Goal: Task Accomplishment & Management: Manage account settings

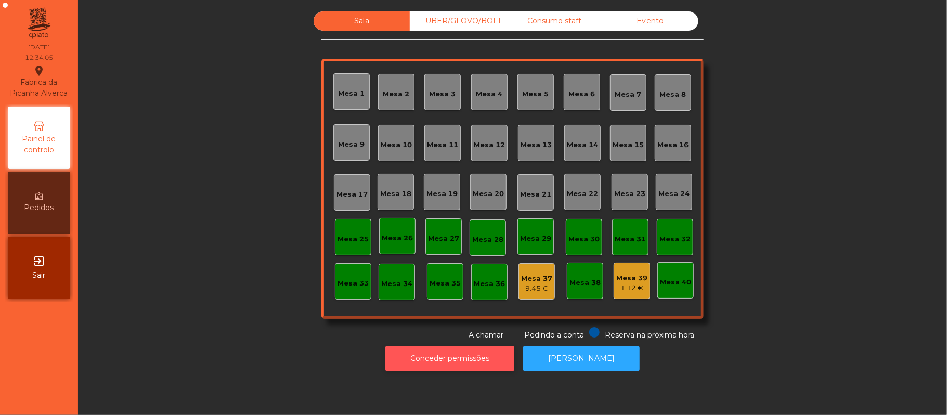
click at [472, 360] on button "Conceder permissões" at bounding box center [449, 358] width 129 height 25
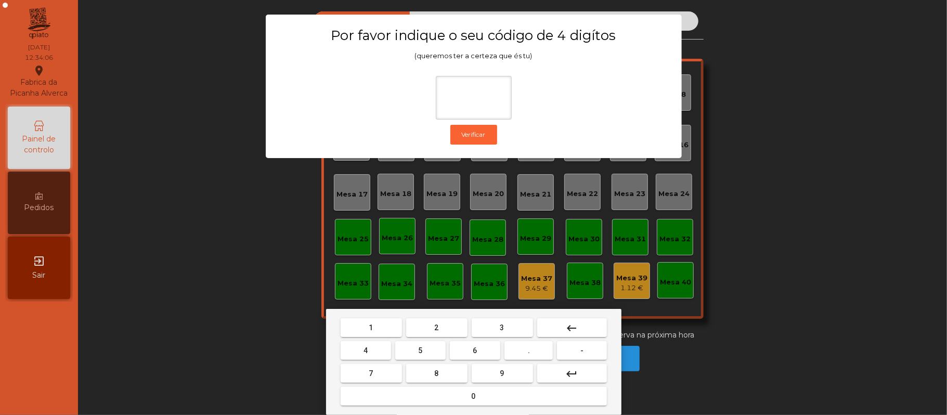
click at [435, 326] on span "2" at bounding box center [437, 328] width 4 height 8
click at [473, 348] on span "6" at bounding box center [475, 350] width 4 height 8
click at [388, 331] on button "1" at bounding box center [371, 327] width 61 height 19
click at [408, 353] on button "5" at bounding box center [420, 350] width 50 height 19
type input "****"
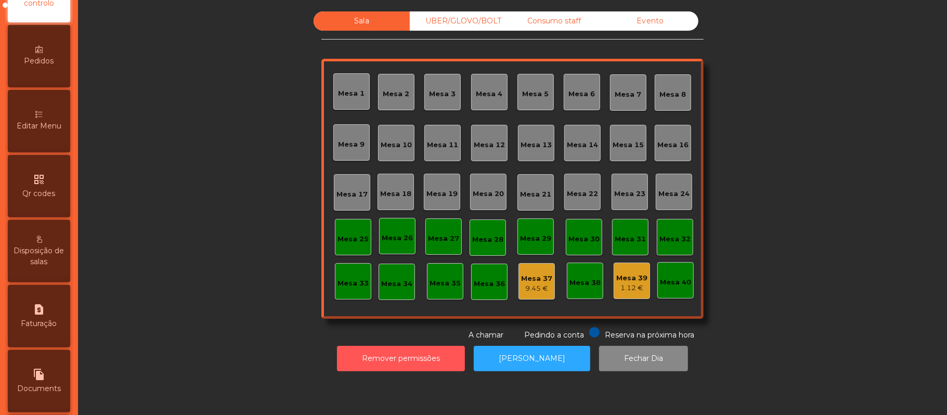
scroll to position [231, 0]
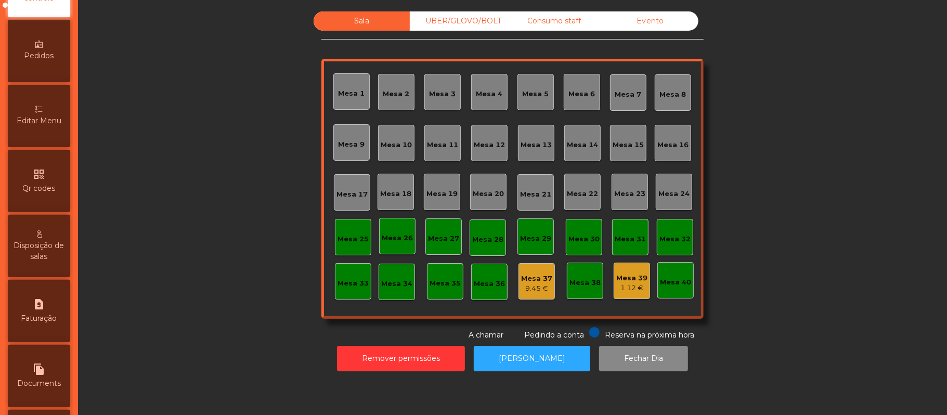
click at [52, 117] on div "Editar Menu" at bounding box center [39, 116] width 62 height 62
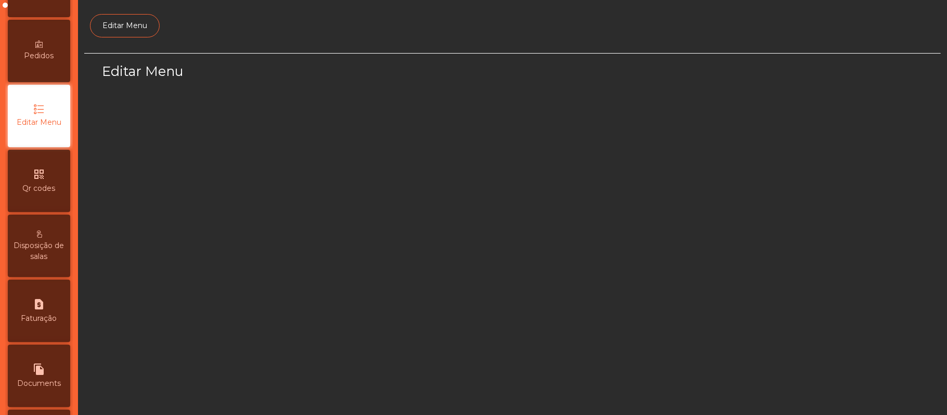
scroll to position [71, 0]
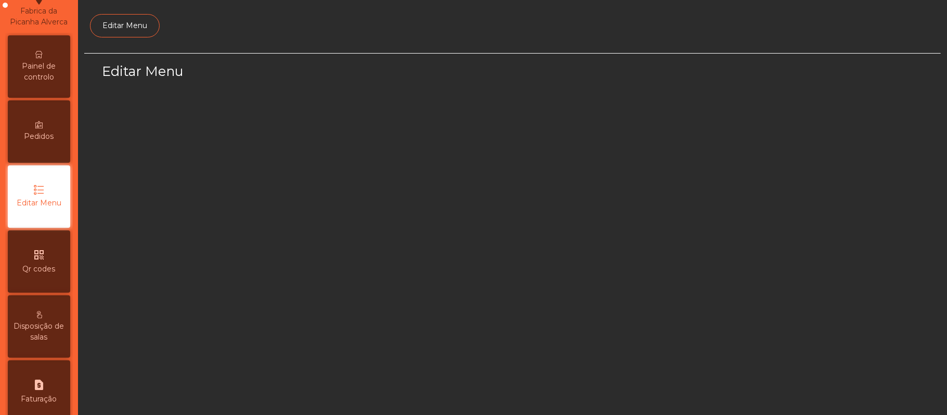
select select "*"
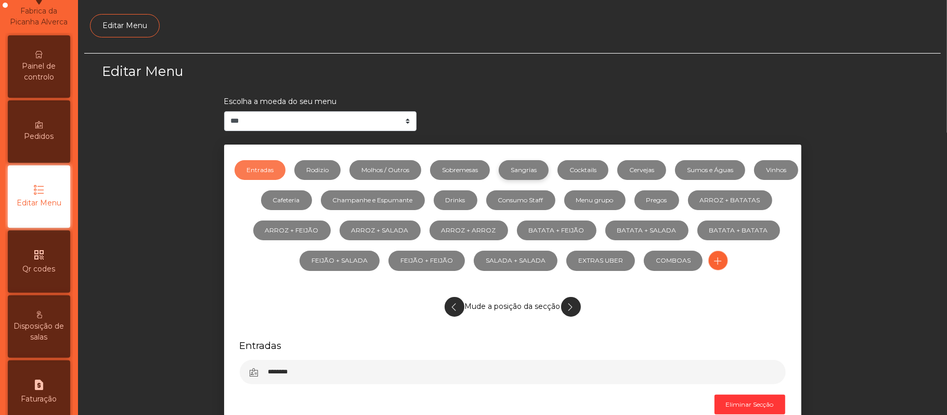
click at [543, 173] on link "Sangrias" at bounding box center [524, 170] width 50 height 20
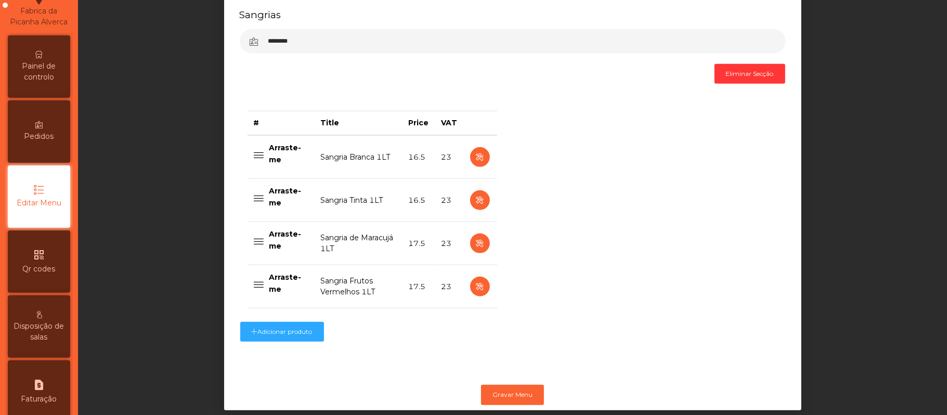
scroll to position [358, 0]
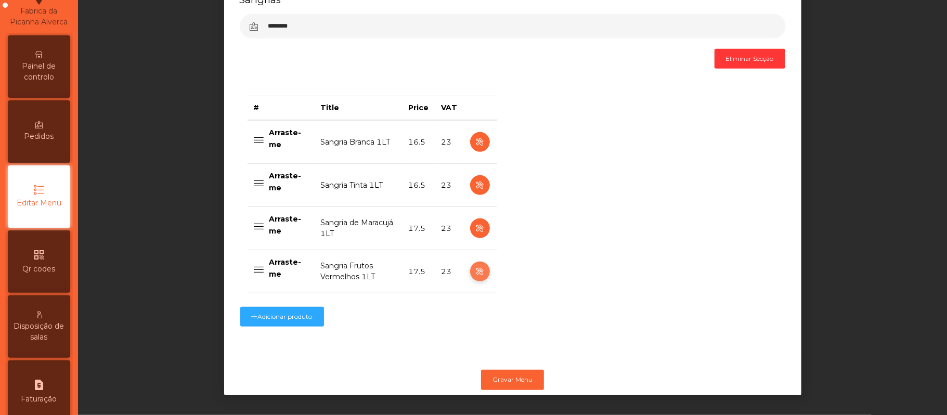
click at [474, 265] on icon "button" at bounding box center [480, 271] width 12 height 13
select select "***"
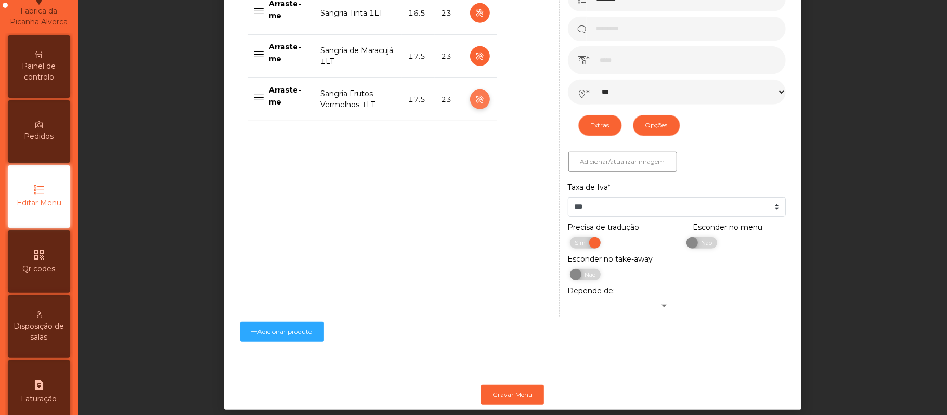
scroll to position [521, 0]
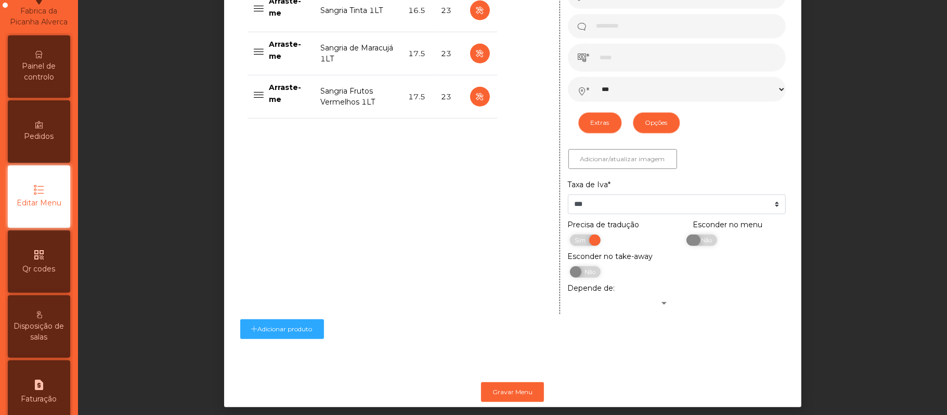
click at [702, 244] on span "Não" at bounding box center [705, 240] width 26 height 11
click at [520, 392] on button "Gravar Menu" at bounding box center [512, 392] width 63 height 20
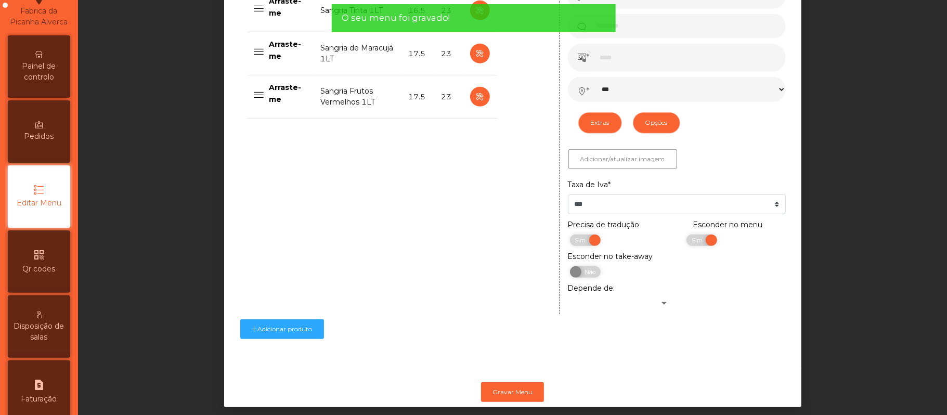
click at [51, 73] on span "Painel de controlo" at bounding box center [38, 72] width 57 height 22
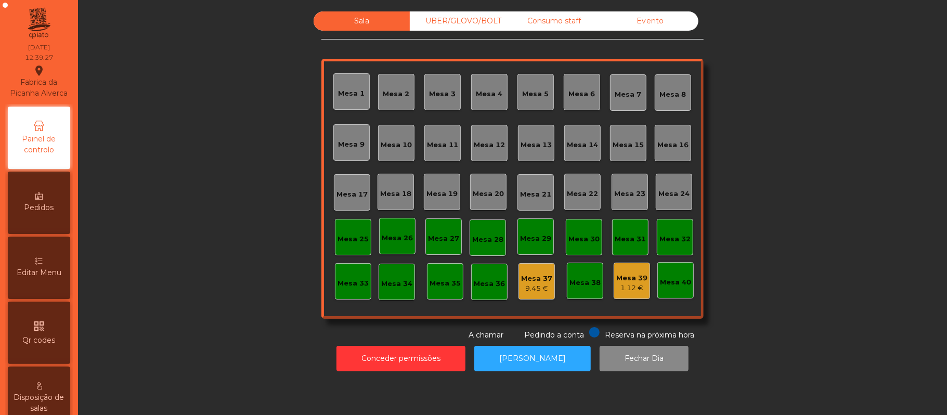
click at [471, 18] on div "UBER/GLOVO/BOLT" at bounding box center [458, 20] width 96 height 19
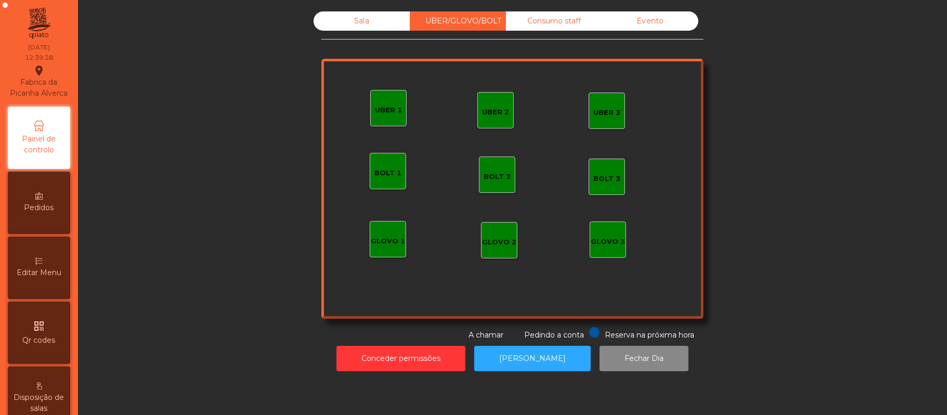
click at [392, 119] on div "UBER 1" at bounding box center [388, 108] width 36 height 36
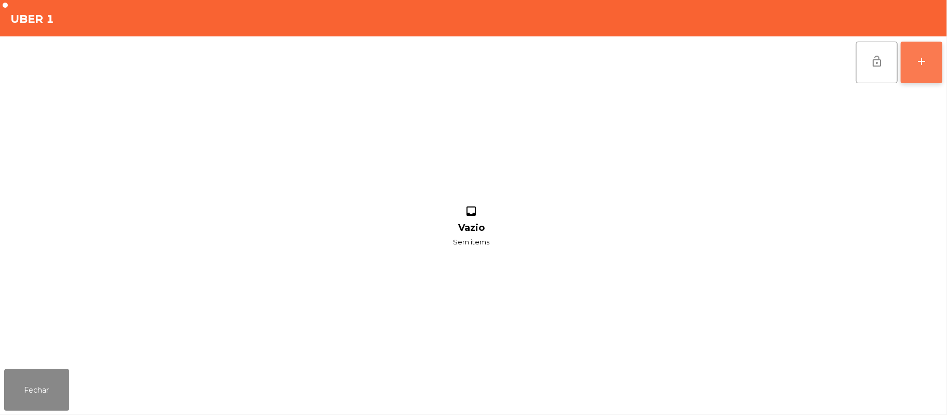
click at [916, 78] on button "add" at bounding box center [922, 63] width 42 height 42
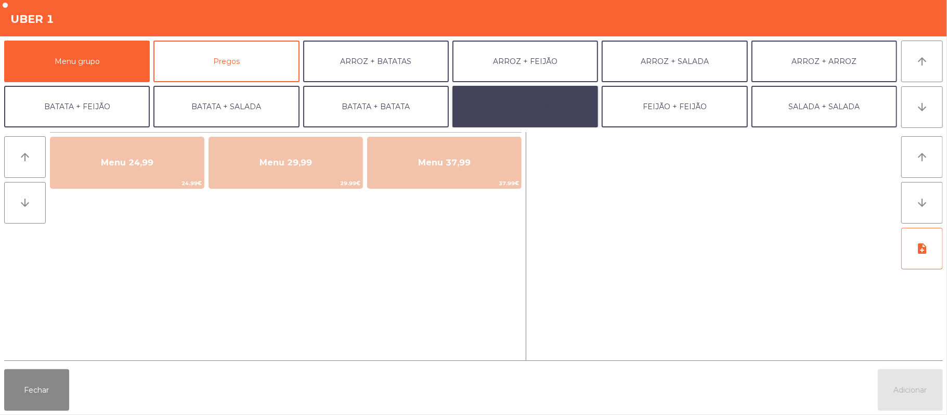
click at [545, 119] on button "FEIJÃO + SALADA" at bounding box center [526, 107] width 146 height 42
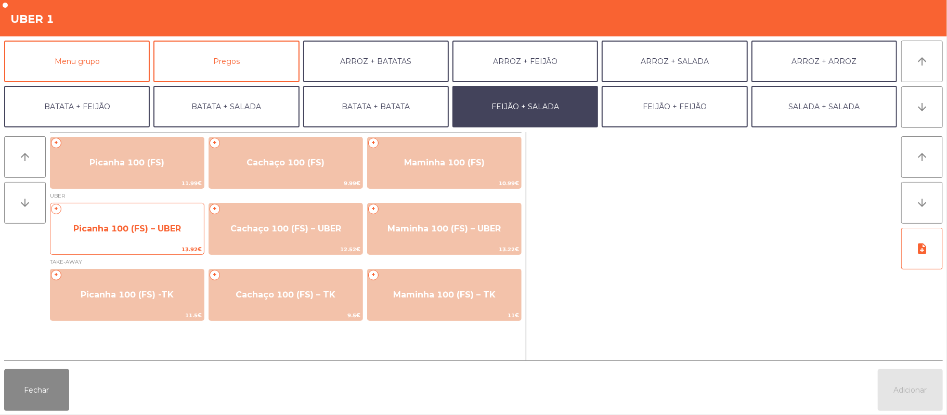
click at [123, 226] on span "Picanha 100 (FS) – UBER" at bounding box center [127, 229] width 108 height 10
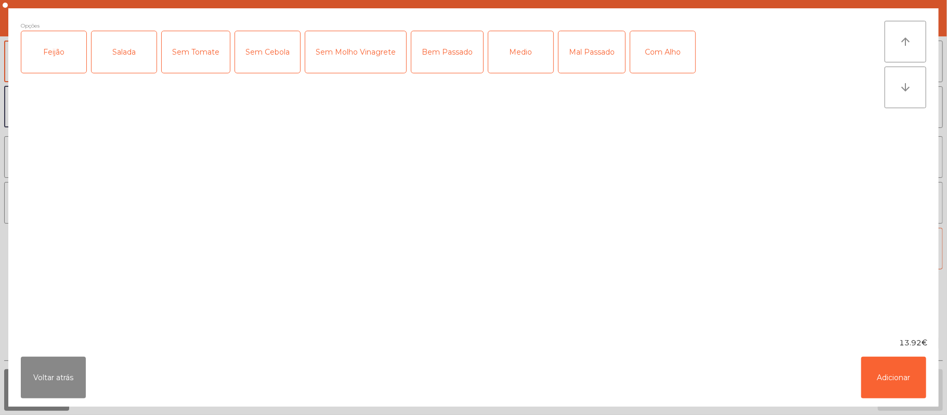
click at [56, 61] on div "Feijão" at bounding box center [53, 52] width 65 height 42
click at [127, 55] on div "Salada" at bounding box center [124, 52] width 65 height 42
click at [587, 50] on div "Mal Passado" at bounding box center [592, 52] width 67 height 42
click at [890, 381] on button "Adicionar" at bounding box center [893, 378] width 65 height 42
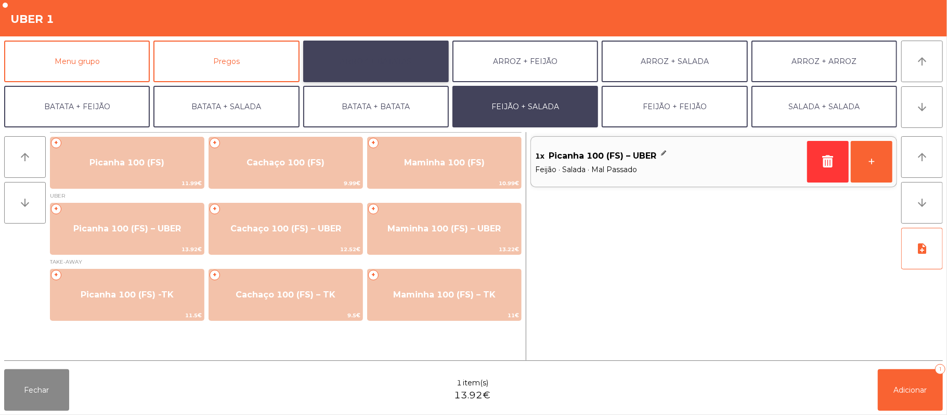
click at [396, 69] on button "ARROZ + BATATAS" at bounding box center [376, 62] width 146 height 42
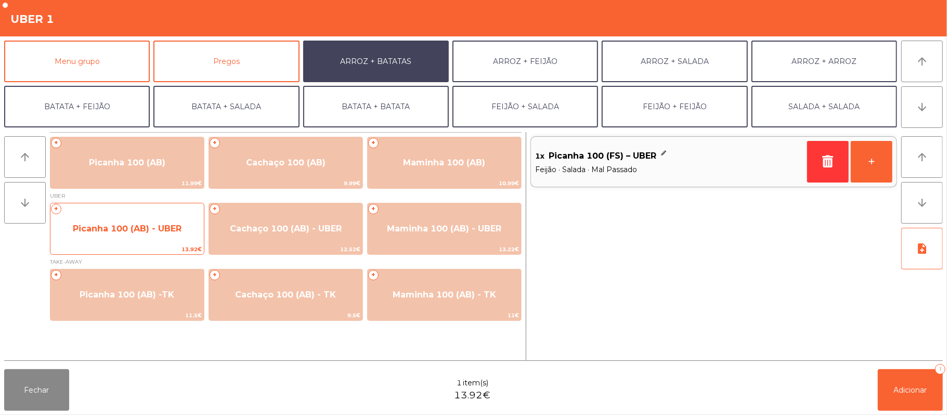
click at [127, 234] on span "Picanha 100 (AB) - UBER" at bounding box center [126, 229] width 153 height 28
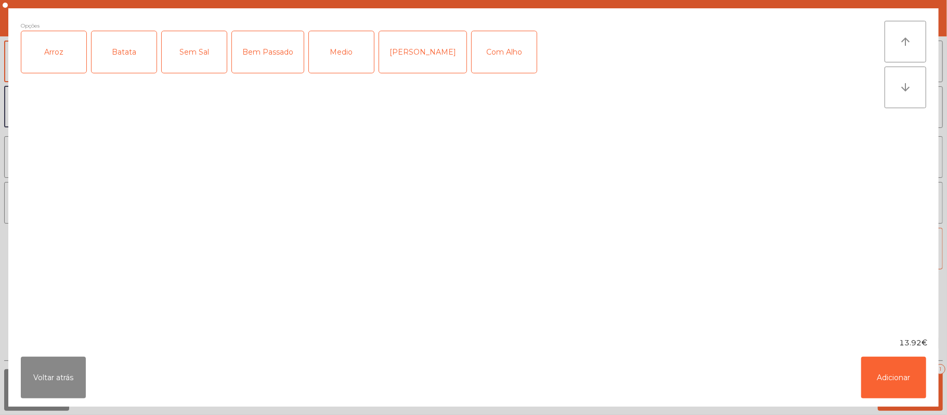
click at [61, 62] on div "Arroz" at bounding box center [53, 52] width 65 height 42
click at [131, 60] on div "Batata" at bounding box center [124, 52] width 65 height 42
click at [416, 50] on div "[PERSON_NAME]" at bounding box center [422, 52] width 87 height 42
click at [890, 369] on button "Adicionar" at bounding box center [893, 378] width 65 height 42
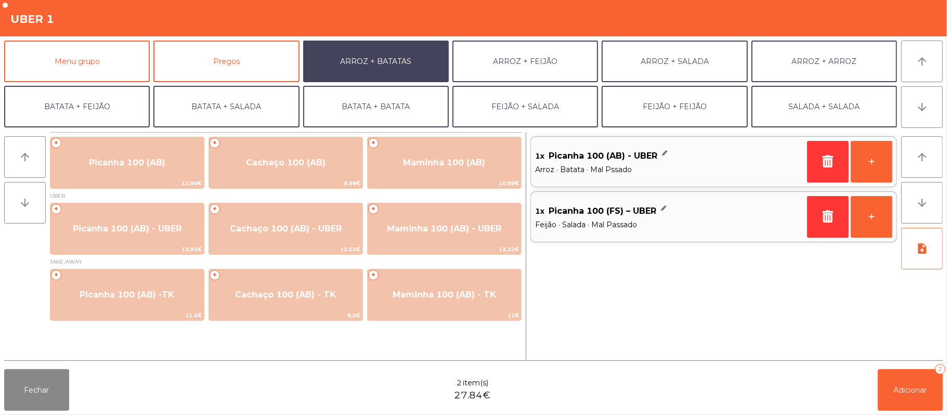
scroll to position [45, 0]
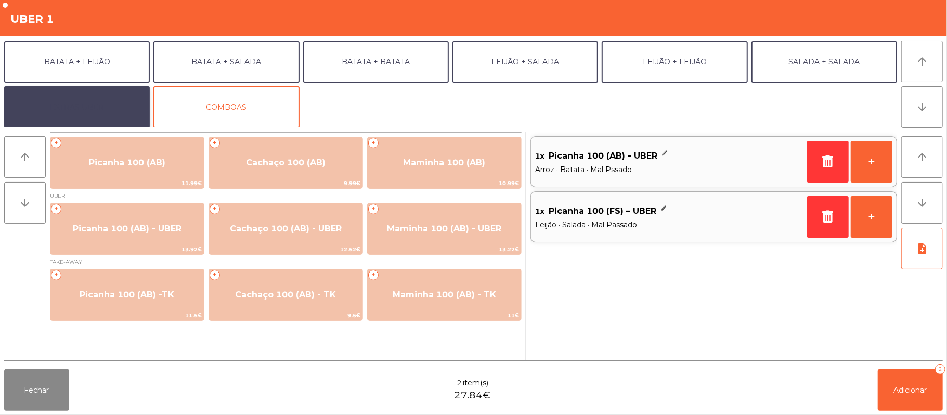
click at [98, 108] on button "EXTRAS UBER" at bounding box center [77, 107] width 146 height 42
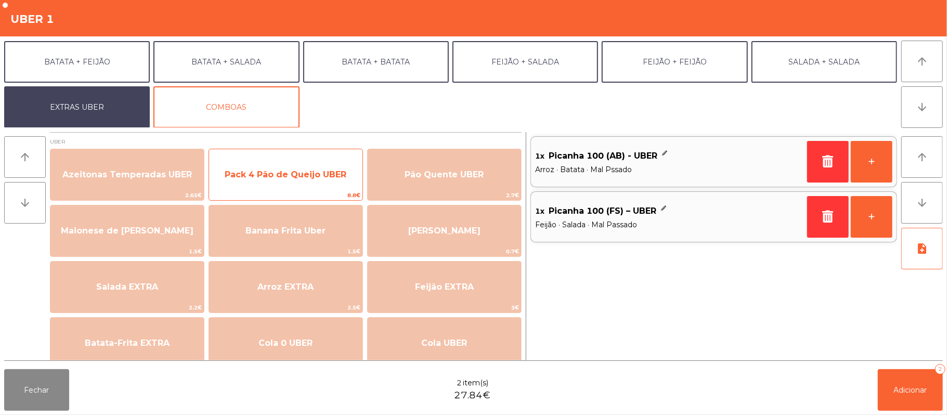
click at [296, 188] on span "Pack 4 Pão de Queijo UBER" at bounding box center [285, 175] width 153 height 28
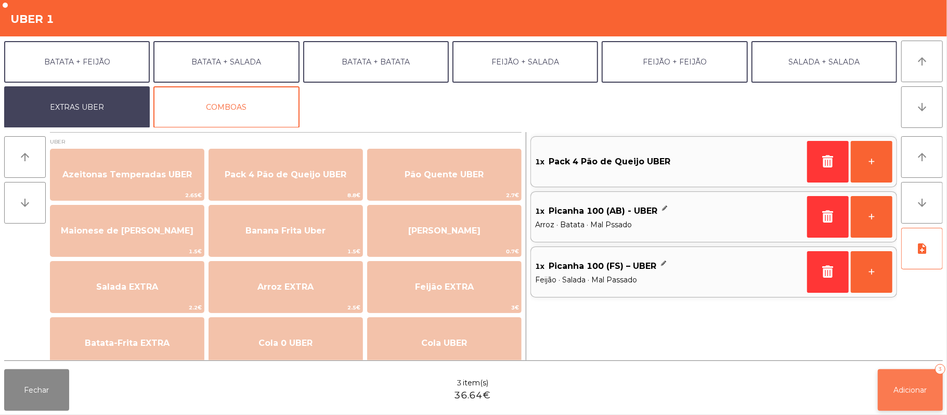
click at [906, 396] on button "Adicionar 3" at bounding box center [910, 390] width 65 height 42
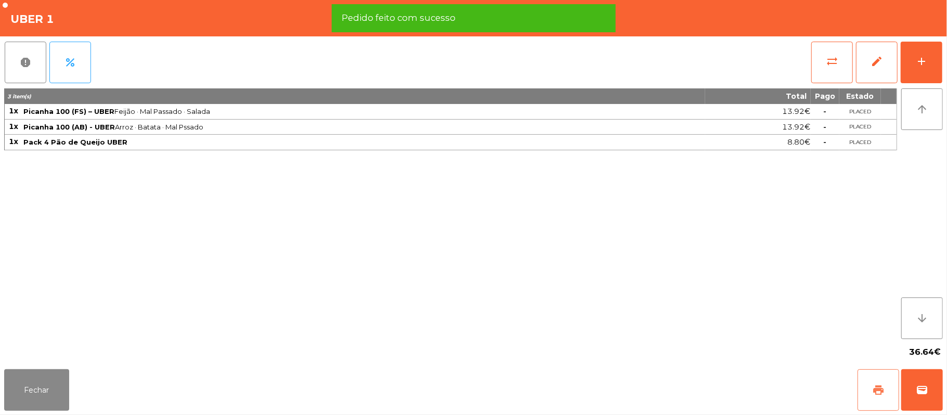
click at [870, 396] on button "print" at bounding box center [879, 390] width 42 height 42
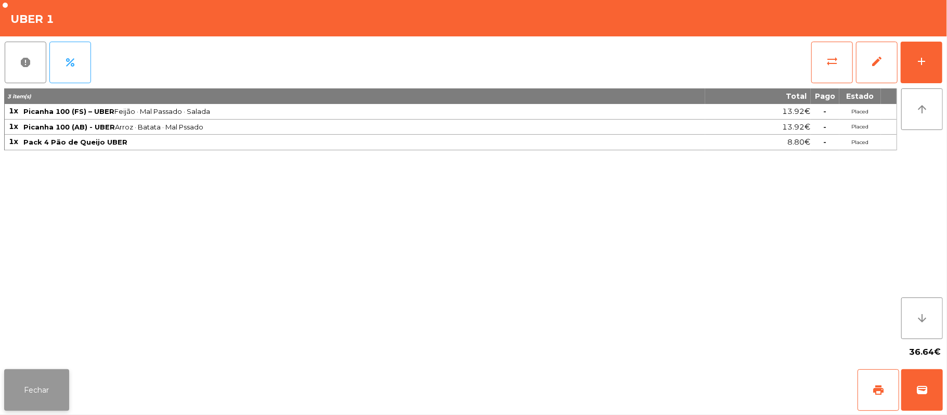
click at [8, 400] on button "Fechar" at bounding box center [36, 390] width 65 height 42
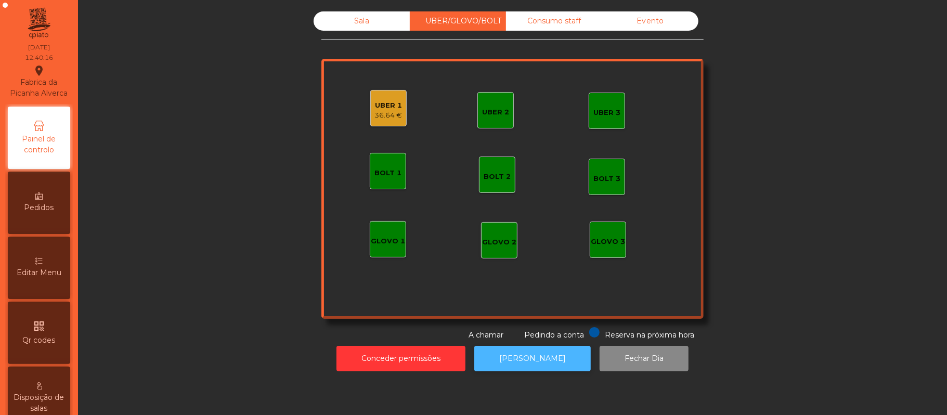
click at [540, 358] on button "[PERSON_NAME]" at bounding box center [532, 358] width 117 height 25
click at [383, 111] on div "36.64 €" at bounding box center [389, 115] width 28 height 10
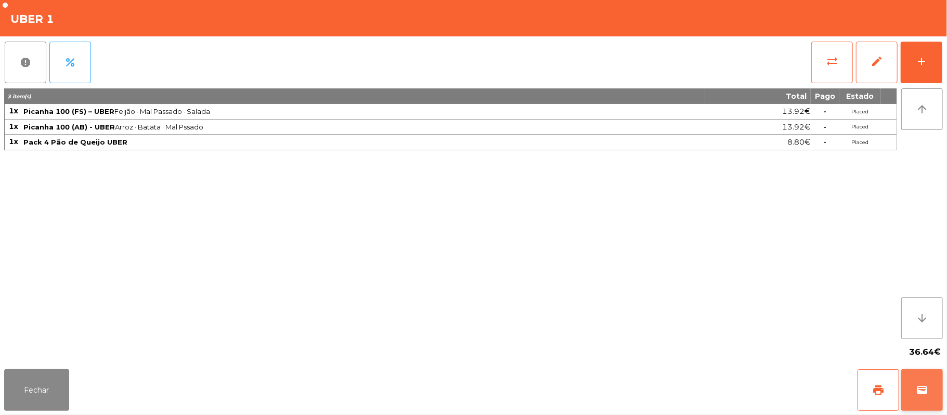
click at [914, 383] on button "wallet" at bounding box center [922, 390] width 42 height 42
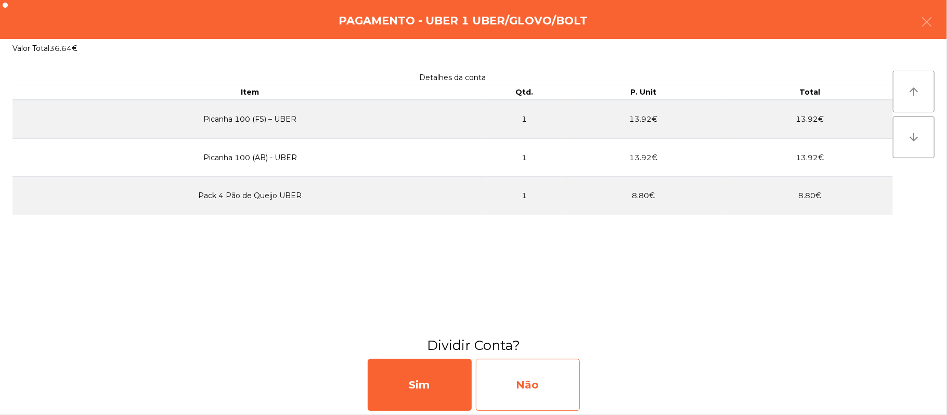
click at [550, 389] on div "Não" at bounding box center [528, 385] width 104 height 52
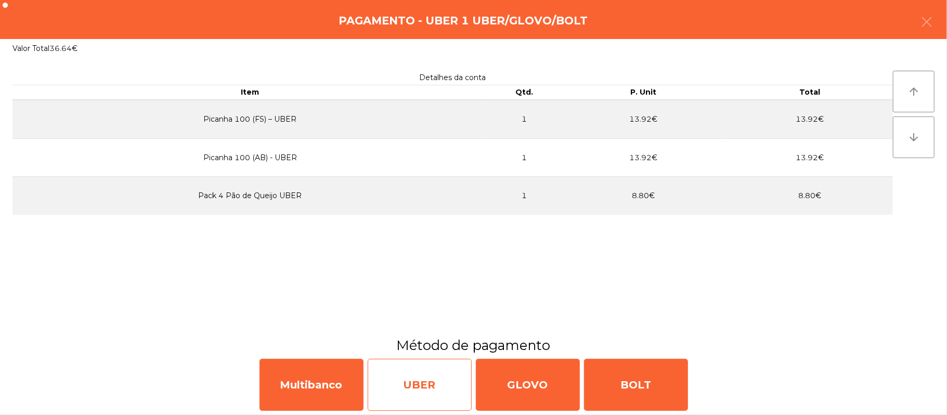
click at [423, 393] on div "UBER" at bounding box center [420, 385] width 104 height 52
select select "**"
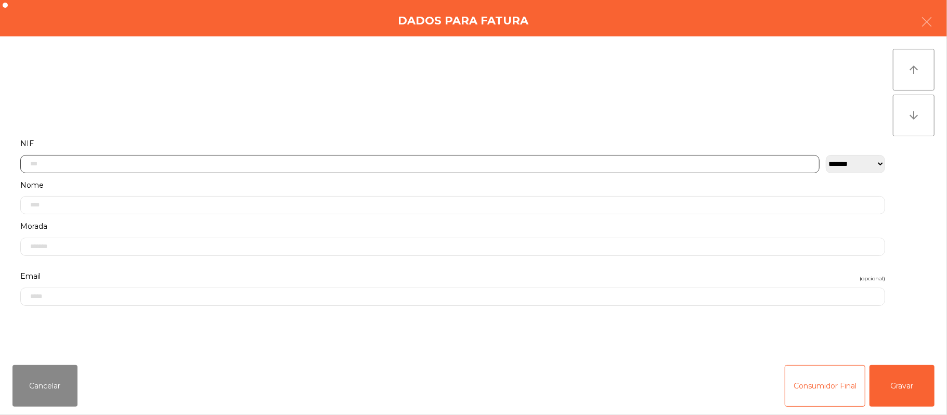
click at [578, 163] on input "text" at bounding box center [420, 164] width 800 height 18
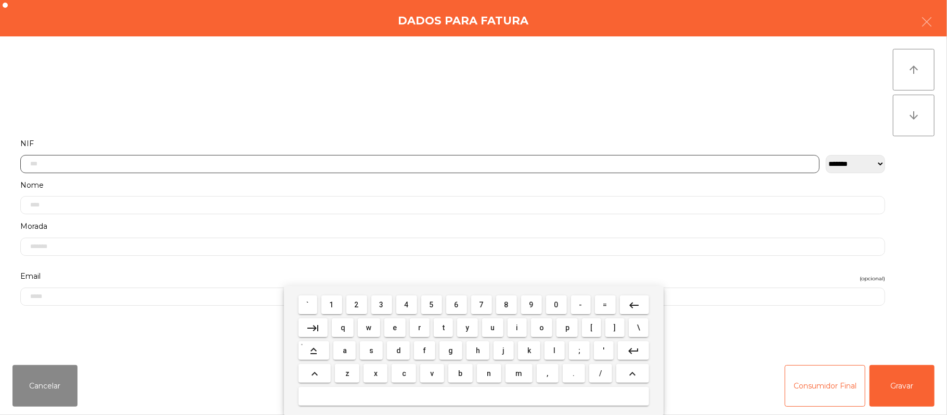
scroll to position [87, 0]
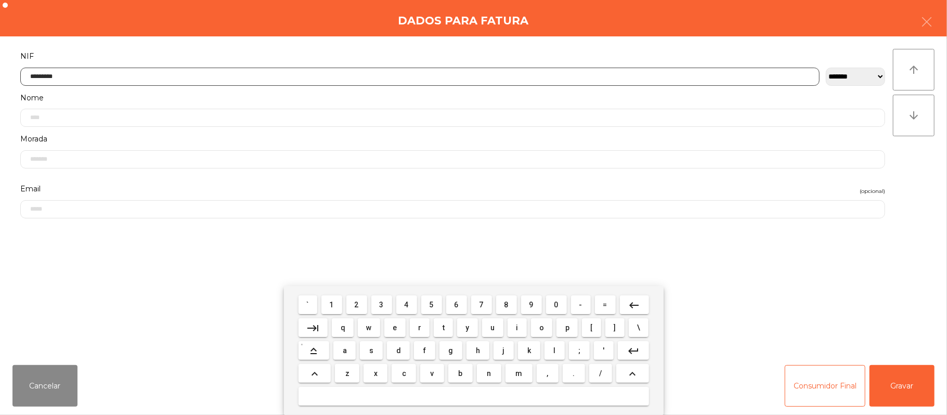
type input "*********"
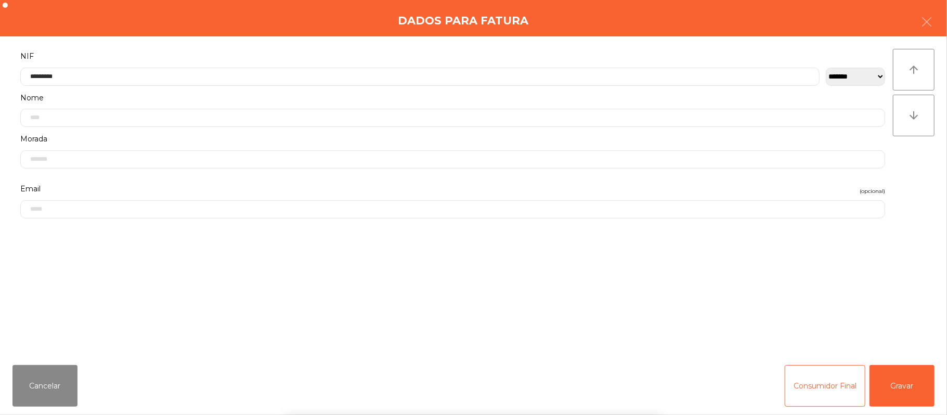
click at [872, 384] on div "` 1 2 3 4 5 6 7 8 9 0 - = keyboard_backspace keyboard_tab q w e r t y u i o p […" at bounding box center [473, 350] width 947 height 129
click at [907, 385] on button "Gravar" at bounding box center [902, 386] width 65 height 42
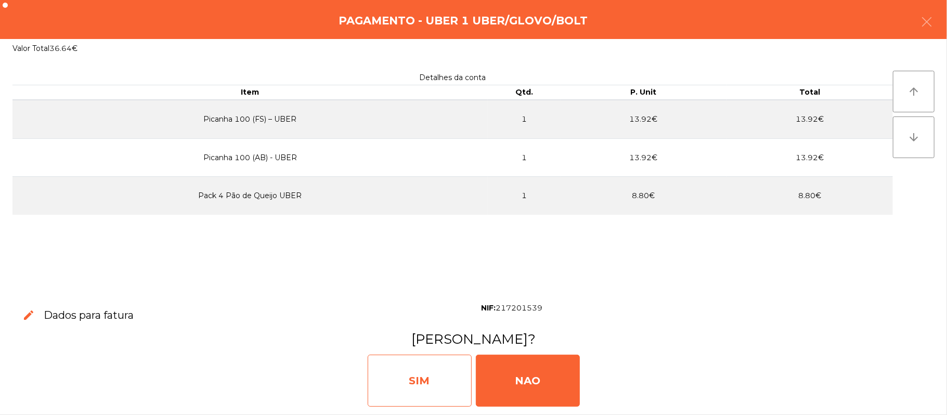
click at [404, 388] on div "SIM" at bounding box center [420, 381] width 104 height 52
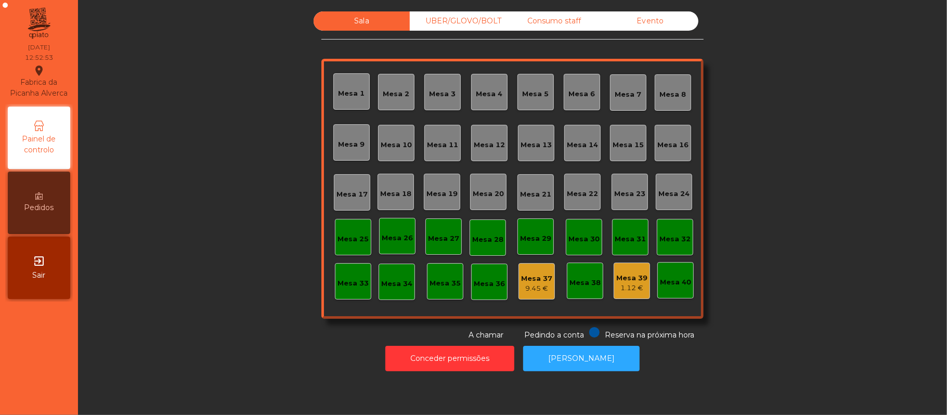
click at [622, 291] on div "1.12 €" at bounding box center [631, 288] width 31 height 10
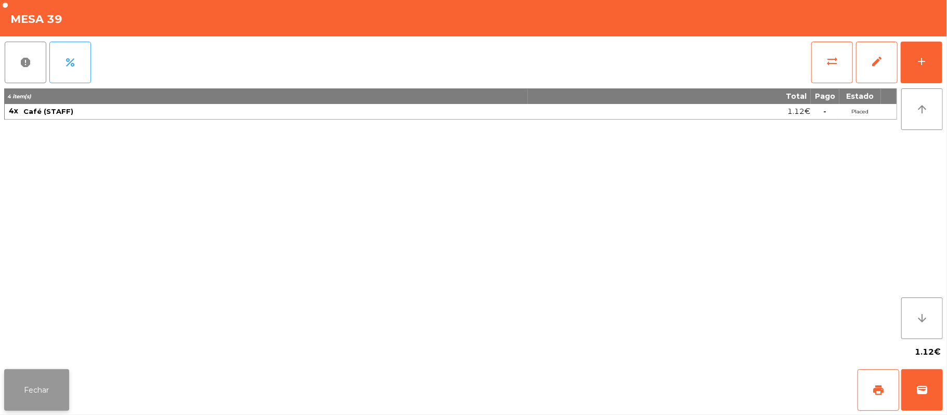
click at [55, 395] on button "Fechar" at bounding box center [36, 390] width 65 height 42
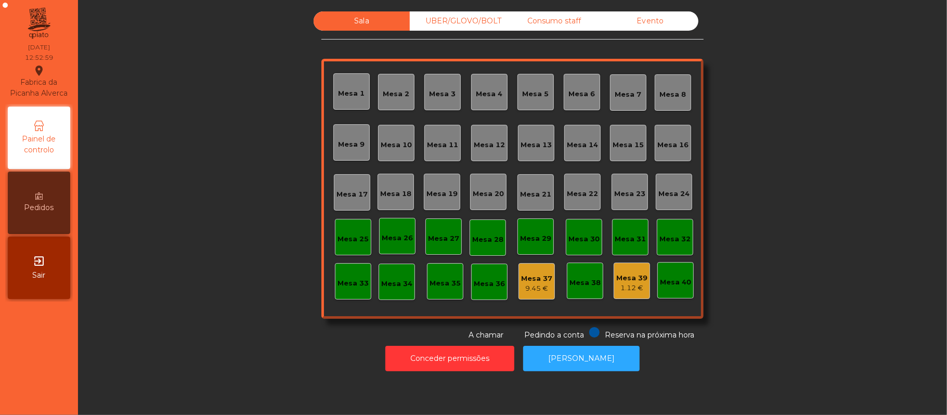
click at [630, 291] on div "1.12 €" at bounding box center [631, 288] width 31 height 10
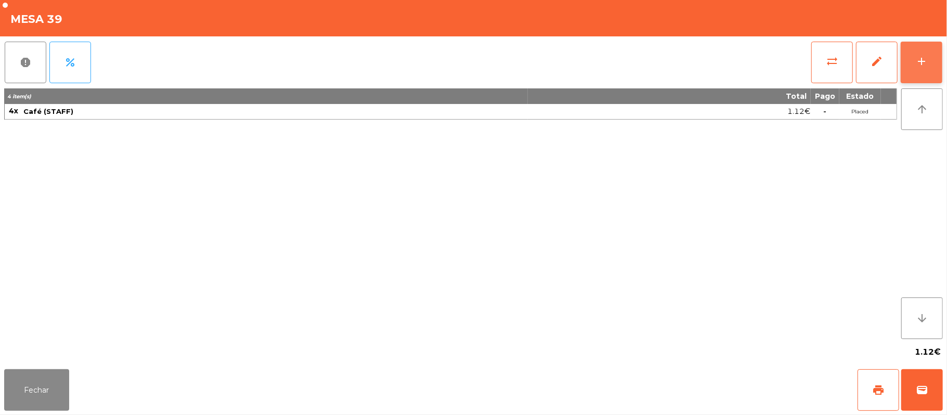
click at [941, 71] on button "add" at bounding box center [922, 63] width 42 height 42
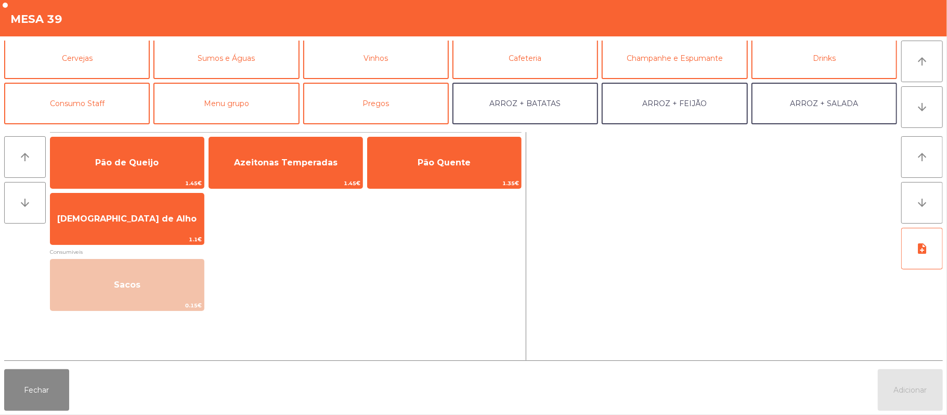
scroll to position [57, 0]
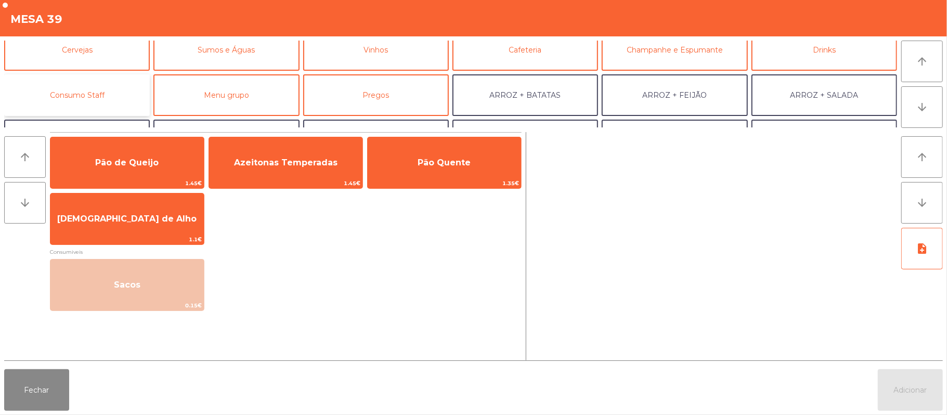
click at [100, 98] on button "Consumo Staff" at bounding box center [77, 95] width 146 height 42
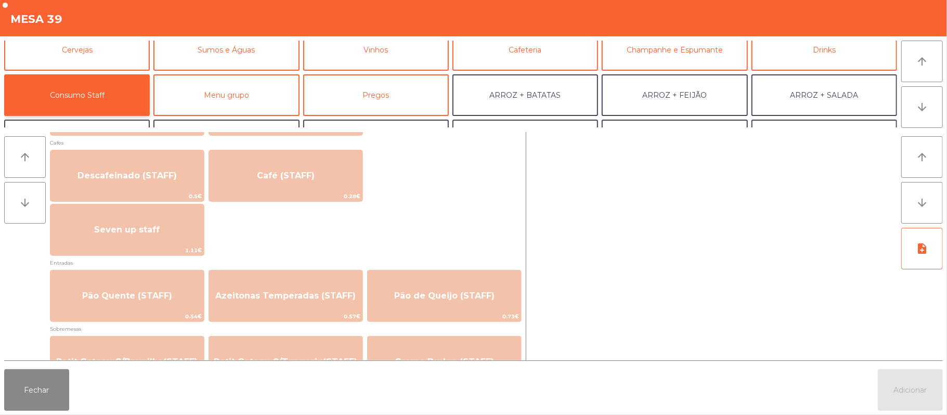
scroll to position [618, 0]
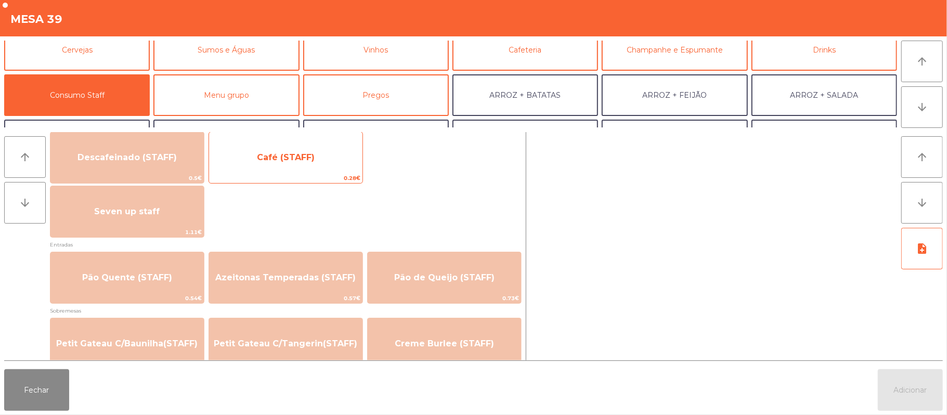
click at [284, 171] on span "Café (STAFF)" at bounding box center [285, 158] width 153 height 28
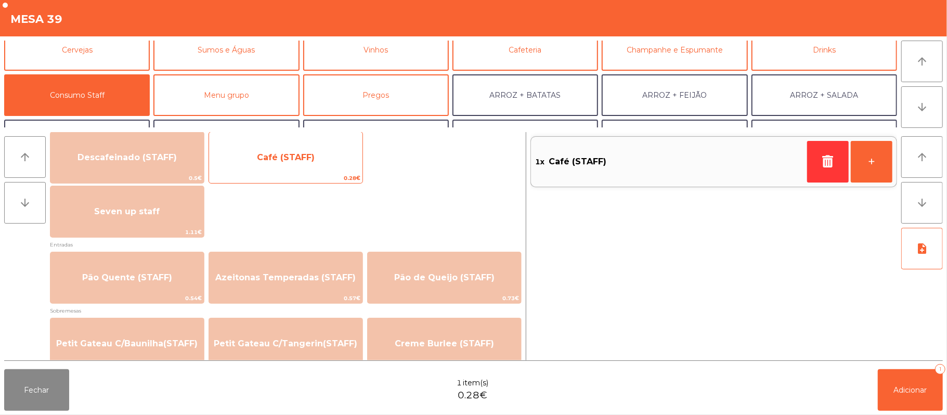
click at [287, 161] on span "Café (STAFF)" at bounding box center [286, 157] width 58 height 10
click at [286, 157] on span "Café (STAFF)" at bounding box center [286, 157] width 58 height 10
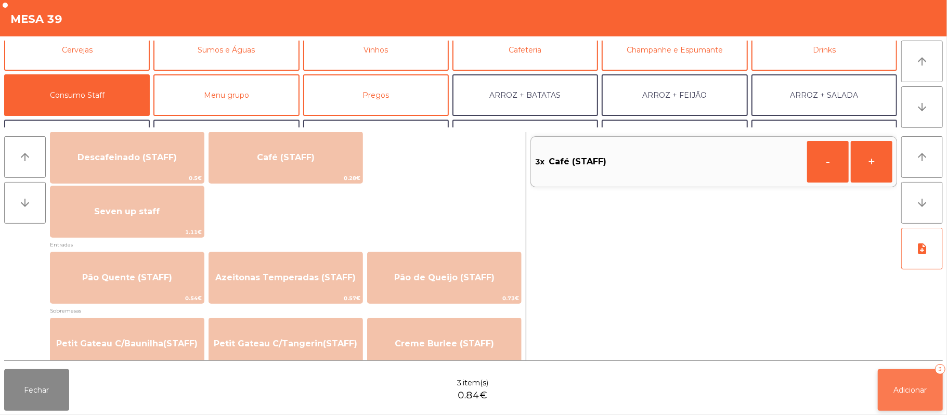
click at [901, 381] on button "Adicionar 3" at bounding box center [910, 390] width 65 height 42
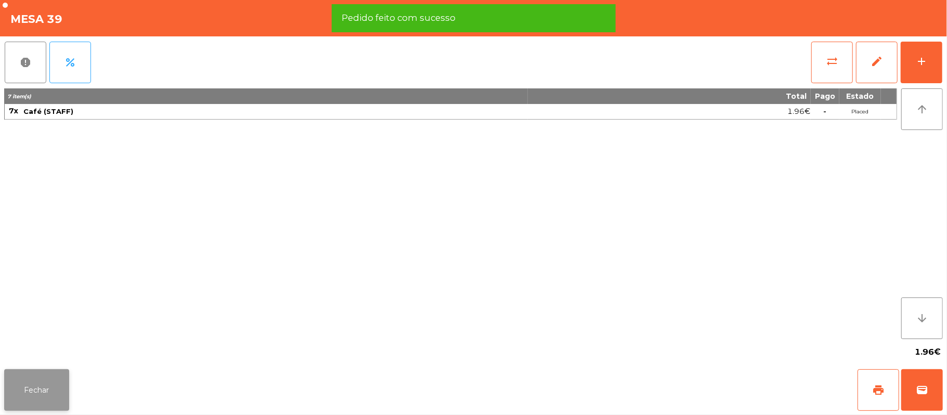
click at [26, 406] on button "Fechar" at bounding box center [36, 390] width 65 height 42
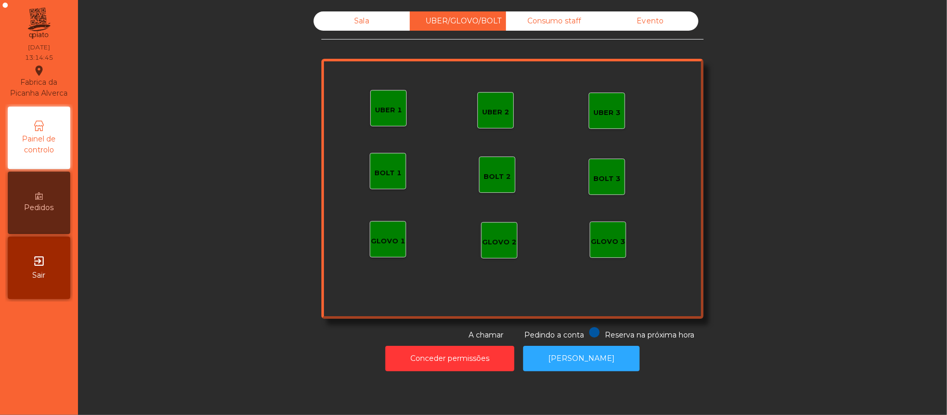
click at [373, 253] on div "GLOVO 1" at bounding box center [388, 239] width 36 height 36
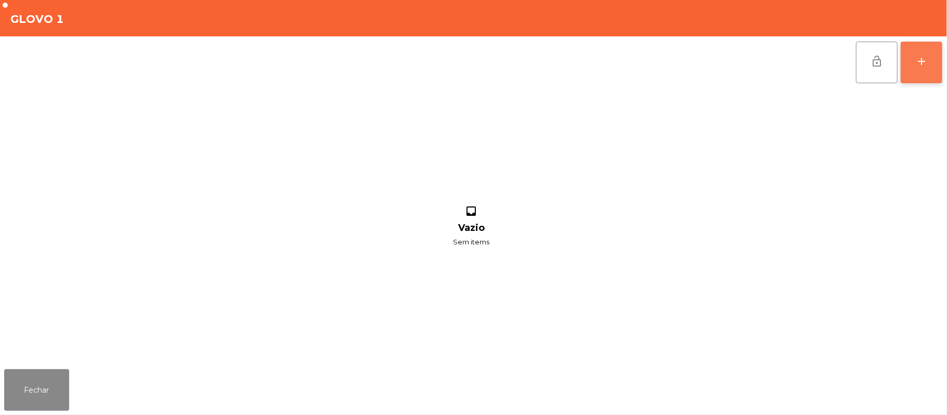
click at [920, 63] on div "add" at bounding box center [922, 61] width 12 height 12
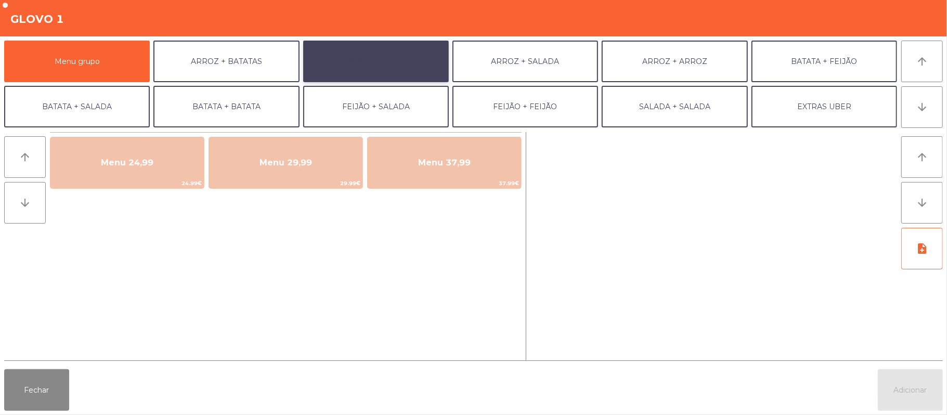
click at [415, 71] on button "ARROZ + FEIJÃO" at bounding box center [376, 62] width 146 height 42
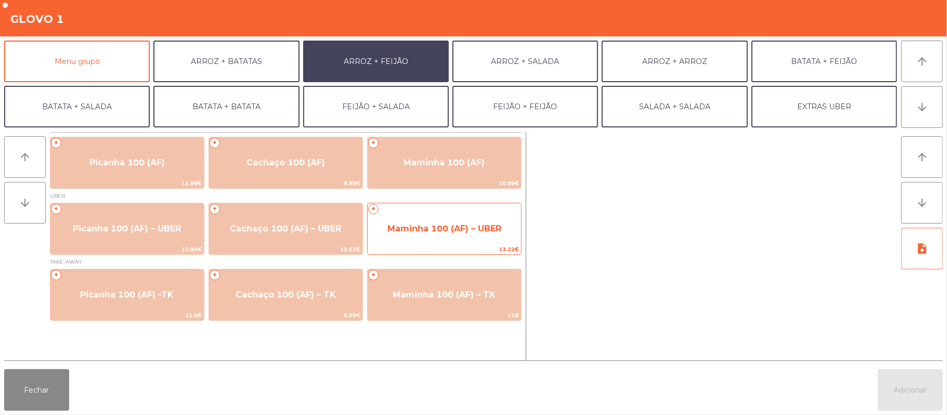
click at [427, 234] on span "Maminha 100 (AF) – UBER" at bounding box center [444, 229] width 153 height 28
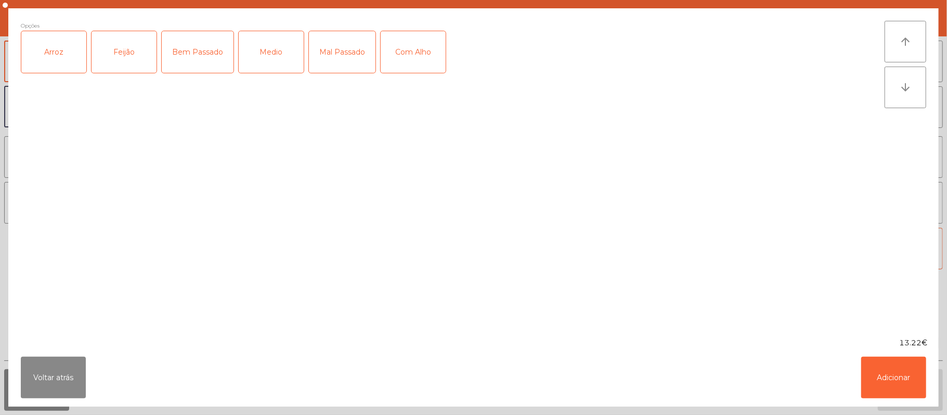
click at [55, 69] on div "Arroz" at bounding box center [53, 52] width 65 height 42
click at [115, 56] on div "Feijão" at bounding box center [124, 52] width 65 height 42
click at [200, 56] on div "Bem Passado" at bounding box center [198, 52] width 72 height 42
click at [891, 373] on button "Adicionar" at bounding box center [893, 378] width 65 height 42
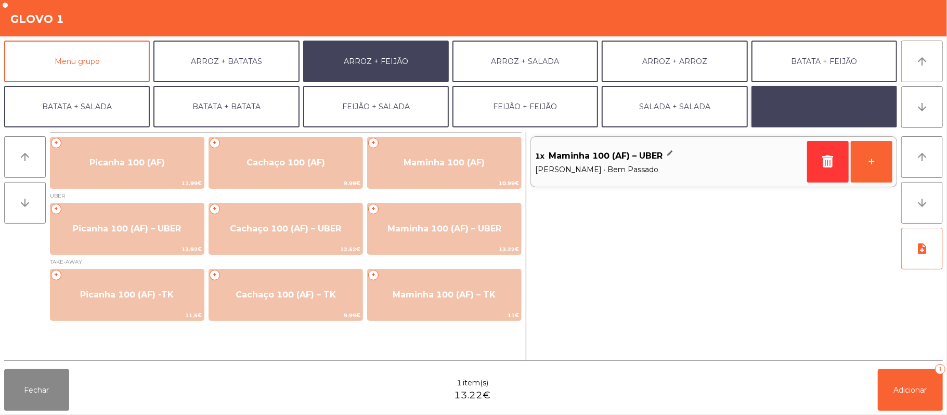
click at [857, 111] on button "EXTRAS UBER" at bounding box center [825, 107] width 146 height 42
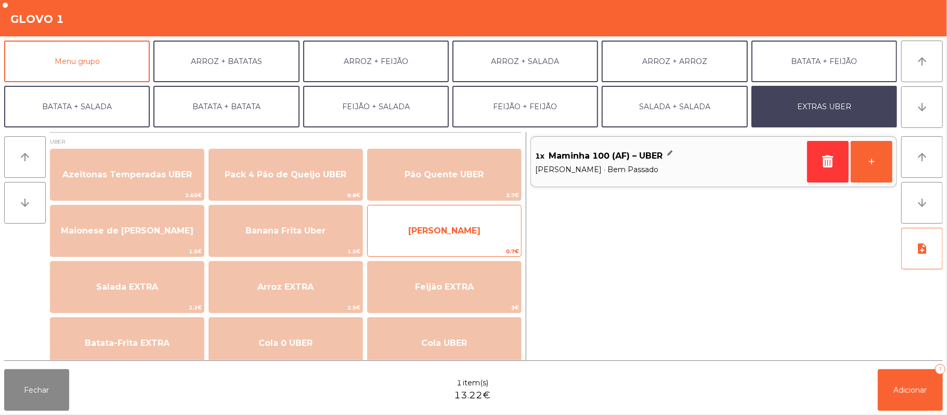
click at [461, 231] on span "[PERSON_NAME]" at bounding box center [444, 231] width 72 height 10
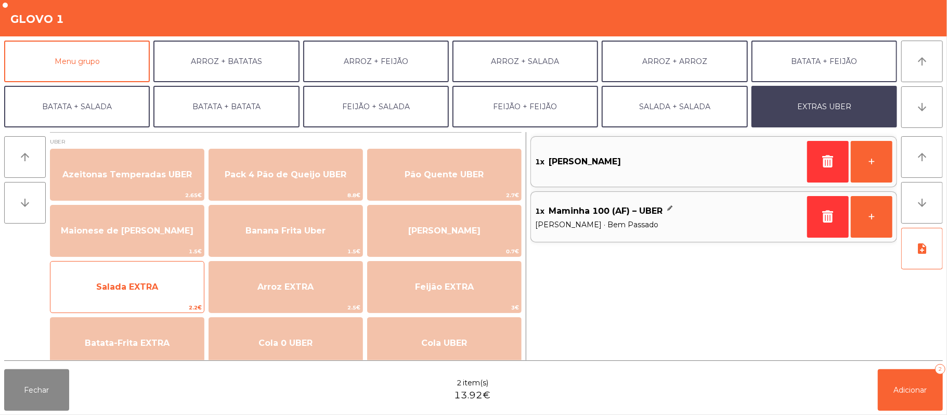
click at [148, 277] on span "Salada EXTRA" at bounding box center [126, 287] width 153 height 28
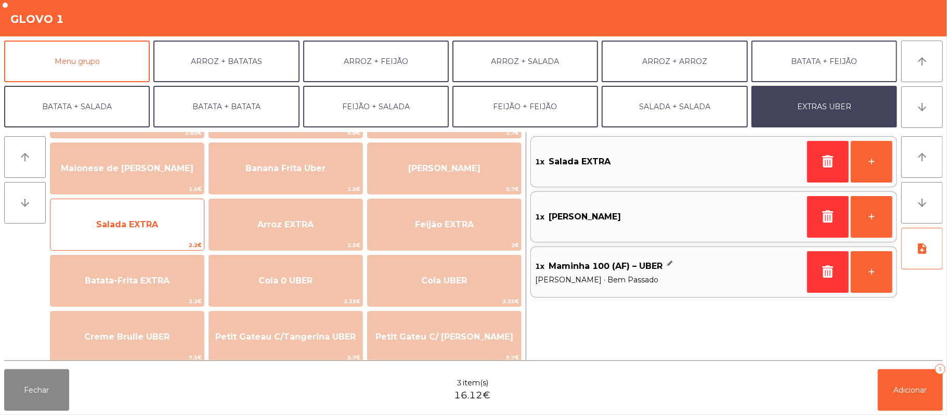
scroll to position [73, 0]
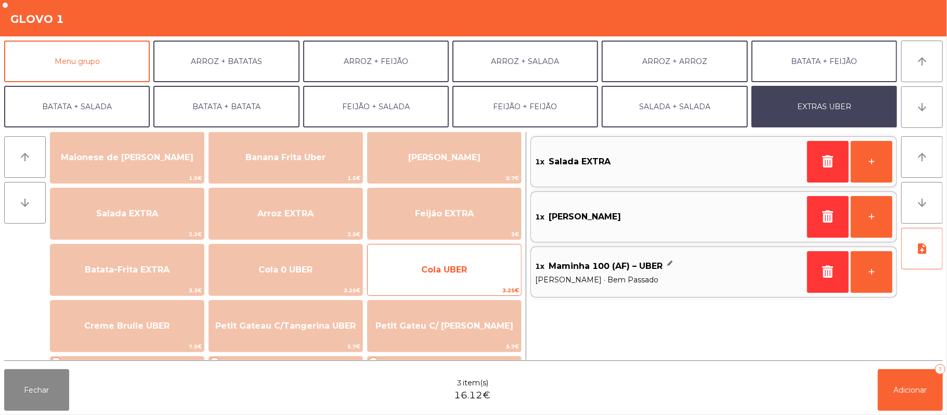
click at [453, 273] on span "Cola UBER" at bounding box center [444, 270] width 46 height 10
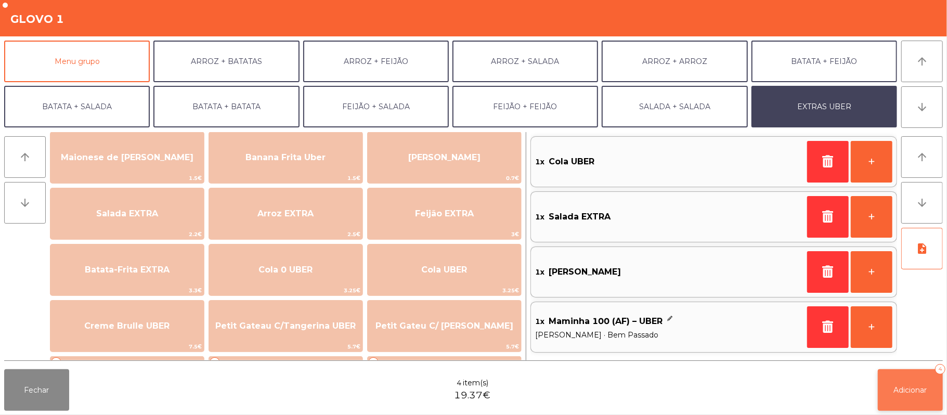
click at [912, 390] on span "Adicionar" at bounding box center [910, 389] width 33 height 9
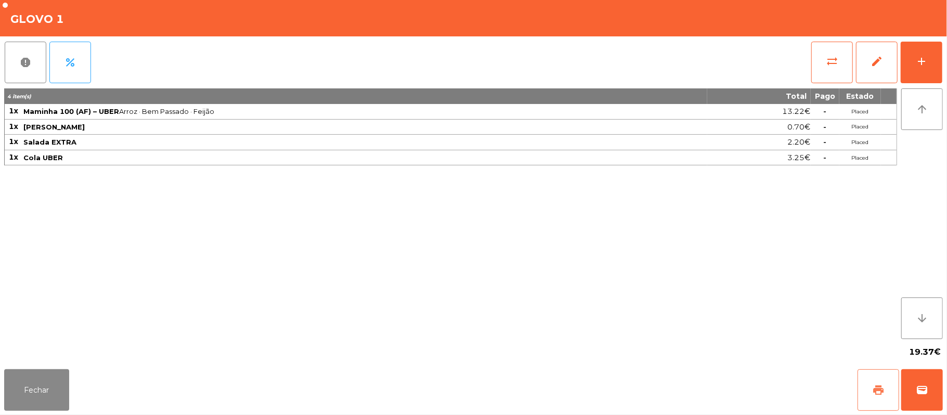
click at [878, 380] on button "print" at bounding box center [879, 390] width 42 height 42
click at [7, 370] on button "Fechar" at bounding box center [36, 390] width 65 height 42
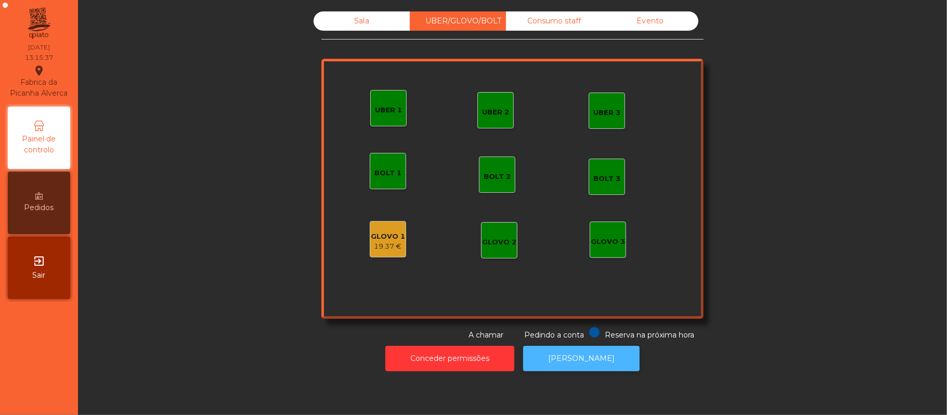
click at [588, 367] on button "[PERSON_NAME]" at bounding box center [581, 358] width 117 height 25
click at [383, 243] on div "19.37 €" at bounding box center [388, 246] width 34 height 10
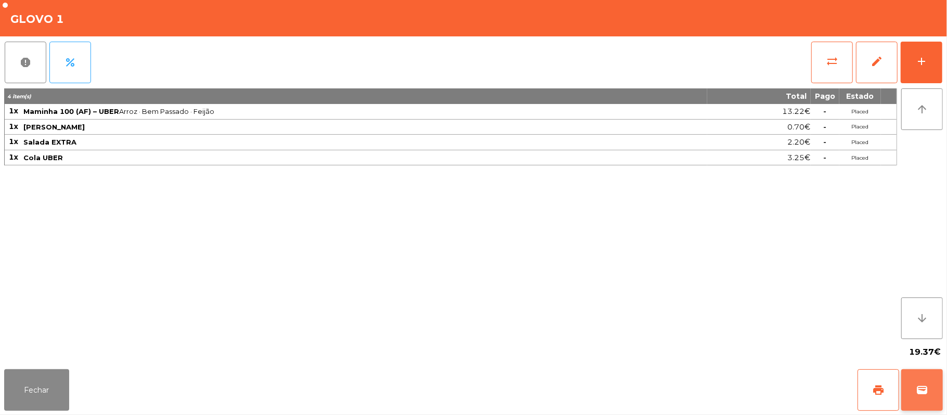
click at [920, 393] on span "wallet" at bounding box center [922, 390] width 12 height 12
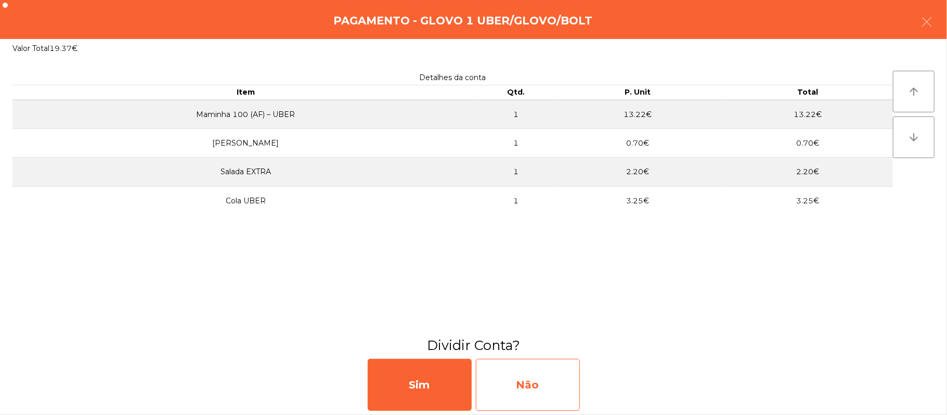
click at [532, 386] on div "Não" at bounding box center [528, 385] width 104 height 52
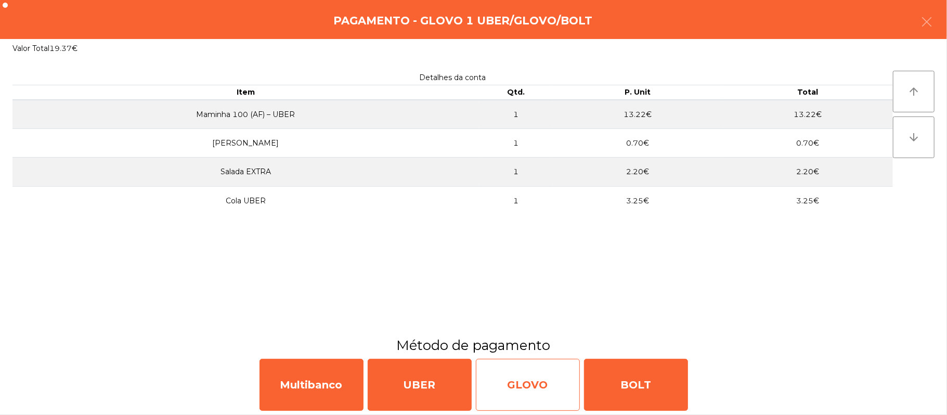
click at [521, 390] on div "GLOVO" at bounding box center [528, 385] width 104 height 52
select select "**"
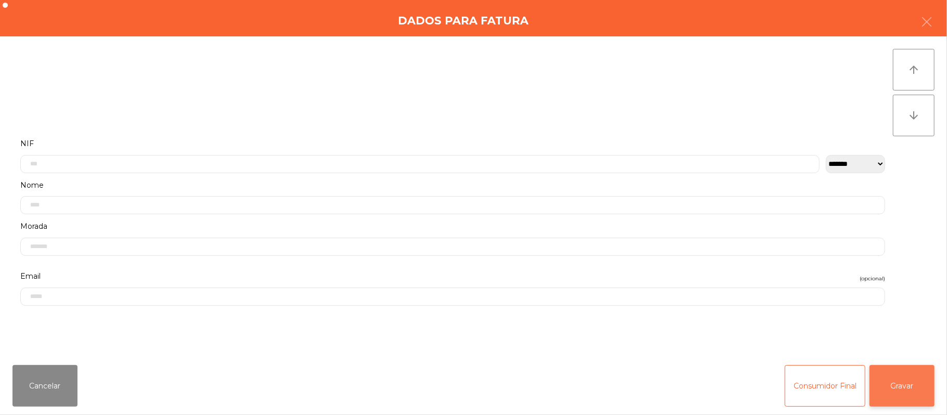
click at [912, 381] on button "Gravar" at bounding box center [902, 386] width 65 height 42
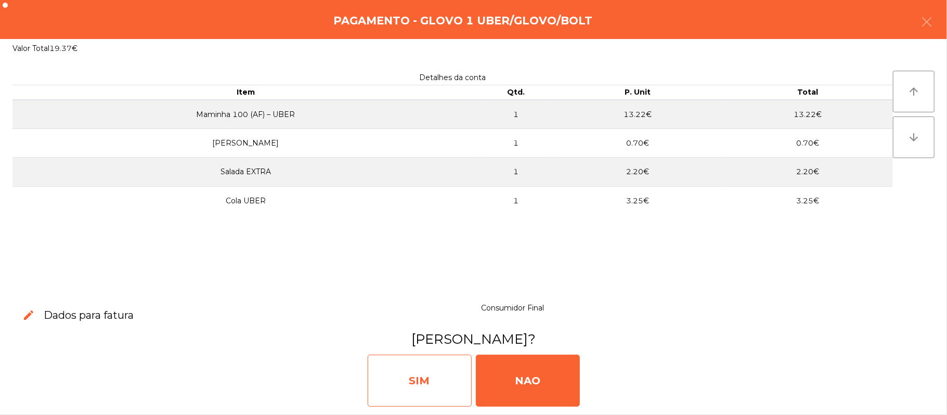
click at [442, 379] on div "SIM" at bounding box center [420, 381] width 104 height 52
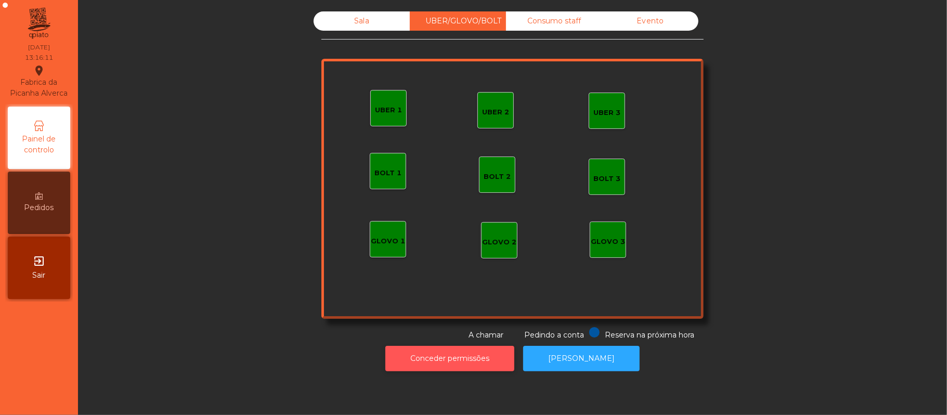
click at [472, 362] on button "Conceder permissões" at bounding box center [449, 358] width 129 height 25
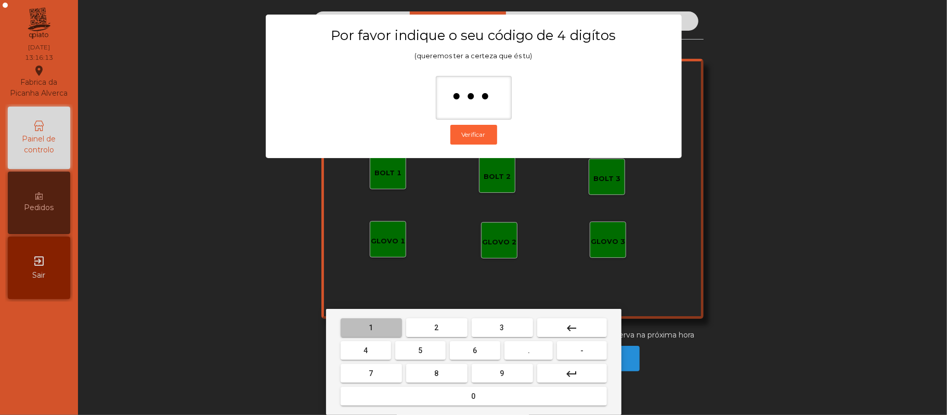
type input "****"
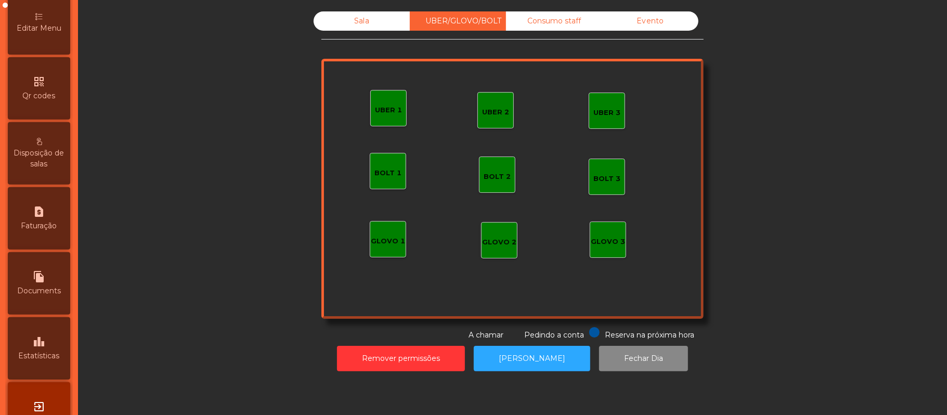
click at [44, 218] on icon "request_page" at bounding box center [39, 211] width 12 height 12
select select "*"
select select "****"
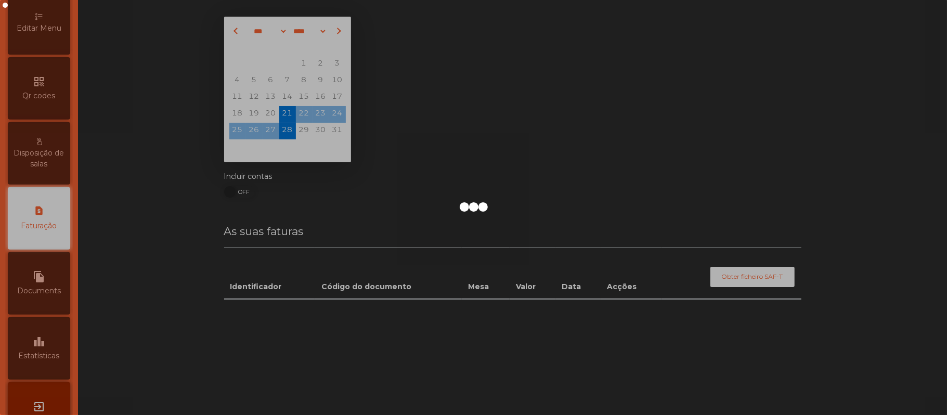
scroll to position [266, 0]
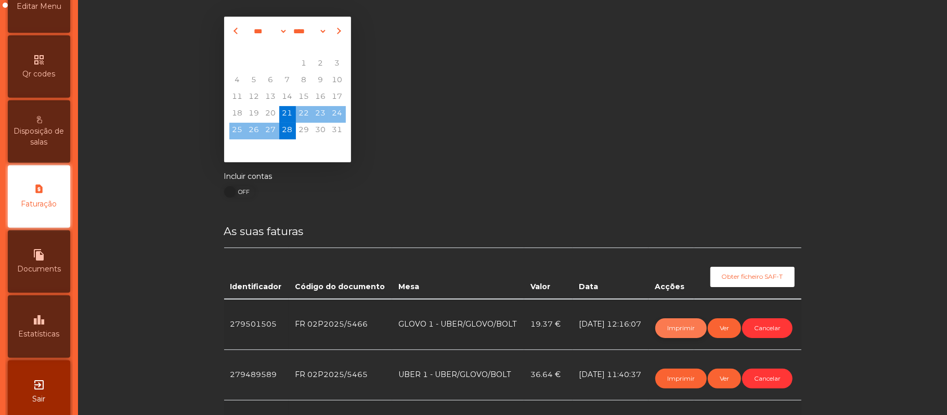
click at [668, 333] on button "Imprimir" at bounding box center [680, 328] width 51 height 20
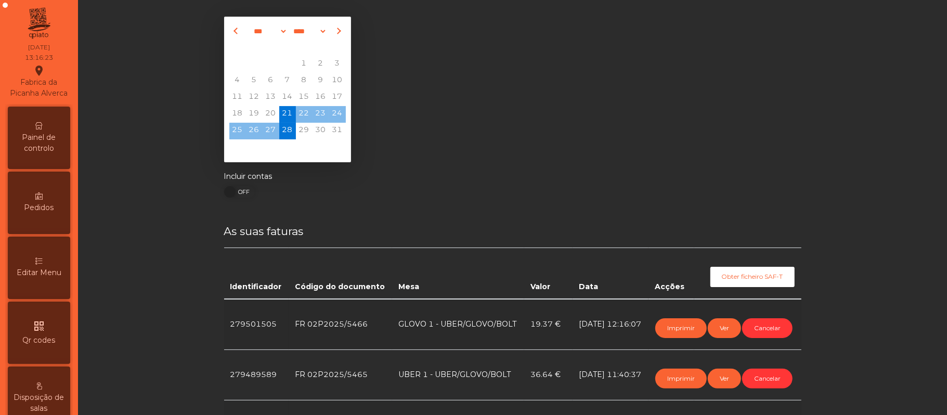
click at [56, 154] on span "Painel de controlo" at bounding box center [38, 143] width 57 height 22
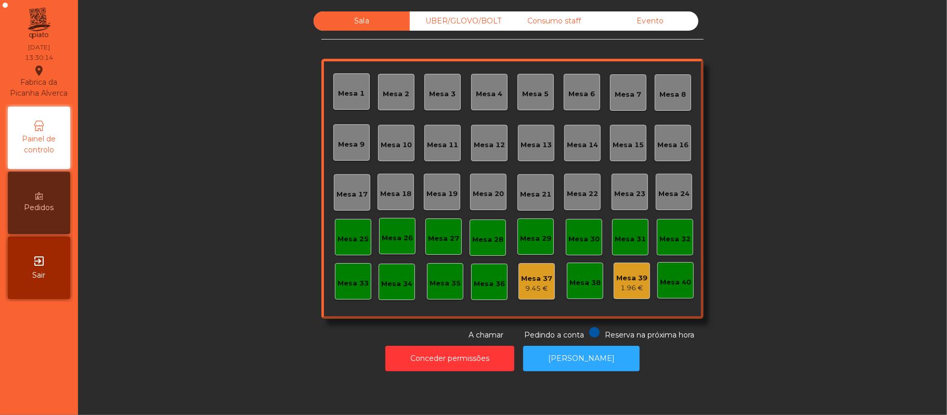
click at [579, 200] on div "Mesa 22" at bounding box center [582, 192] width 36 height 36
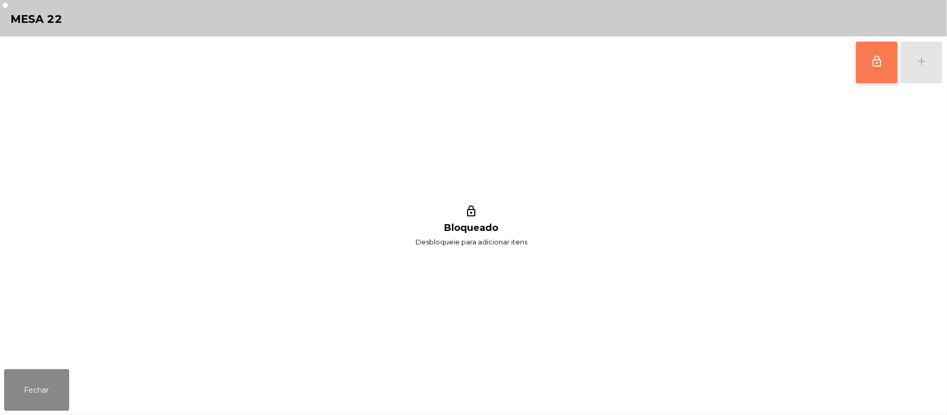
click at [862, 73] on button "lock_outline" at bounding box center [877, 63] width 42 height 42
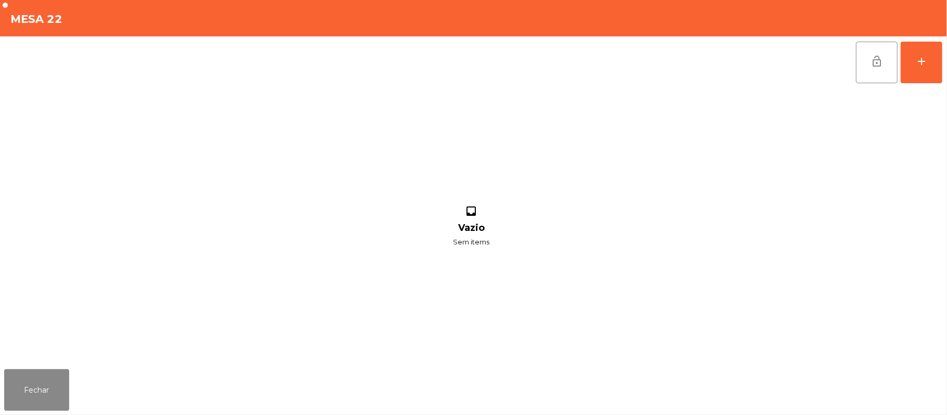
click at [945, 65] on div "lock_open add inbox Vazio Sem items" at bounding box center [473, 200] width 947 height 329
click at [933, 70] on button "add" at bounding box center [922, 63] width 42 height 42
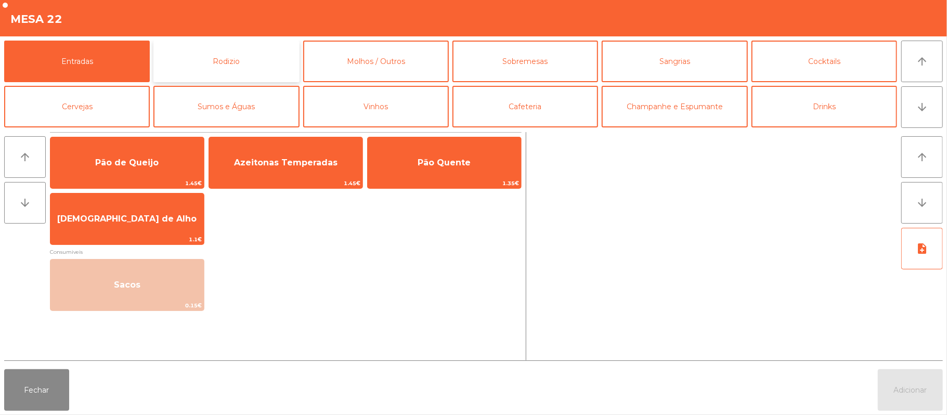
click at [243, 69] on button "Rodizio" at bounding box center [226, 62] width 146 height 42
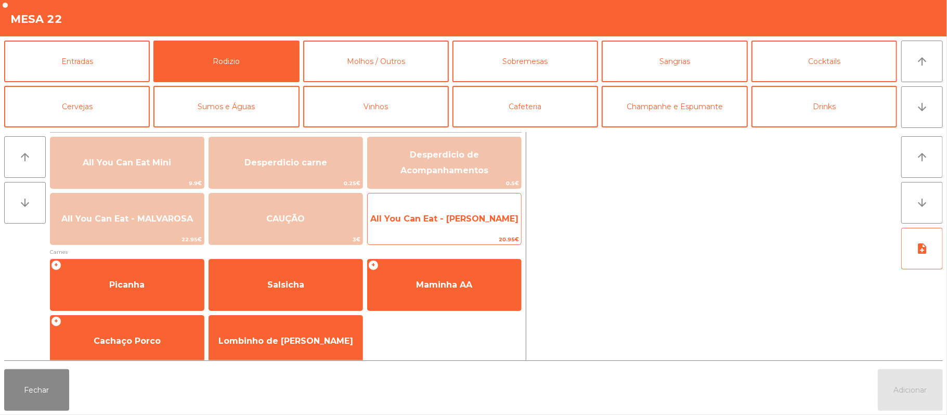
click at [438, 227] on span "All You Can Eat - [PERSON_NAME]" at bounding box center [444, 219] width 153 height 28
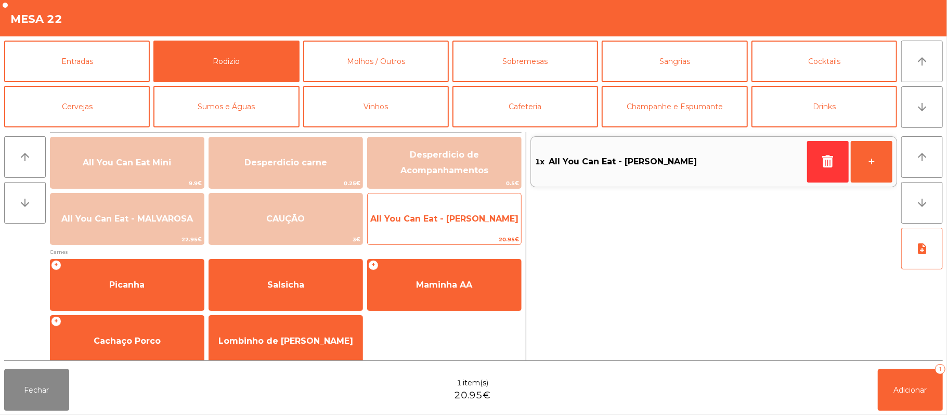
click at [448, 221] on span "All You Can Eat - [PERSON_NAME]" at bounding box center [444, 219] width 148 height 10
click at [453, 221] on span "All You Can Eat - [PERSON_NAME]" at bounding box center [444, 219] width 148 height 10
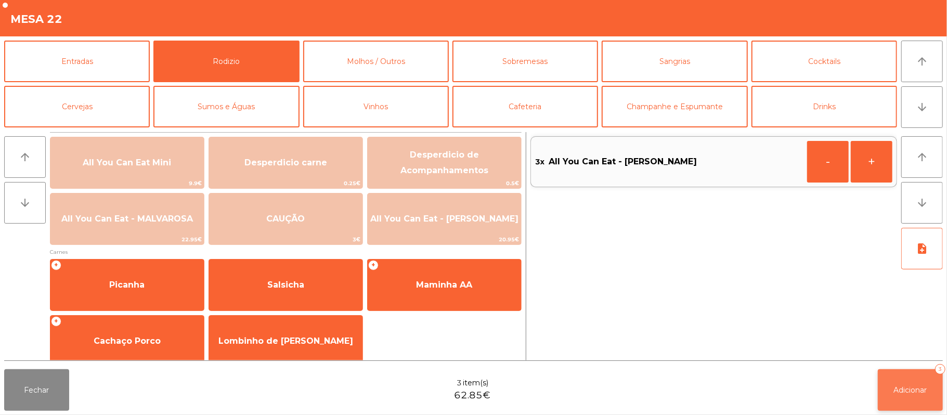
click at [937, 401] on button "Adicionar 3" at bounding box center [910, 390] width 65 height 42
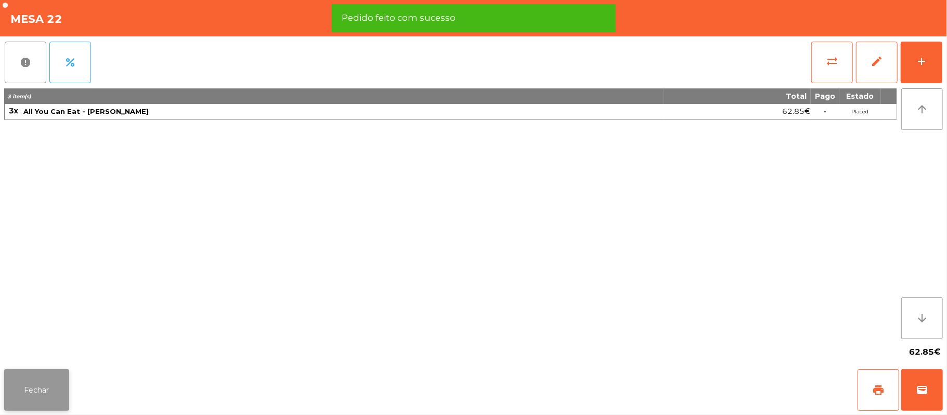
click at [19, 398] on button "Fechar" at bounding box center [36, 390] width 65 height 42
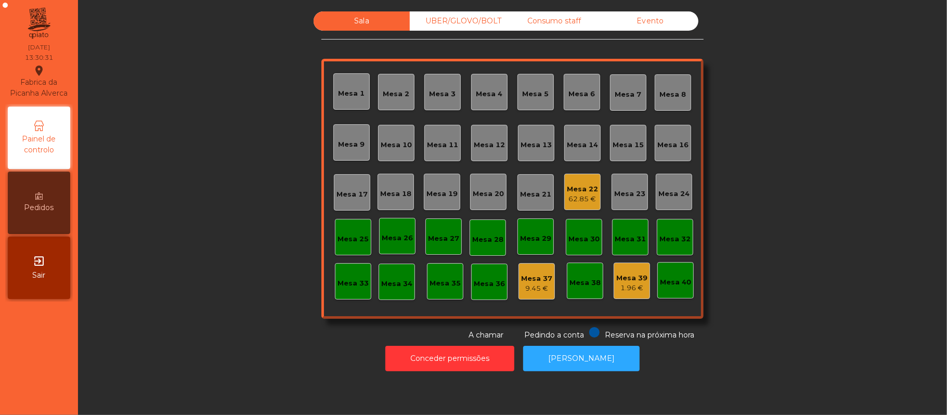
click at [571, 192] on div "Mesa 22" at bounding box center [582, 189] width 31 height 10
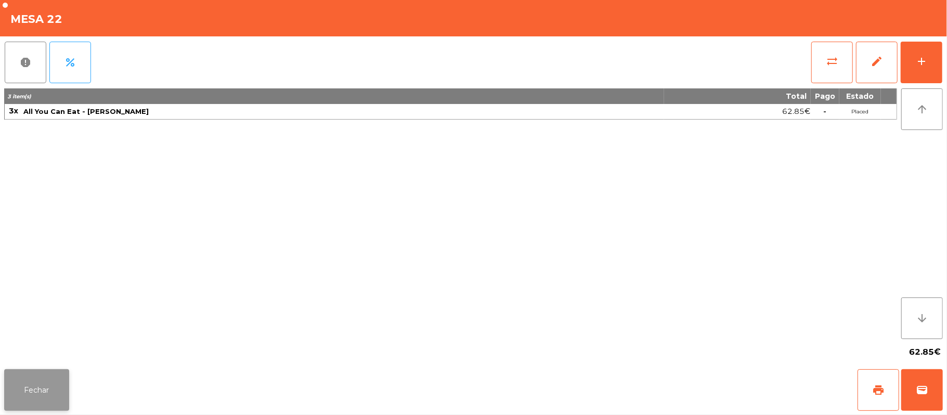
click at [28, 382] on button "Fechar" at bounding box center [36, 390] width 65 height 42
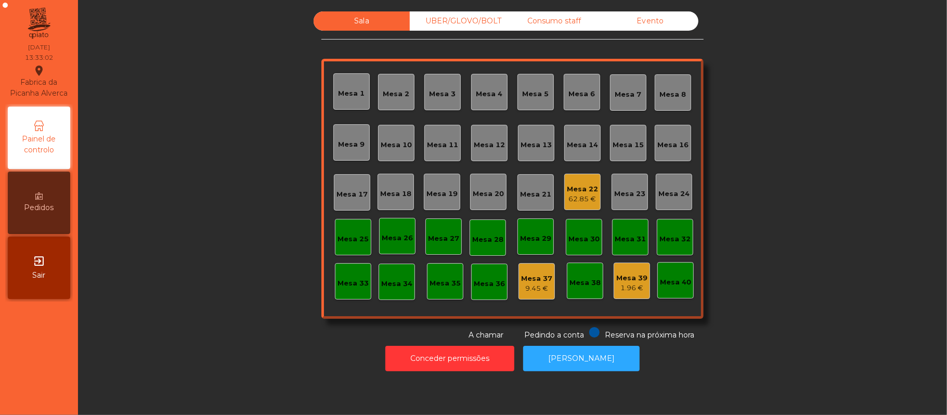
click at [383, 182] on div "Mesa 18" at bounding box center [396, 192] width 36 height 36
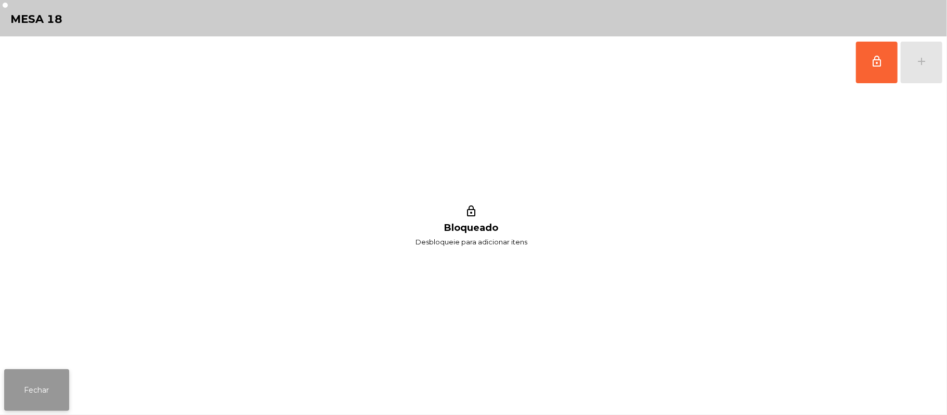
click at [38, 401] on button "Fechar" at bounding box center [36, 390] width 65 height 42
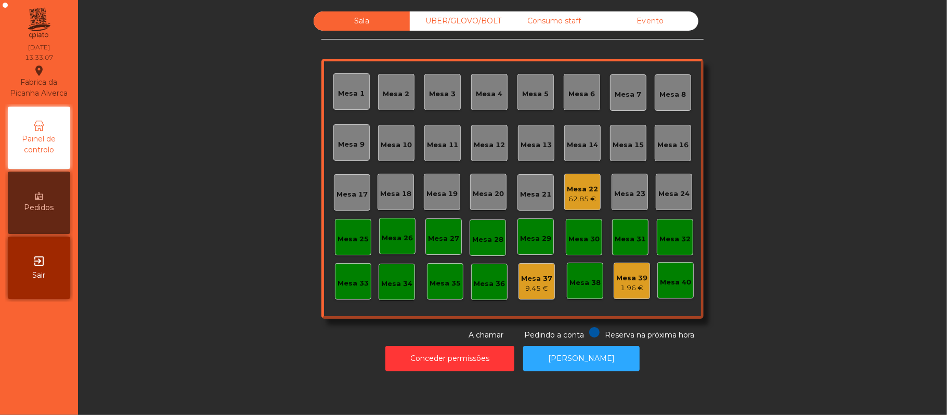
click at [400, 148] on div "Mesa 10" at bounding box center [396, 145] width 31 height 10
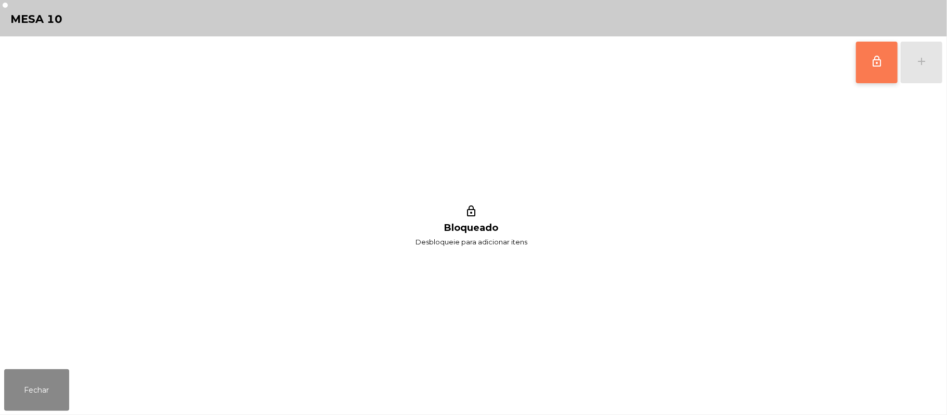
click at [879, 69] on button "lock_outline" at bounding box center [877, 63] width 42 height 42
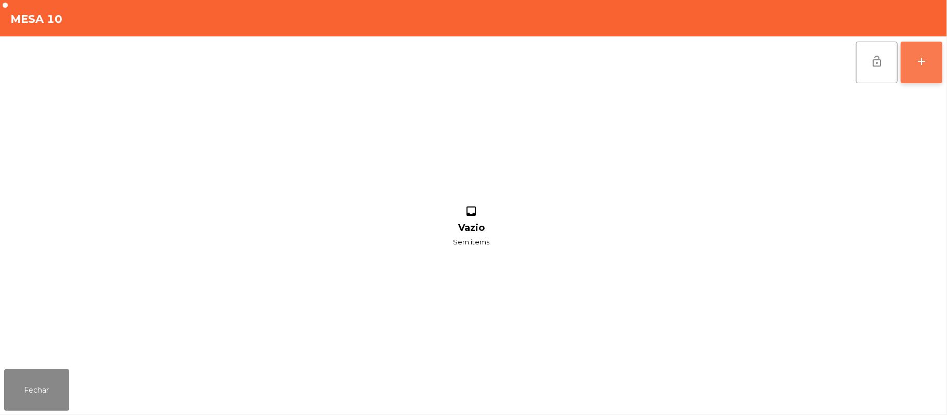
click at [928, 62] on div "add" at bounding box center [922, 61] width 12 height 12
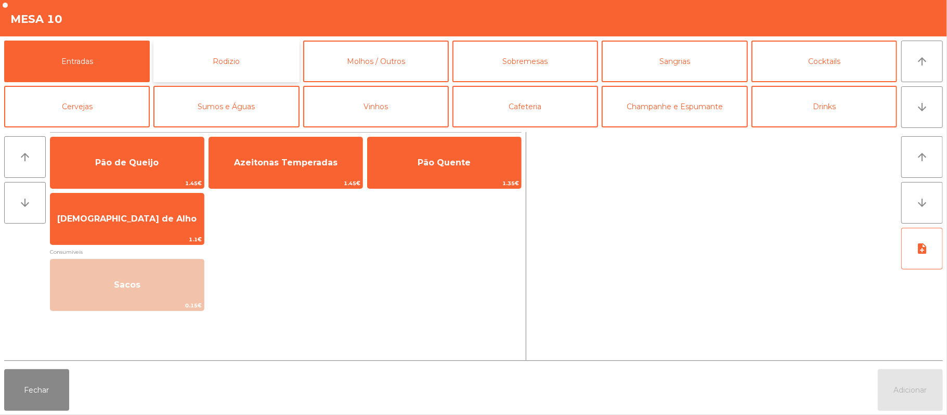
click at [244, 60] on button "Rodizio" at bounding box center [226, 62] width 146 height 42
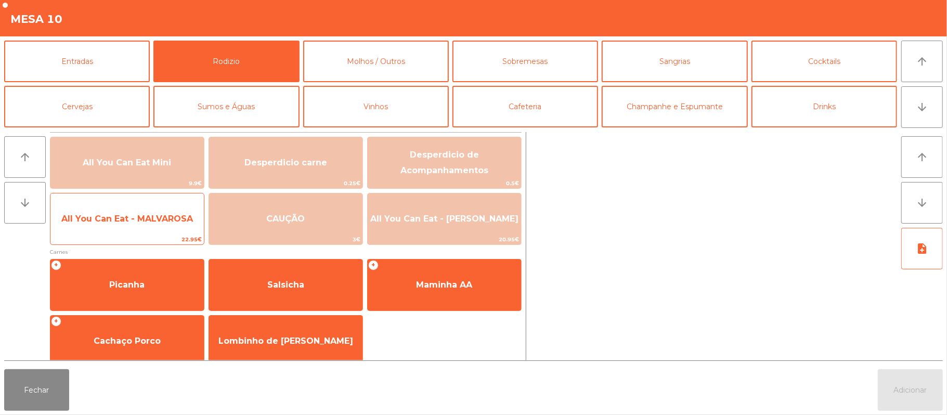
click at [132, 221] on span "All You Can Eat - MALVAROSA" at bounding box center [127, 219] width 132 height 10
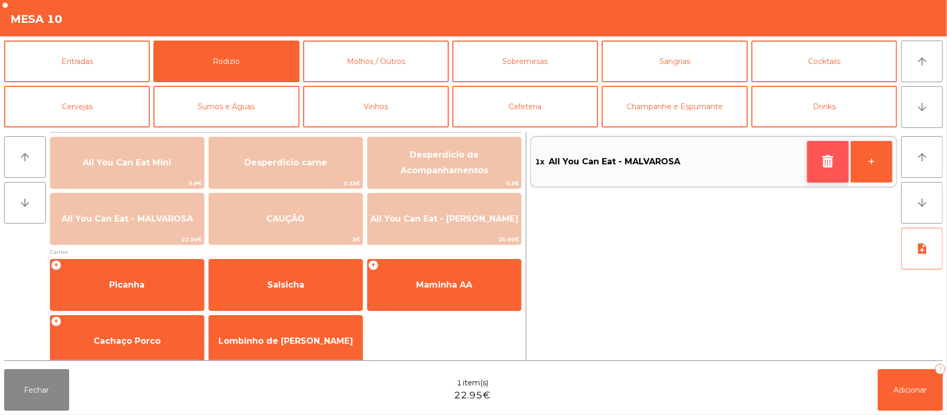
click at [814, 163] on button "button" at bounding box center [828, 162] width 42 height 42
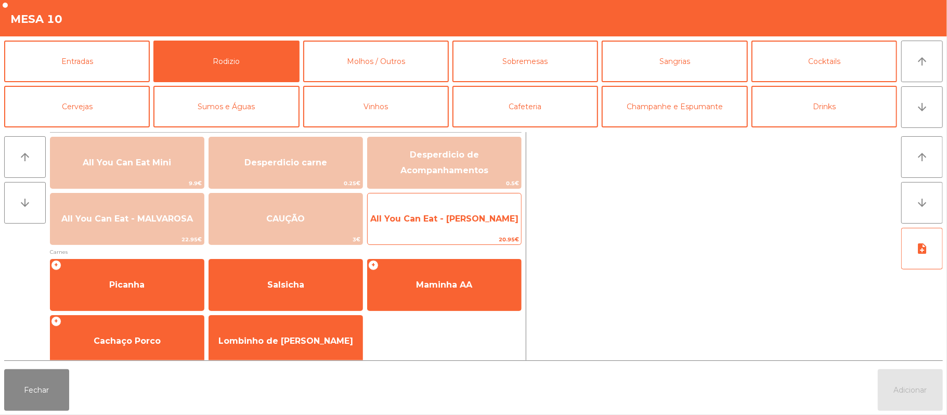
click at [489, 229] on span "All You Can Eat - [PERSON_NAME]" at bounding box center [444, 219] width 153 height 28
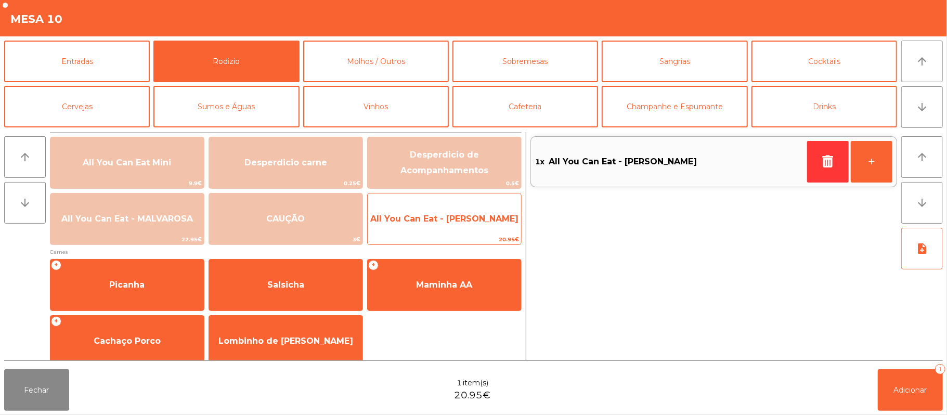
click at [477, 221] on span "All You Can Eat - [PERSON_NAME]" at bounding box center [444, 219] width 148 height 10
click at [473, 225] on span "All You Can Eat - [PERSON_NAME]" at bounding box center [444, 219] width 153 height 28
click at [474, 223] on span "All You Can Eat - [PERSON_NAME]" at bounding box center [444, 219] width 148 height 10
click at [469, 223] on span "All You Can Eat - [PERSON_NAME]" at bounding box center [444, 219] width 148 height 10
click at [471, 222] on span "All You Can Eat - [PERSON_NAME]" at bounding box center [444, 219] width 148 height 10
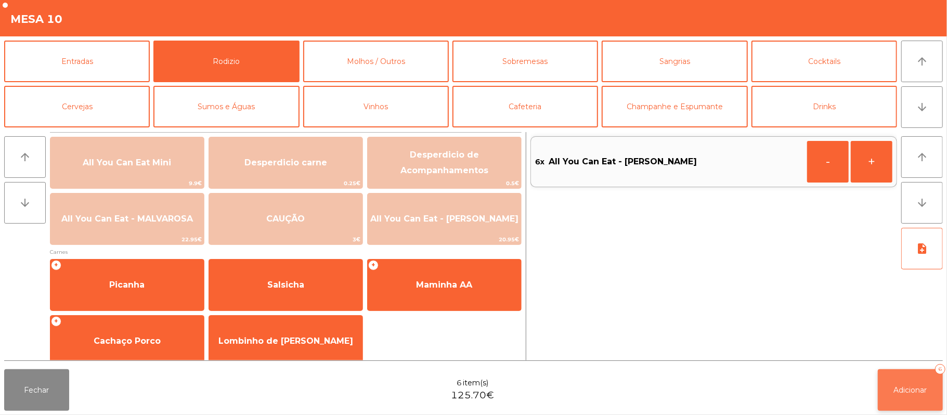
click at [906, 384] on button "Adicionar 6" at bounding box center [910, 390] width 65 height 42
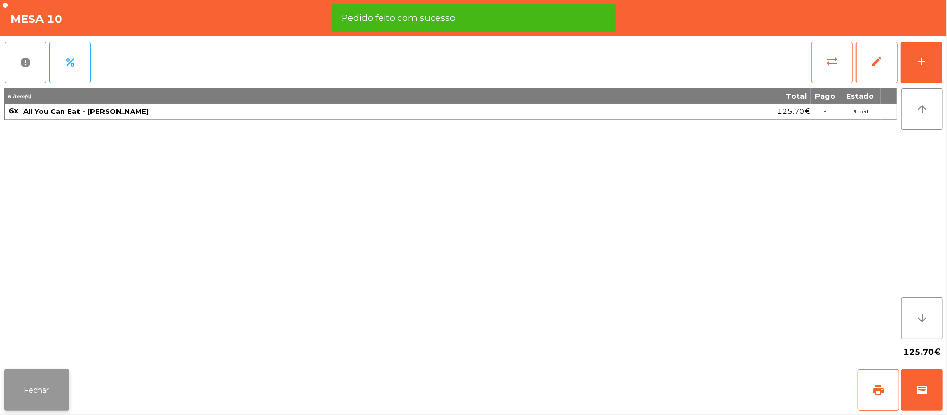
click at [38, 383] on button "Fechar" at bounding box center [36, 390] width 65 height 42
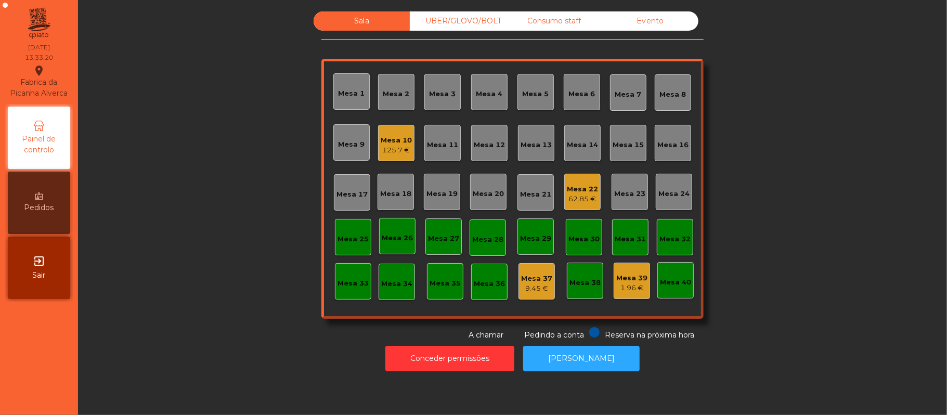
click at [587, 181] on div "Mesa 22 62.85 €" at bounding box center [582, 192] width 31 height 24
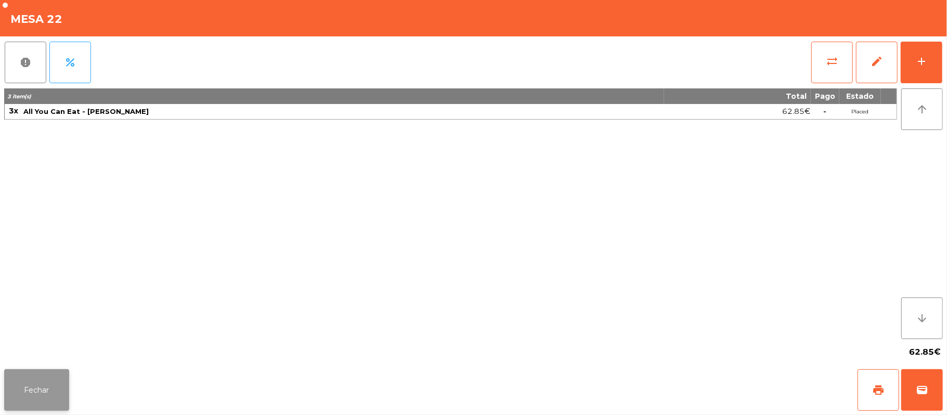
click at [27, 370] on button "Fechar" at bounding box center [36, 390] width 65 height 42
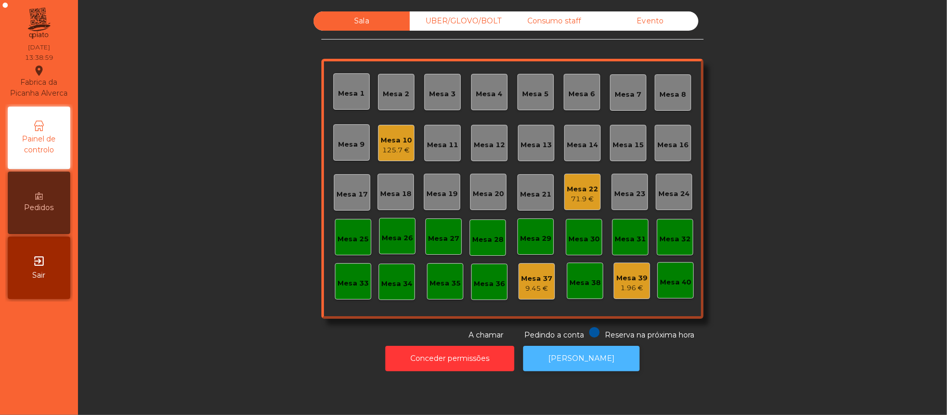
click at [589, 363] on button "[PERSON_NAME]" at bounding box center [581, 358] width 117 height 25
click at [572, 357] on button "[PERSON_NAME]" at bounding box center [581, 358] width 117 height 25
click at [531, 20] on div "Consumo staff" at bounding box center [554, 20] width 96 height 19
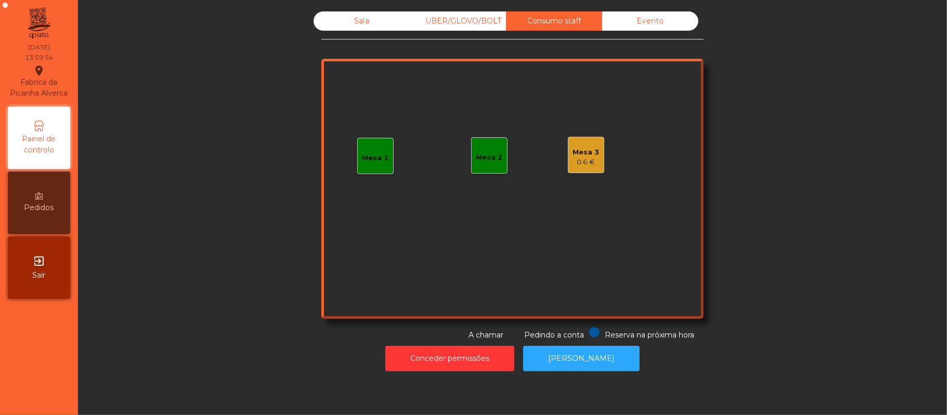
click at [377, 156] on div "Mesa 1" at bounding box center [376, 158] width 27 height 10
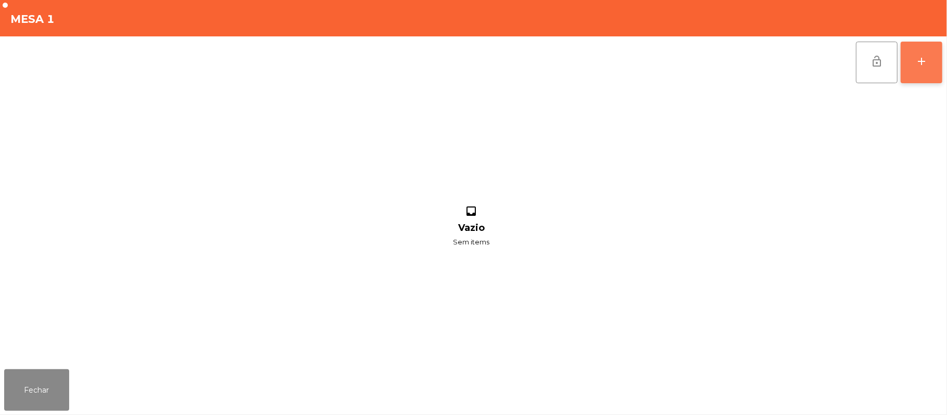
click at [942, 67] on button "add" at bounding box center [922, 63] width 42 height 42
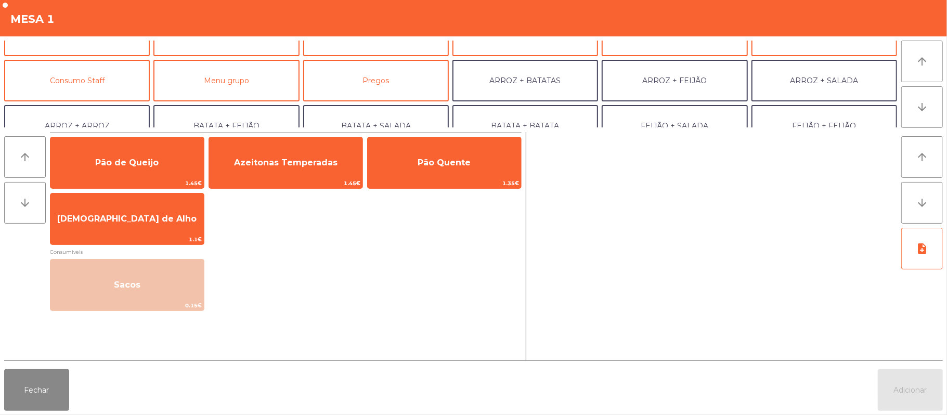
scroll to position [78, 0]
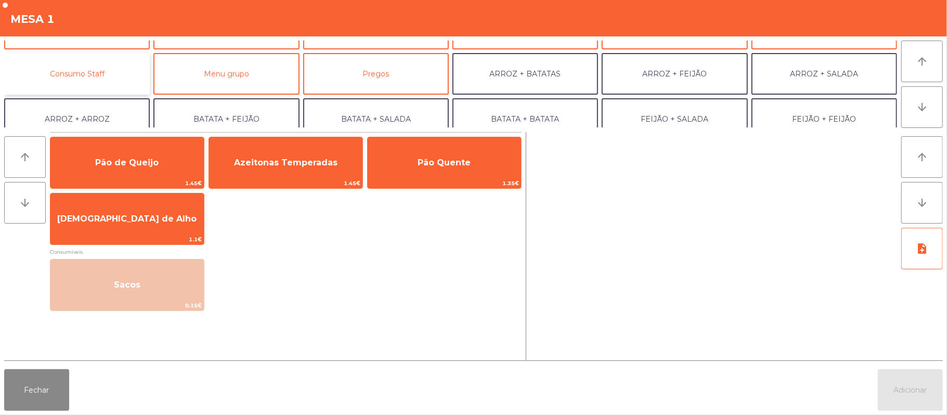
click at [107, 88] on button "Consumo Staff" at bounding box center [77, 74] width 146 height 42
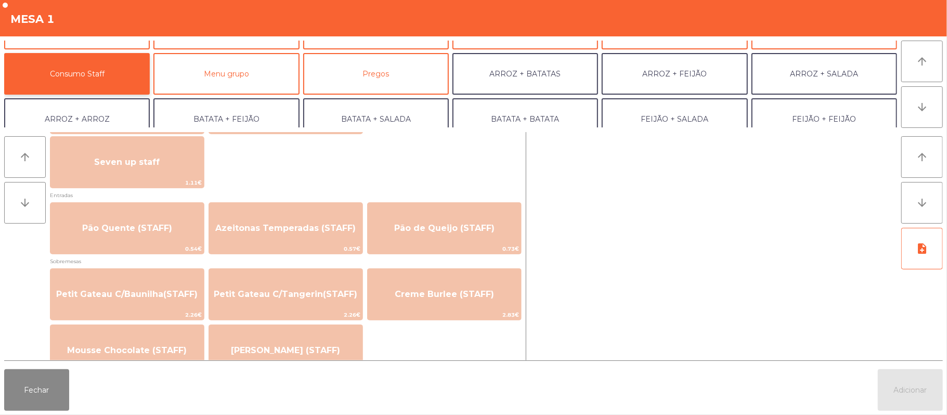
scroll to position [675, 0]
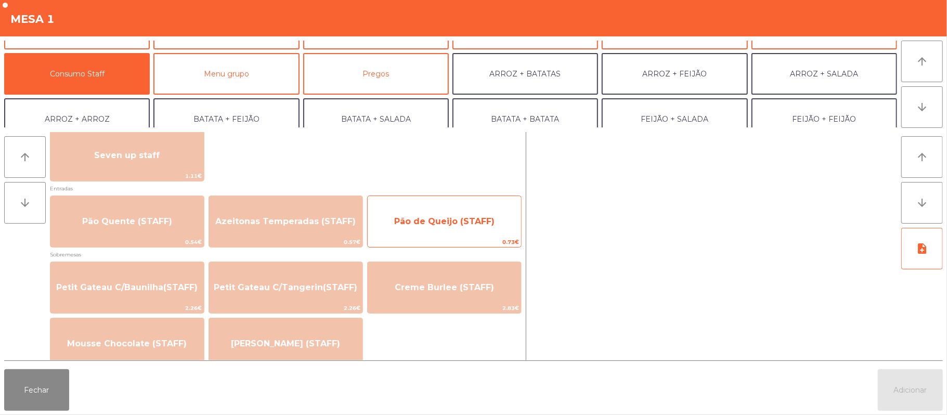
click at [412, 209] on span "Pão de Queijo (STAFF)" at bounding box center [444, 222] width 153 height 28
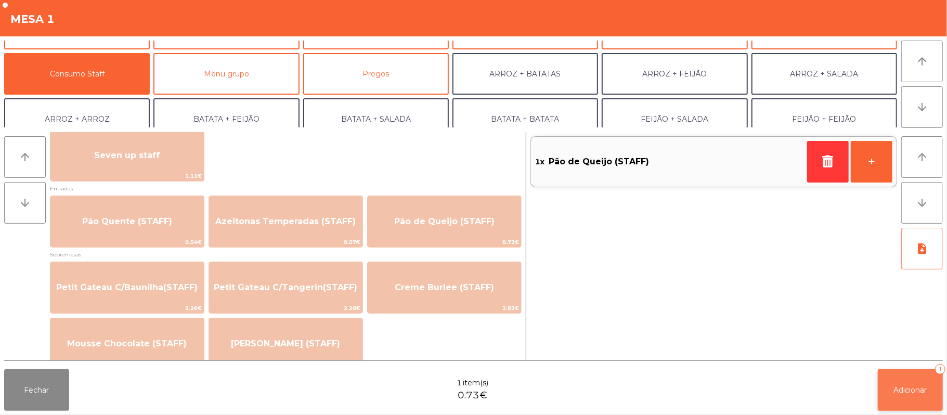
click at [906, 373] on button "Adicionar 1" at bounding box center [910, 390] width 65 height 42
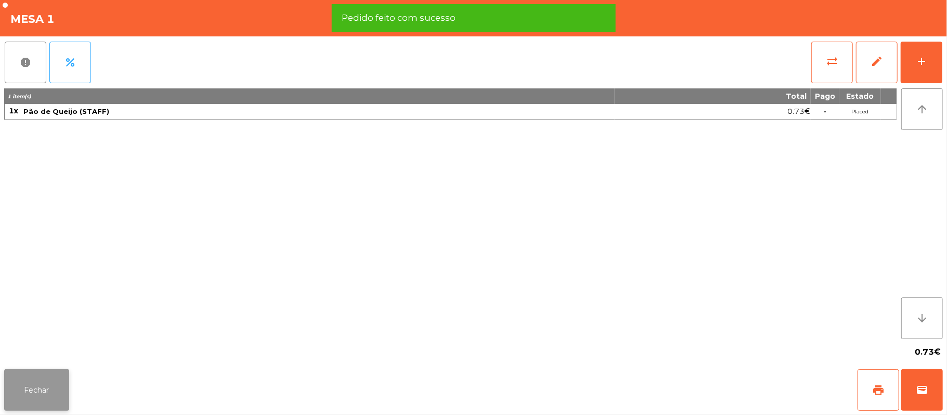
click at [50, 384] on button "Fechar" at bounding box center [36, 390] width 65 height 42
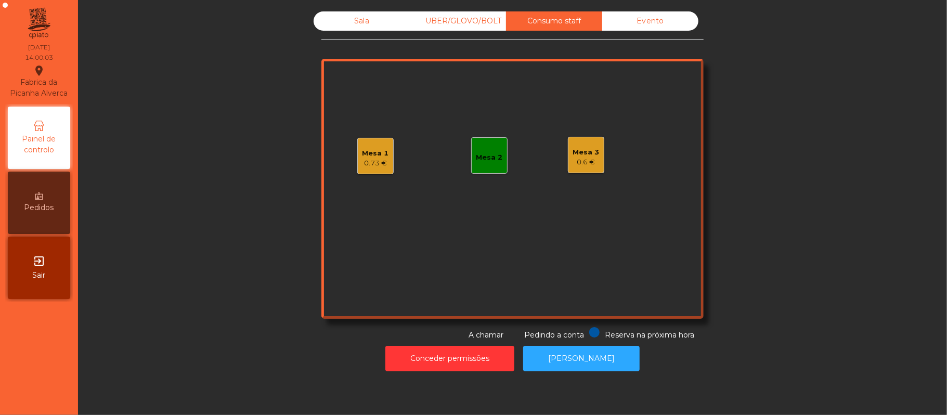
click at [333, 25] on div "Sala" at bounding box center [362, 20] width 96 height 19
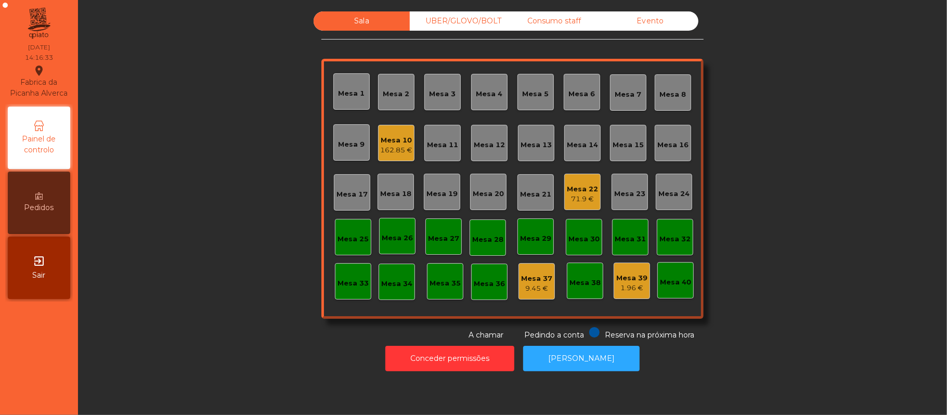
click at [447, 21] on div "UBER/GLOVO/BOLT" at bounding box center [458, 20] width 96 height 19
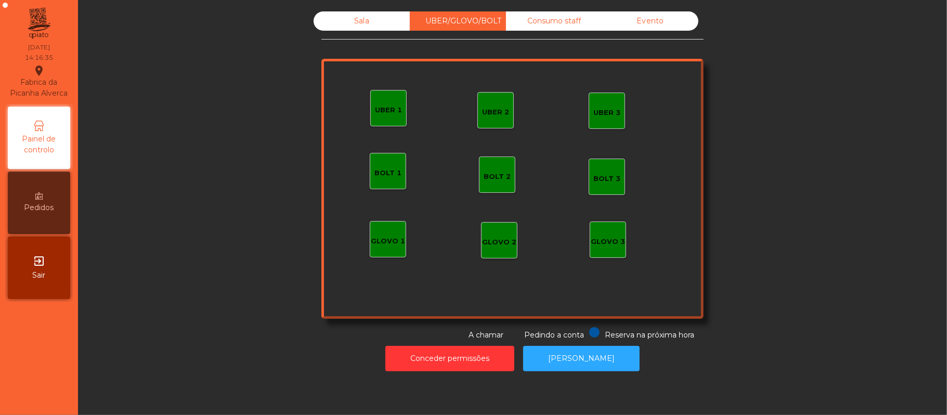
click at [500, 127] on div "UBER 2" at bounding box center [496, 110] width 36 height 36
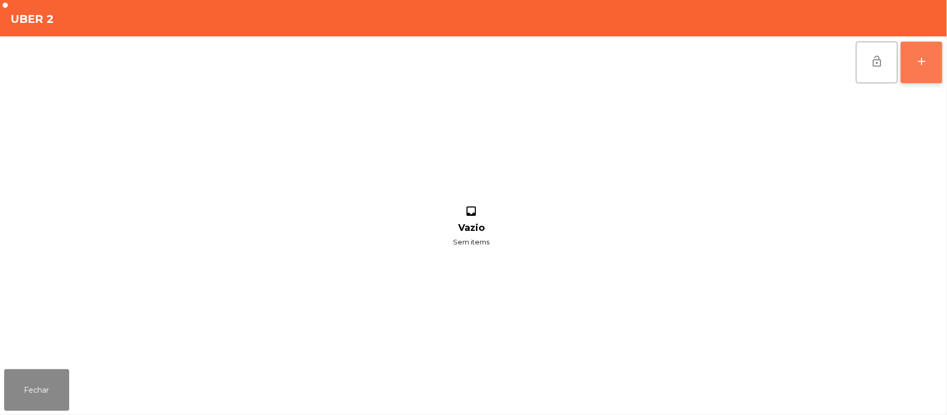
click at [914, 78] on button "add" at bounding box center [922, 63] width 42 height 42
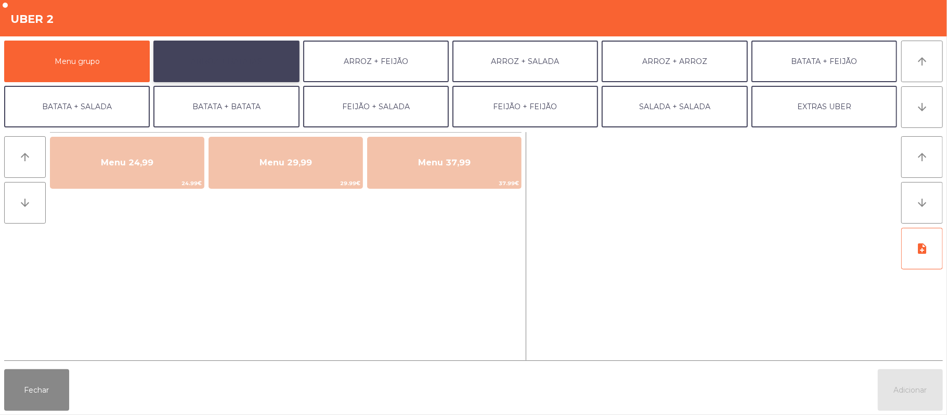
click at [244, 73] on button "ARROZ + BATATAS" at bounding box center [226, 62] width 146 height 42
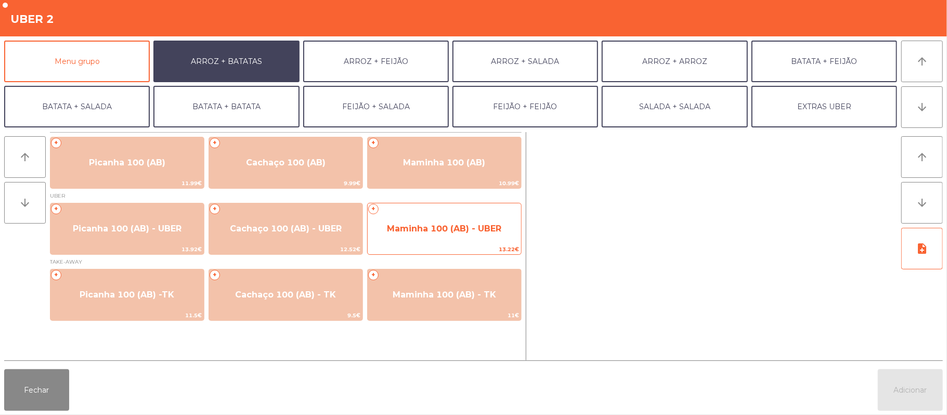
click at [430, 224] on span "Maminha 100 (AB) - UBER" at bounding box center [444, 229] width 114 height 10
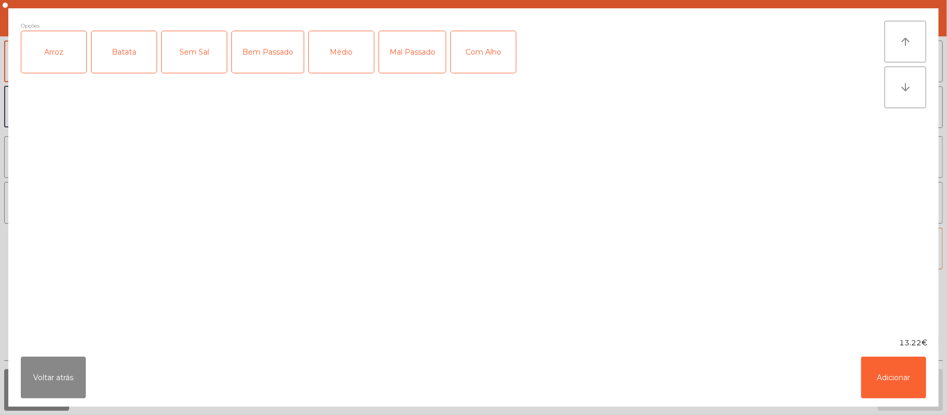
click at [63, 58] on div "Arroz" at bounding box center [53, 52] width 65 height 42
click at [125, 57] on div "Batata" at bounding box center [124, 52] width 65 height 42
click at [333, 67] on div "Médio" at bounding box center [341, 52] width 65 height 42
click at [465, 54] on div "Com Alho" at bounding box center [483, 52] width 65 height 42
click at [902, 371] on button "Adicionar" at bounding box center [893, 378] width 65 height 42
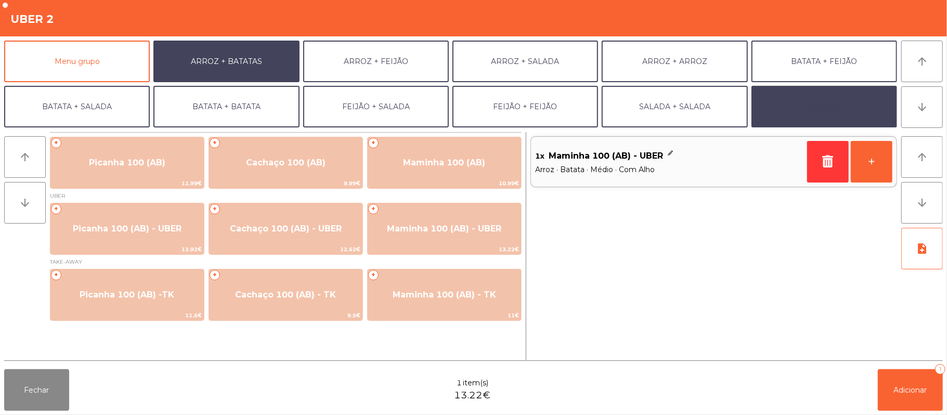
click at [806, 109] on button "EXTRAS UBER" at bounding box center [825, 107] width 146 height 42
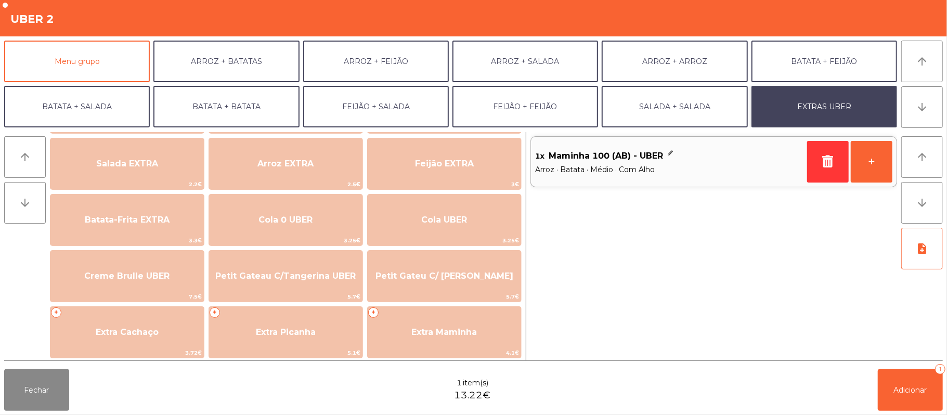
scroll to position [129, 0]
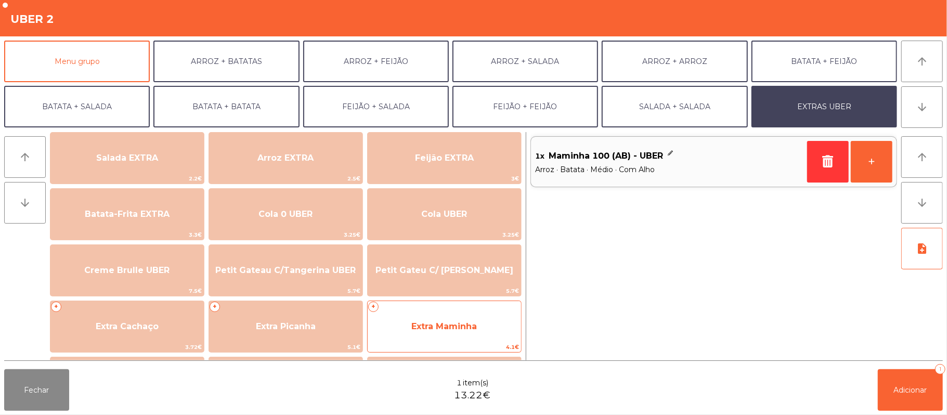
click at [452, 333] on span "Extra Maminha" at bounding box center [444, 327] width 153 height 28
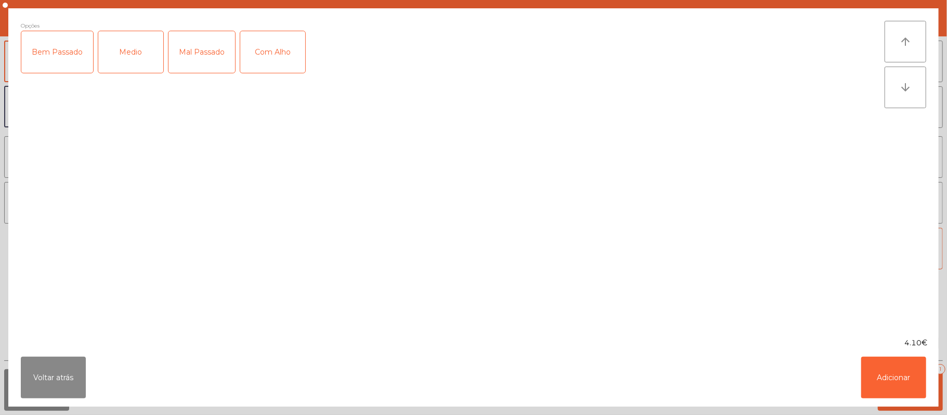
click at [127, 60] on div "Medio" at bounding box center [130, 52] width 65 height 42
click at [266, 52] on div "Com Alho" at bounding box center [272, 52] width 65 height 42
click at [885, 373] on button "Adicionar" at bounding box center [893, 378] width 65 height 42
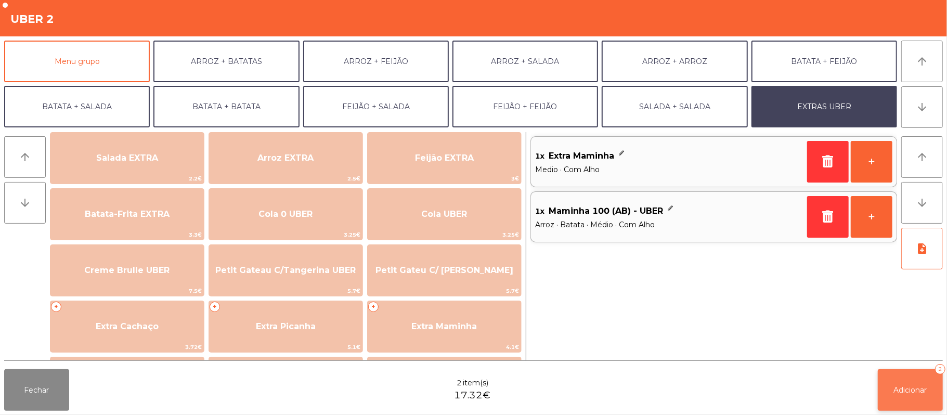
click at [909, 396] on button "Adicionar 2" at bounding box center [910, 390] width 65 height 42
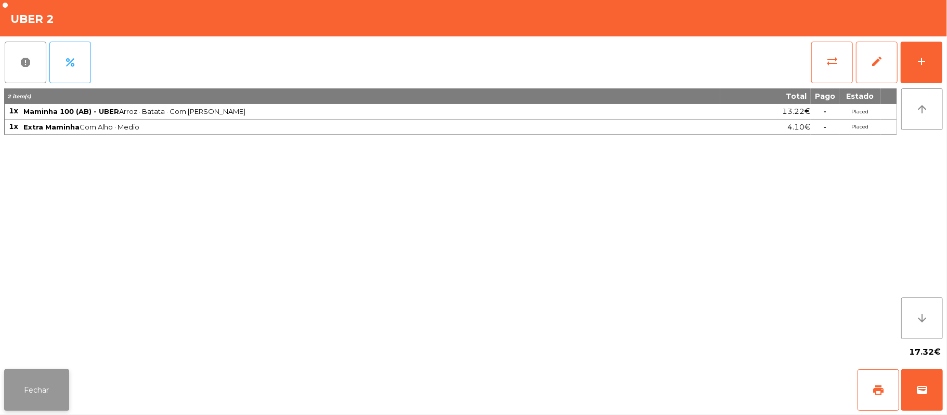
click at [25, 398] on button "Fechar" at bounding box center [36, 390] width 65 height 42
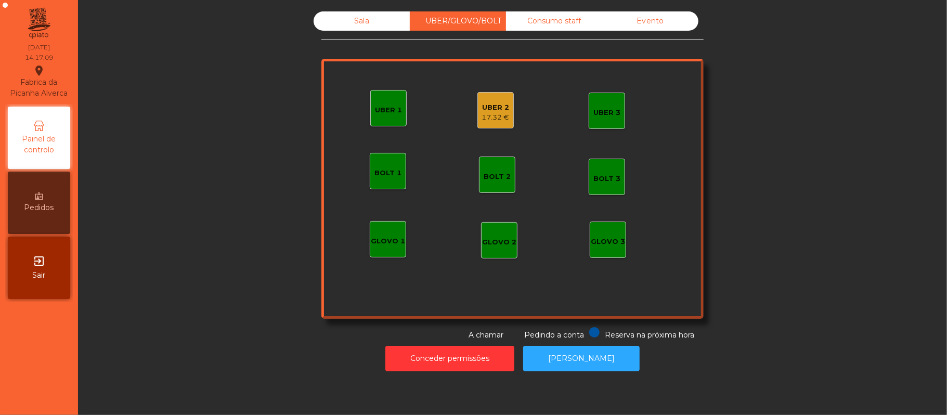
click at [351, 24] on div "Sala" at bounding box center [362, 20] width 96 height 19
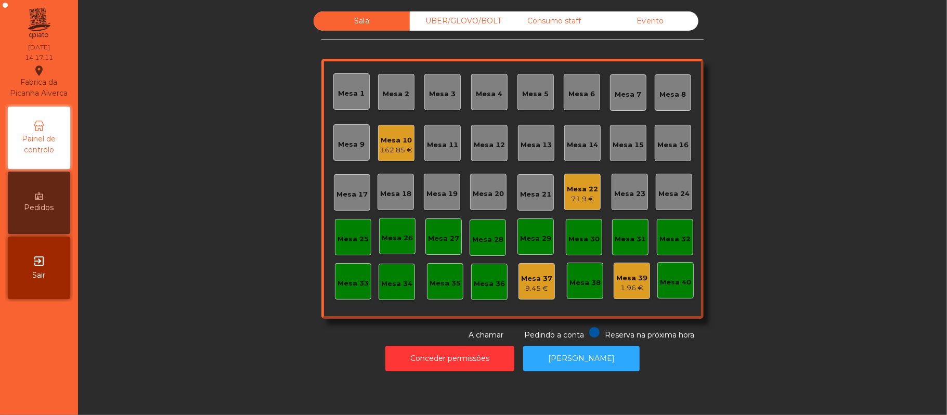
click at [659, 153] on div "Mesa 16" at bounding box center [673, 143] width 36 height 36
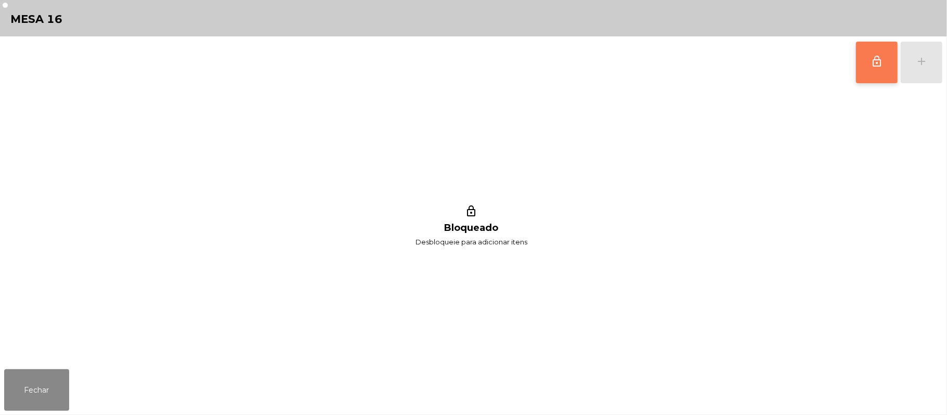
click at [861, 42] on button "lock_outline" at bounding box center [877, 63] width 42 height 42
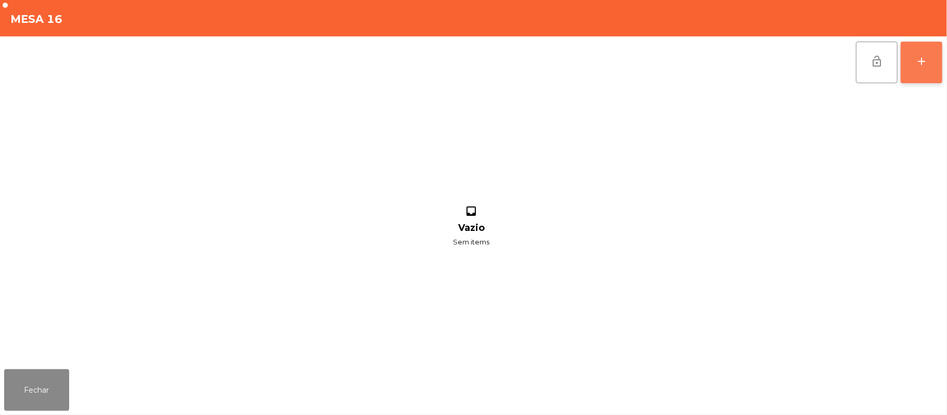
click at [918, 72] on button "add" at bounding box center [922, 63] width 42 height 42
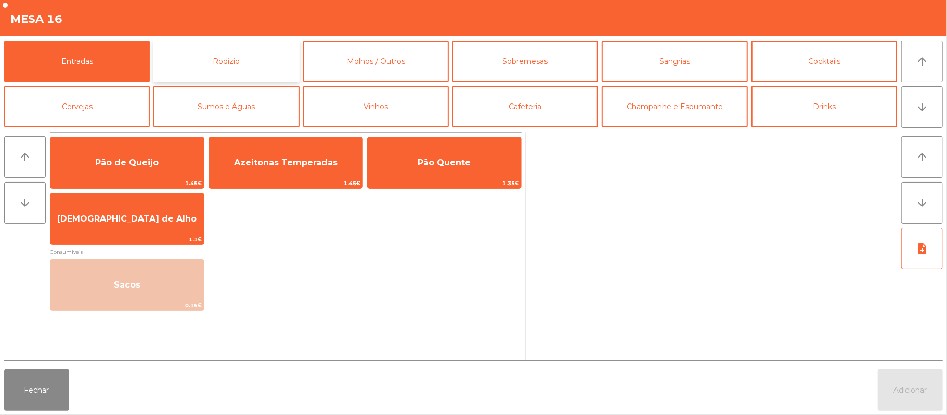
click at [219, 69] on button "Rodizio" at bounding box center [226, 62] width 146 height 42
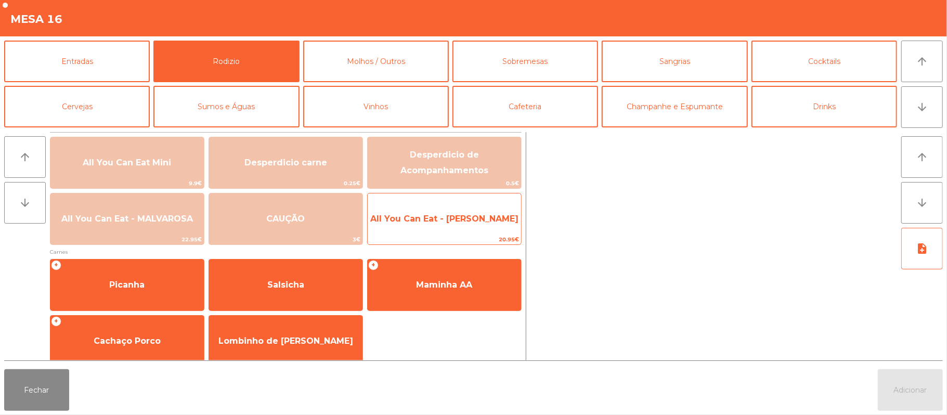
click at [437, 228] on span "All You Can Eat - [PERSON_NAME]" at bounding box center [444, 219] width 153 height 28
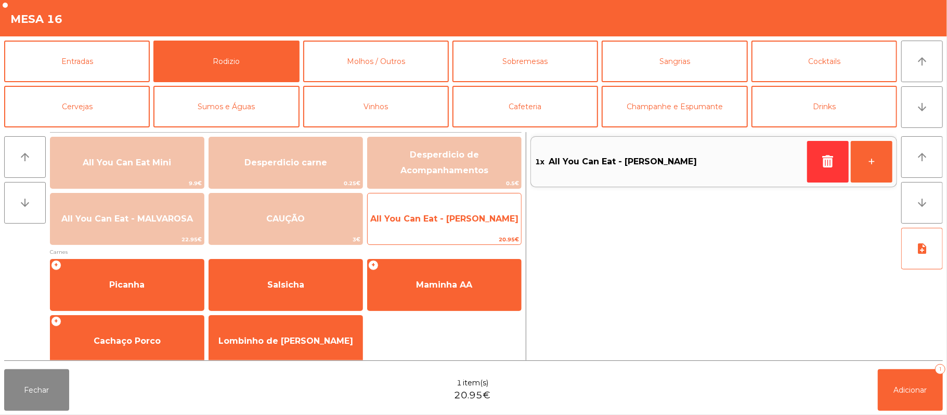
click at [446, 218] on span "All You Can Eat - [PERSON_NAME]" at bounding box center [444, 219] width 148 height 10
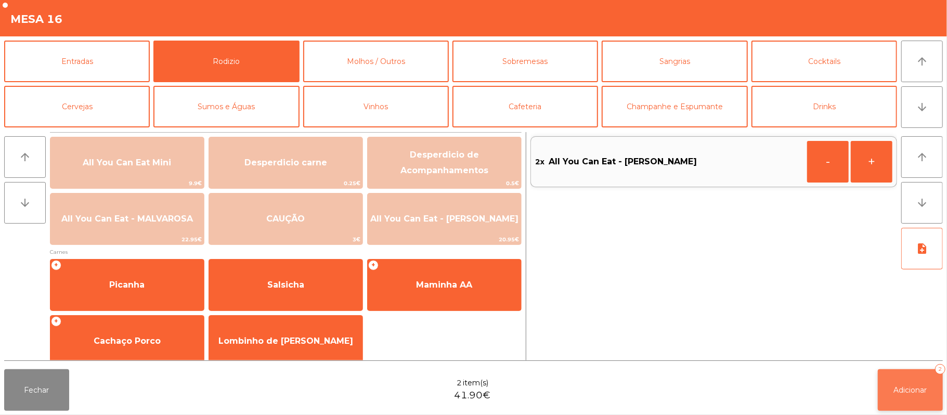
click at [914, 392] on span "Adicionar" at bounding box center [910, 389] width 33 height 9
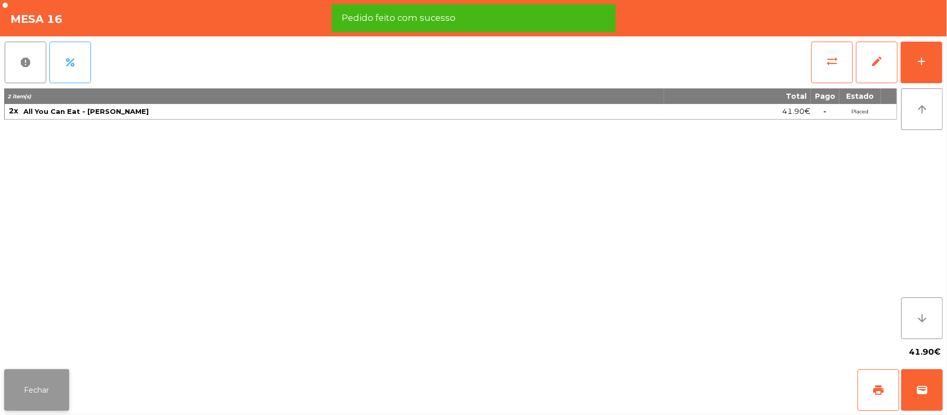
click at [11, 391] on button "Fechar" at bounding box center [36, 390] width 65 height 42
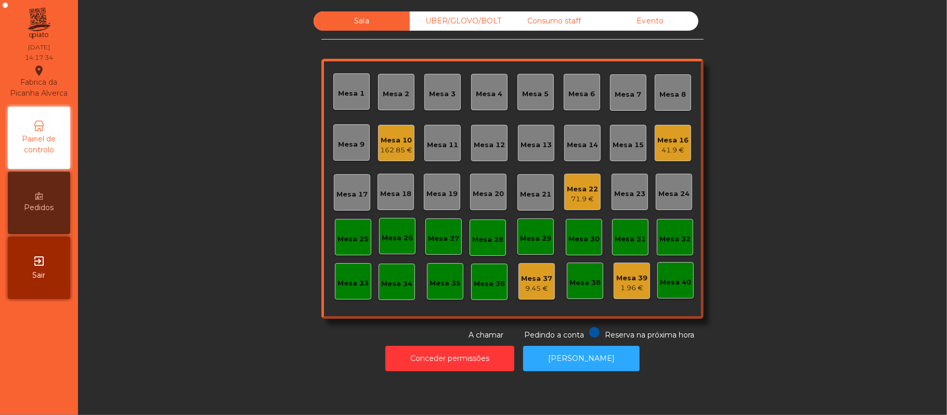
click at [465, 21] on div "UBER/GLOVO/BOLT" at bounding box center [458, 20] width 96 height 19
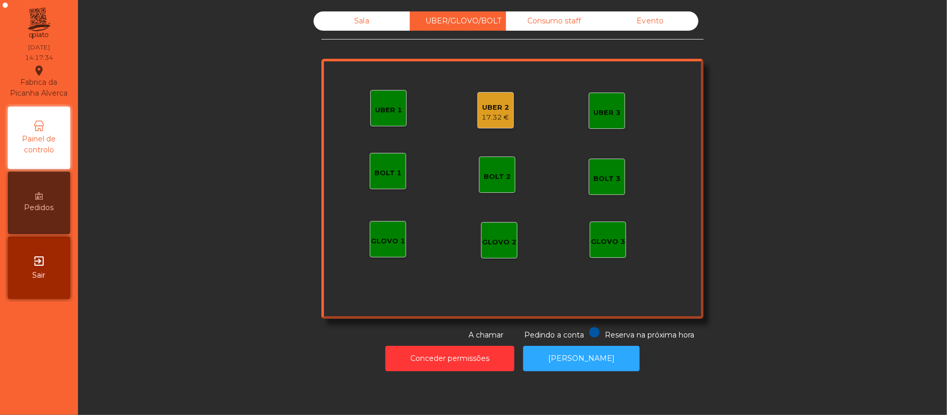
click at [491, 108] on div "UBER 2" at bounding box center [496, 107] width 28 height 10
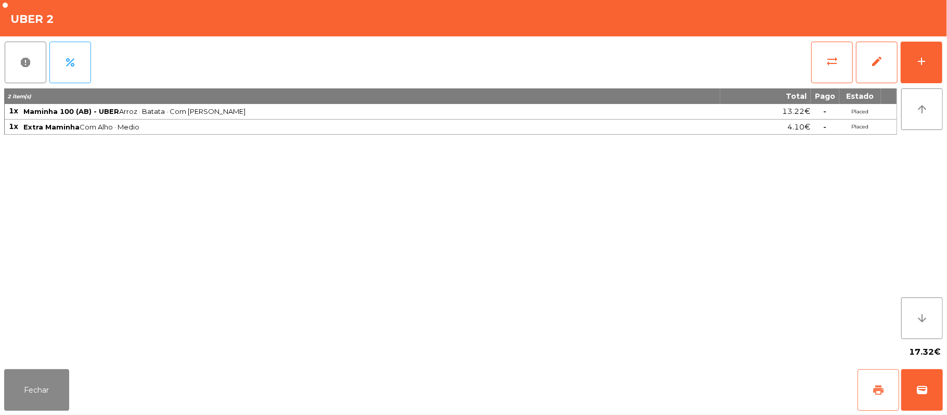
click at [873, 389] on span "print" at bounding box center [878, 390] width 12 height 12
click at [28, 372] on button "Fechar" at bounding box center [36, 390] width 65 height 42
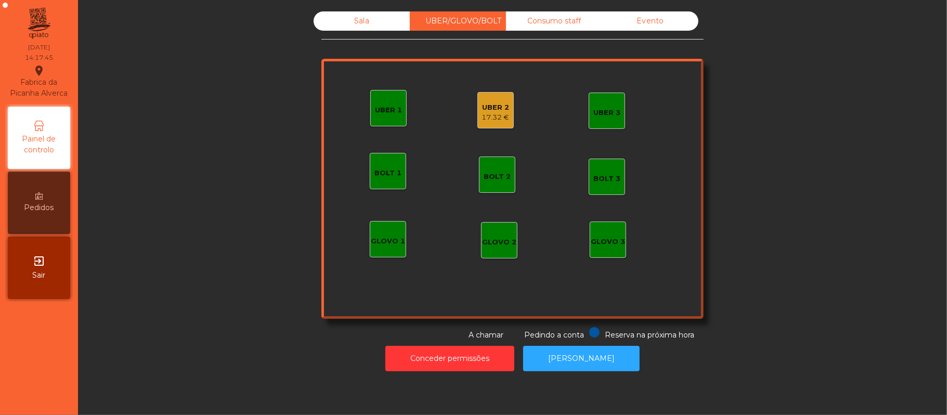
click at [356, 18] on div "Sala" at bounding box center [362, 20] width 96 height 19
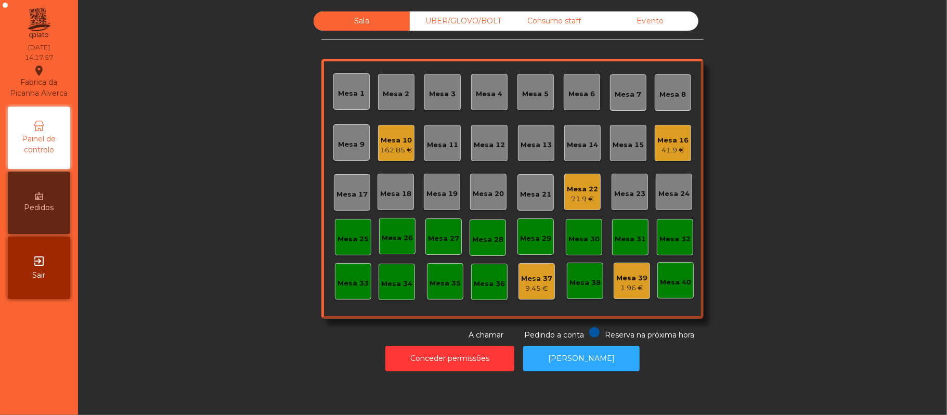
click at [474, 17] on div "UBER/GLOVO/BOLT" at bounding box center [458, 20] width 96 height 19
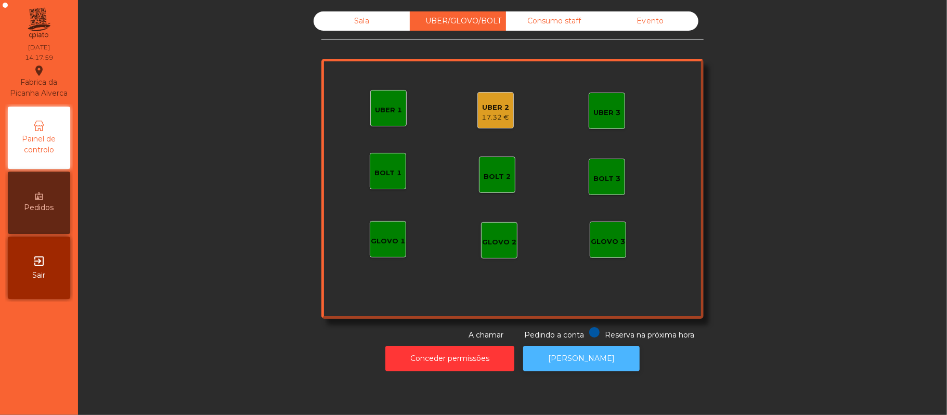
click at [593, 367] on button "[PERSON_NAME]" at bounding box center [581, 358] width 117 height 25
click at [482, 121] on div "17.32 €" at bounding box center [496, 117] width 28 height 10
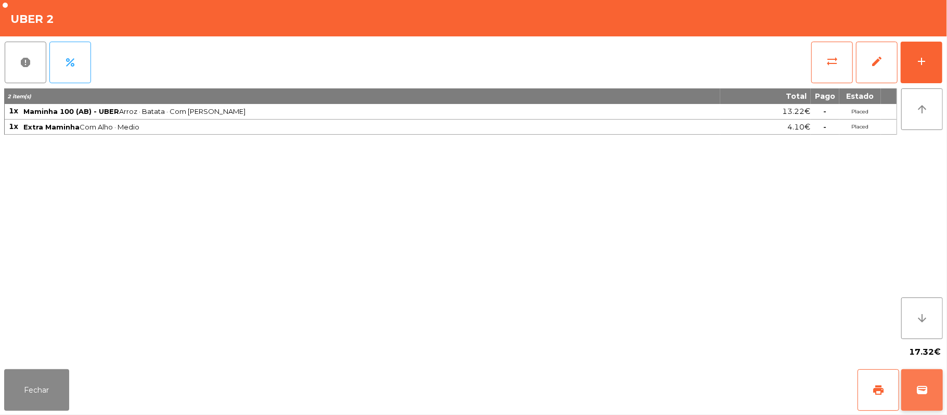
click at [920, 400] on button "wallet" at bounding box center [922, 390] width 42 height 42
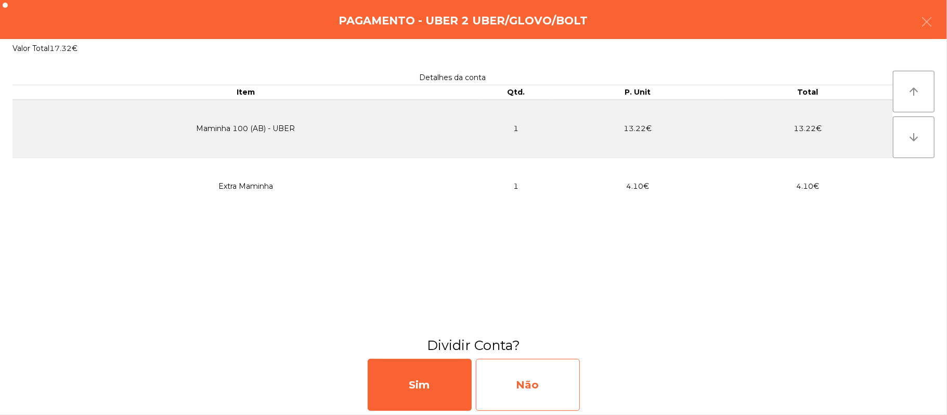
click at [544, 376] on div "Não" at bounding box center [528, 385] width 104 height 52
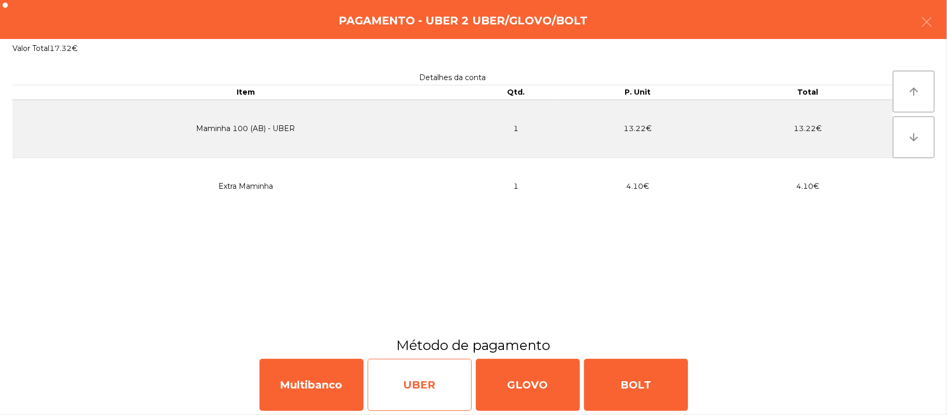
click at [421, 390] on div "UBER" at bounding box center [420, 385] width 104 height 52
select select "**"
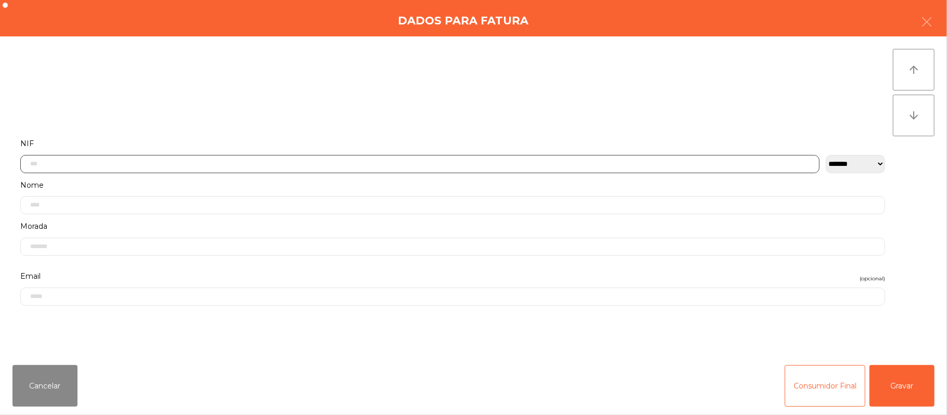
click at [386, 165] on input "text" at bounding box center [420, 164] width 800 height 18
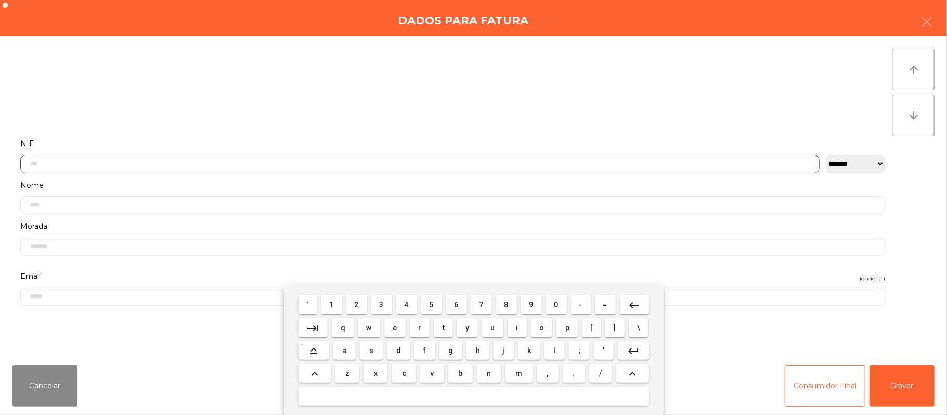
scroll to position [87, 0]
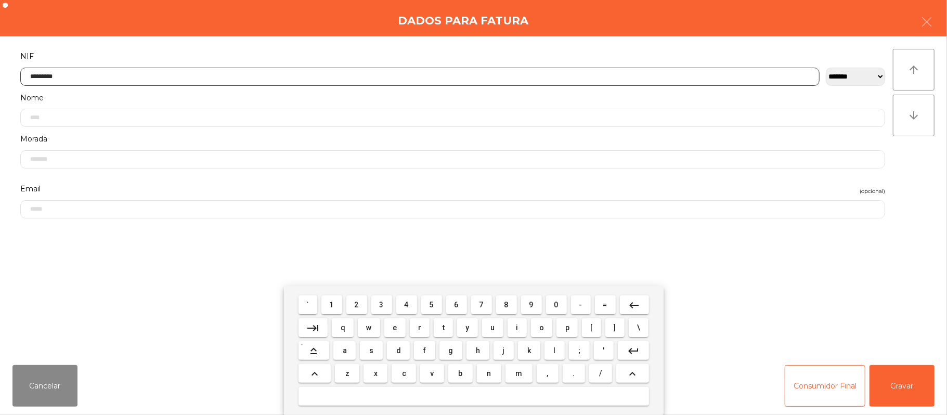
type input "*********"
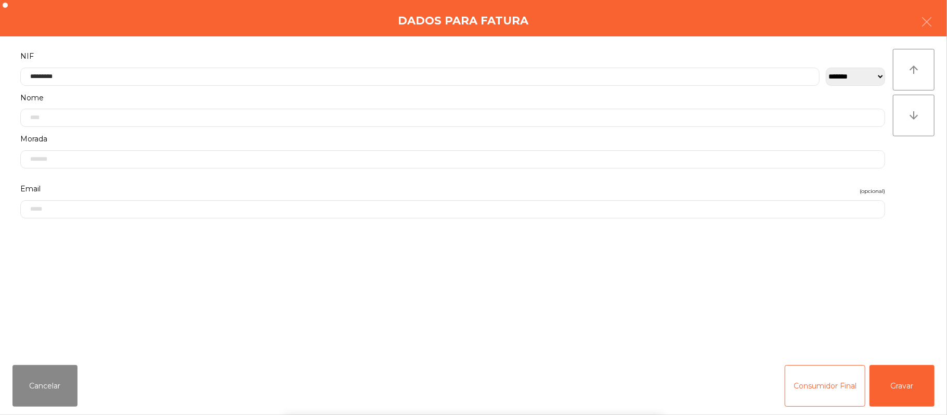
click at [896, 383] on div "` 1 2 3 4 5 6 7 8 9 0 - = keyboard_backspace keyboard_tab q w e r t y u i o p […" at bounding box center [473, 350] width 947 height 129
click at [898, 381] on button "Gravar" at bounding box center [902, 386] width 65 height 42
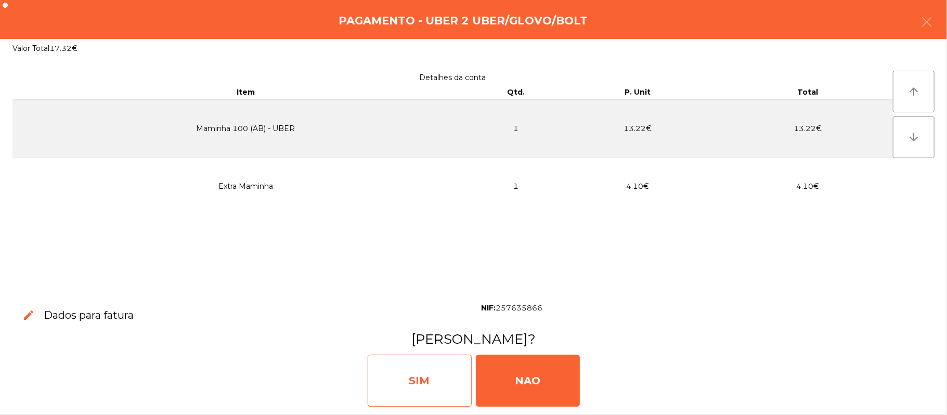
click at [421, 373] on div "SIM" at bounding box center [420, 381] width 104 height 52
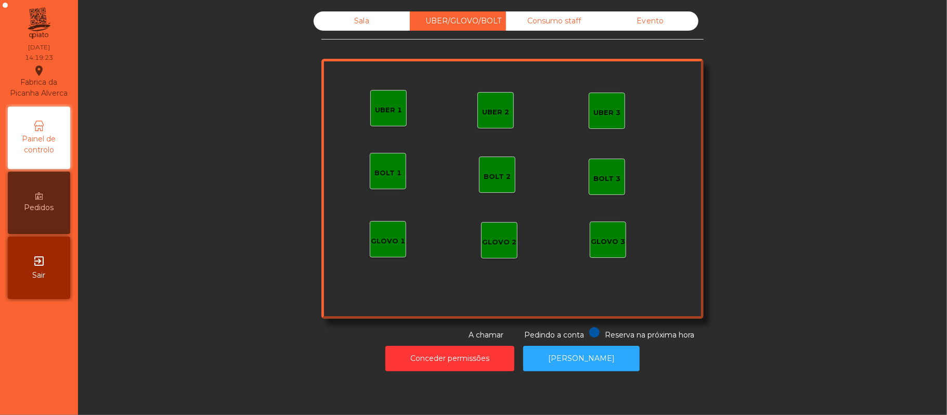
click at [372, 22] on div "Sala" at bounding box center [362, 20] width 96 height 19
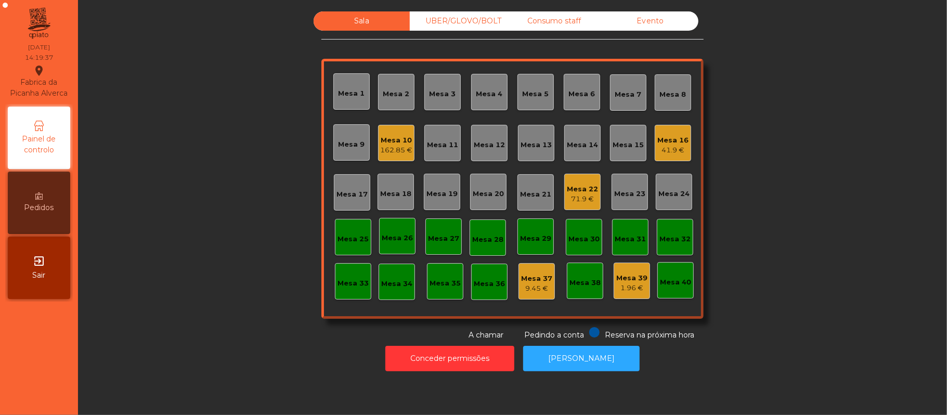
click at [576, 180] on div "Mesa 22 71.9 €" at bounding box center [582, 192] width 31 height 24
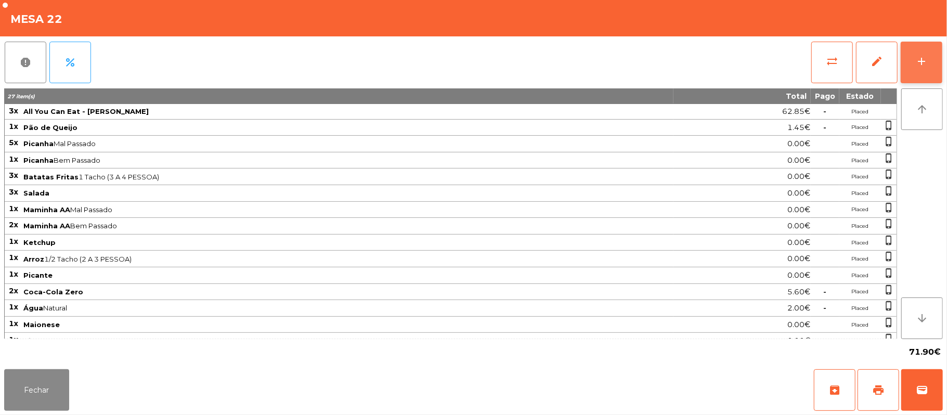
click at [921, 67] on button "add" at bounding box center [922, 63] width 42 height 42
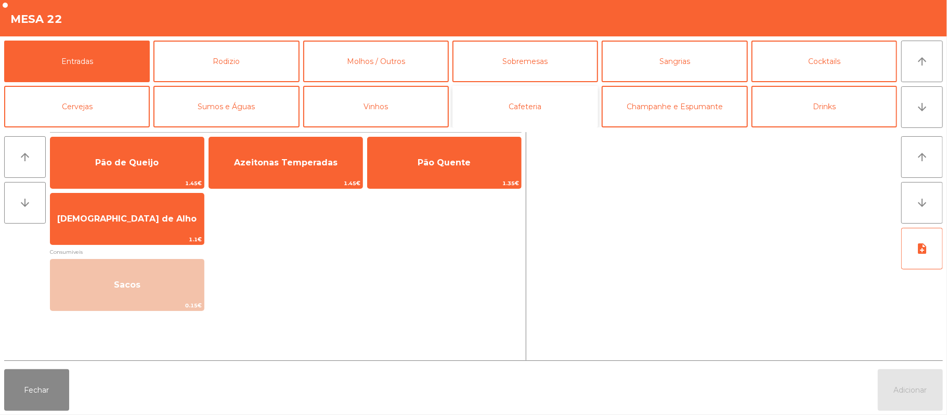
click at [539, 111] on button "Cafeteria" at bounding box center [526, 107] width 146 height 42
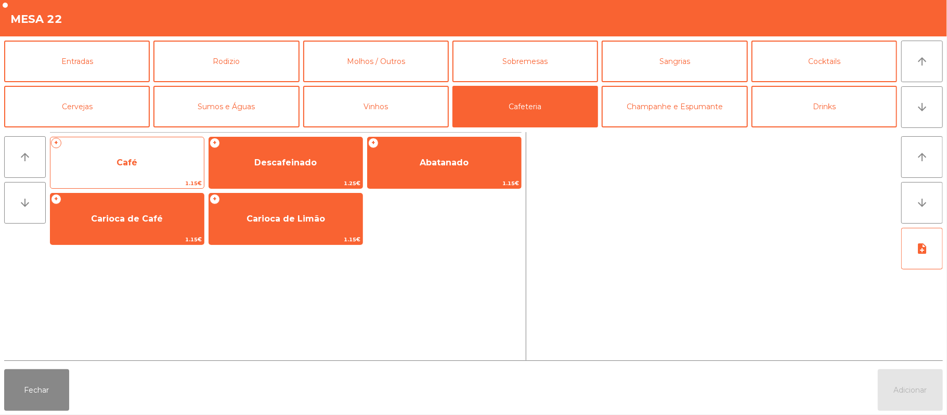
click at [148, 185] on span "1.15€" at bounding box center [126, 183] width 153 height 10
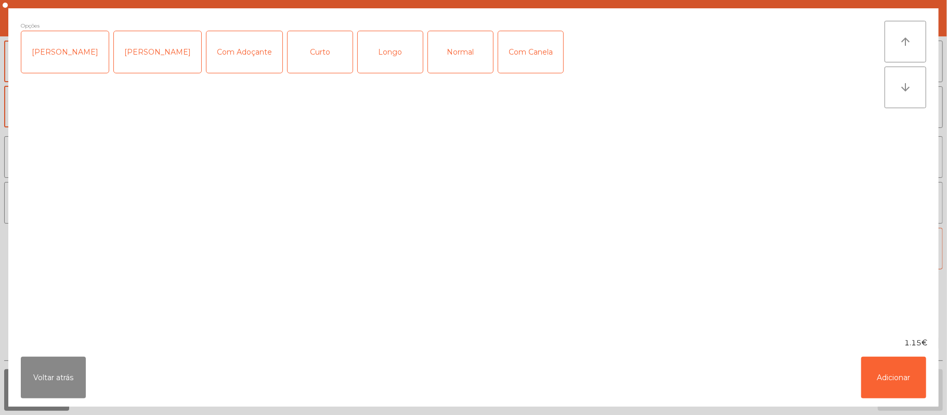
click at [454, 55] on div "Normal" at bounding box center [460, 52] width 65 height 42
click at [892, 385] on button "Adicionar" at bounding box center [893, 378] width 65 height 42
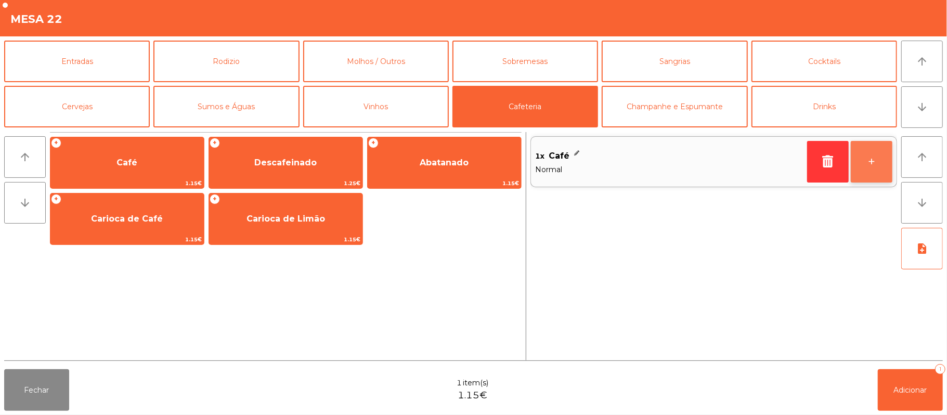
click at [862, 159] on button "+" at bounding box center [872, 162] width 42 height 42
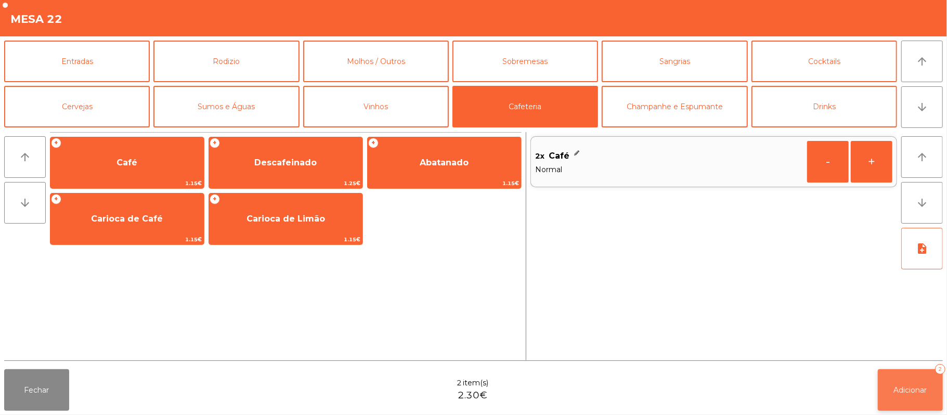
click at [912, 385] on span "Adicionar" at bounding box center [910, 389] width 33 height 9
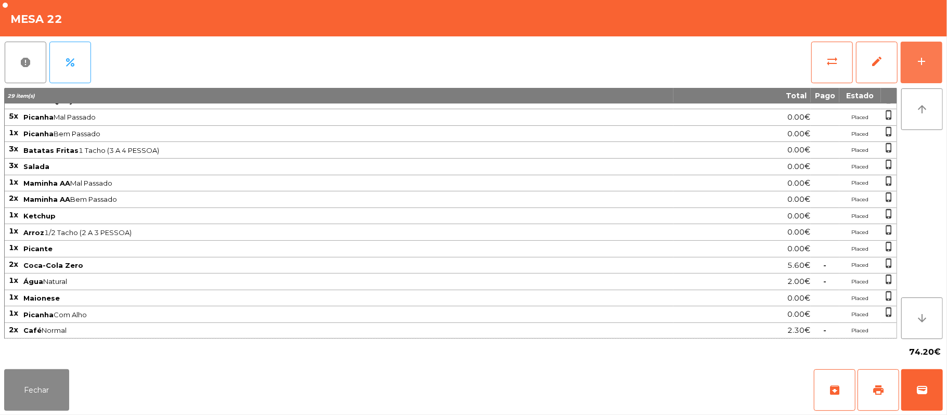
scroll to position [28, 0]
click at [33, 392] on button "Fechar" at bounding box center [36, 390] width 65 height 42
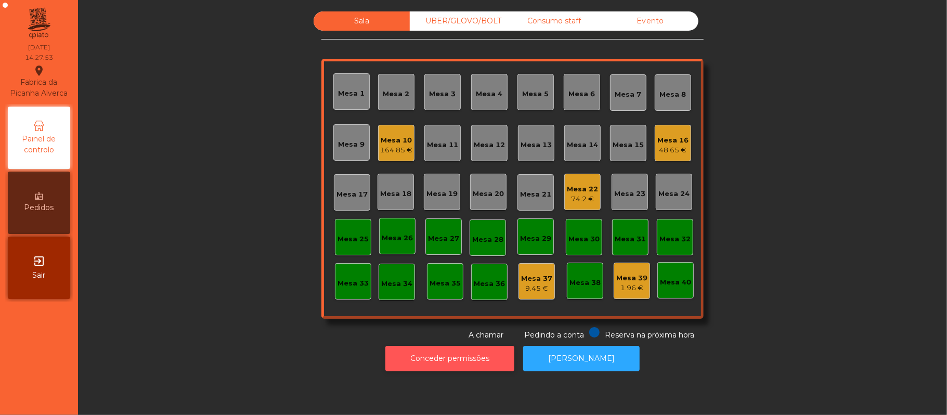
click at [472, 361] on button "Conceder permissões" at bounding box center [449, 358] width 129 height 25
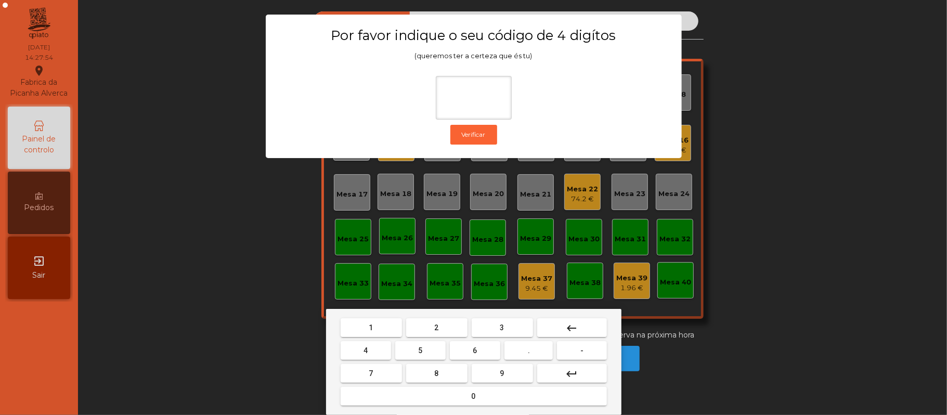
click at [436, 328] on span "2" at bounding box center [437, 328] width 4 height 8
click at [475, 350] on span "6" at bounding box center [475, 350] width 4 height 8
click at [377, 327] on button "1" at bounding box center [371, 327] width 61 height 19
click at [416, 369] on button "8" at bounding box center [436, 373] width 61 height 19
type input "****"
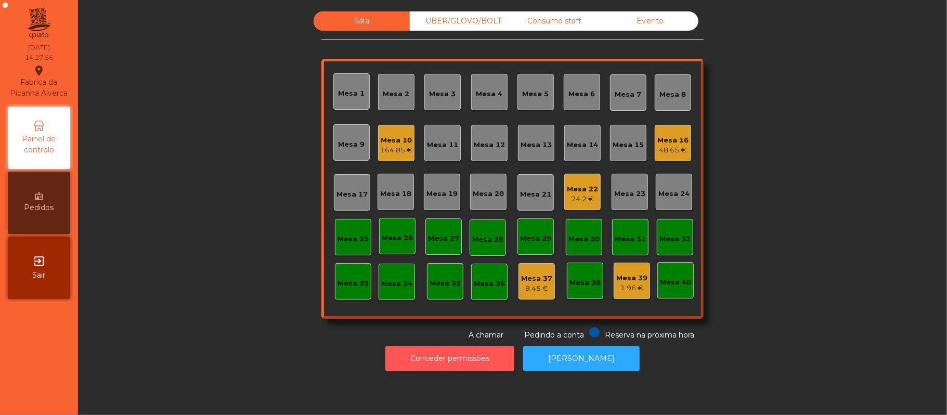
click at [469, 363] on button "Conceder permissões" at bounding box center [449, 358] width 129 height 25
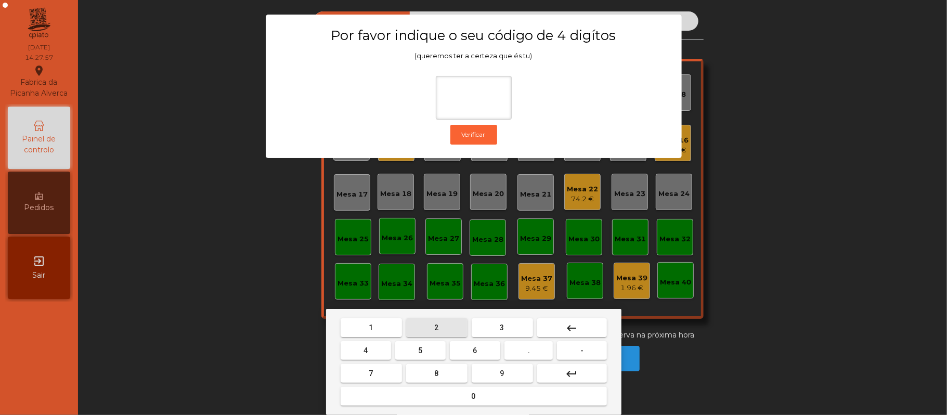
click at [436, 328] on span "2" at bounding box center [437, 328] width 4 height 8
click at [475, 351] on span "6" at bounding box center [475, 350] width 4 height 8
click at [371, 328] on span "1" at bounding box center [371, 328] width 4 height 8
click at [406, 352] on button "5" at bounding box center [420, 350] width 50 height 19
type input "****"
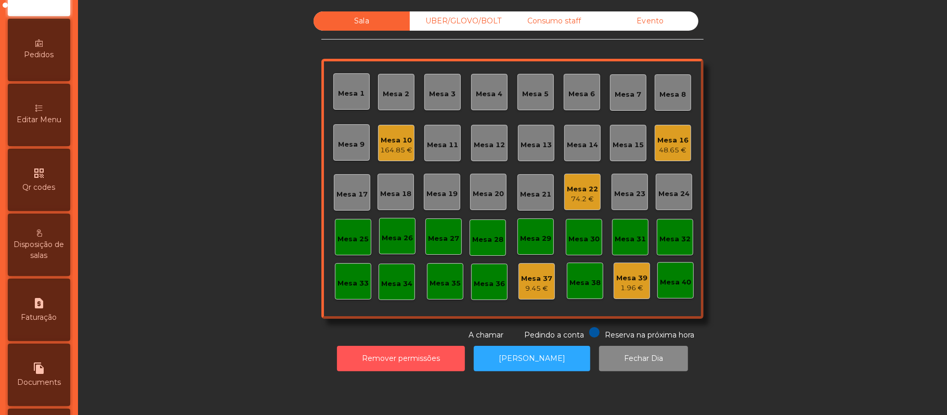
scroll to position [204, 0]
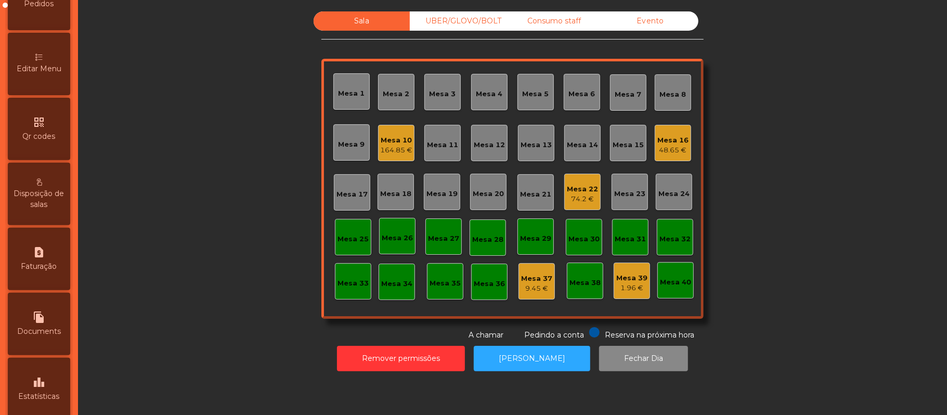
click at [53, 69] on div "Editar Menu" at bounding box center [39, 64] width 62 height 62
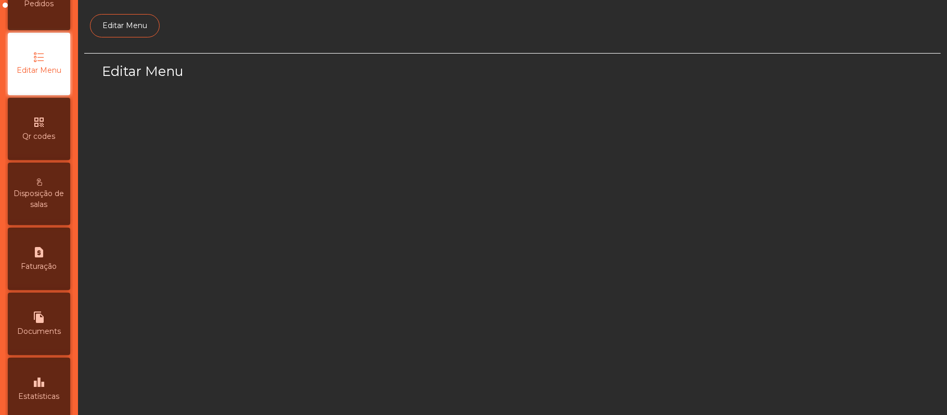
scroll to position [71, 0]
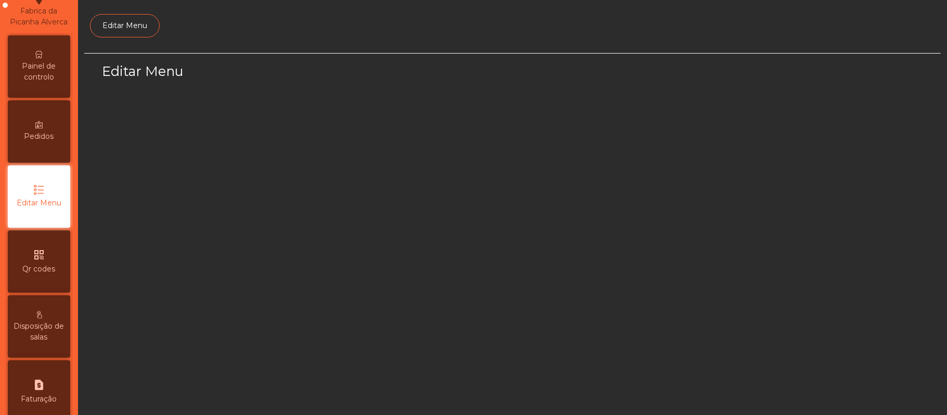
select select "*"
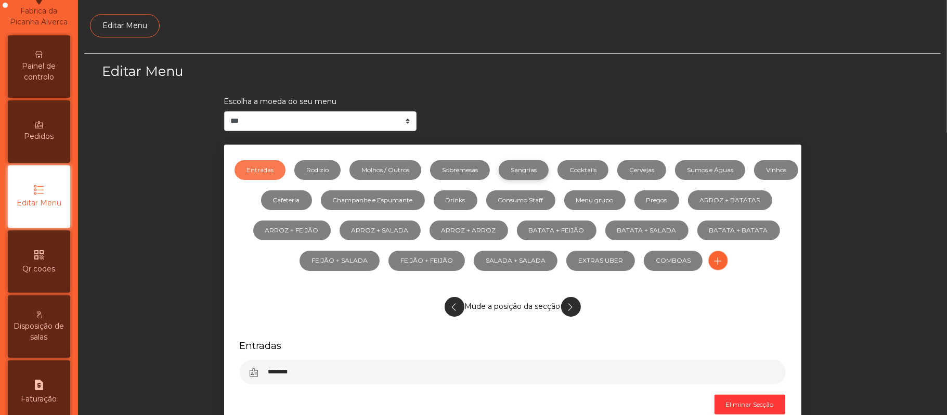
click at [549, 175] on link "Sangrias" at bounding box center [524, 170] width 50 height 20
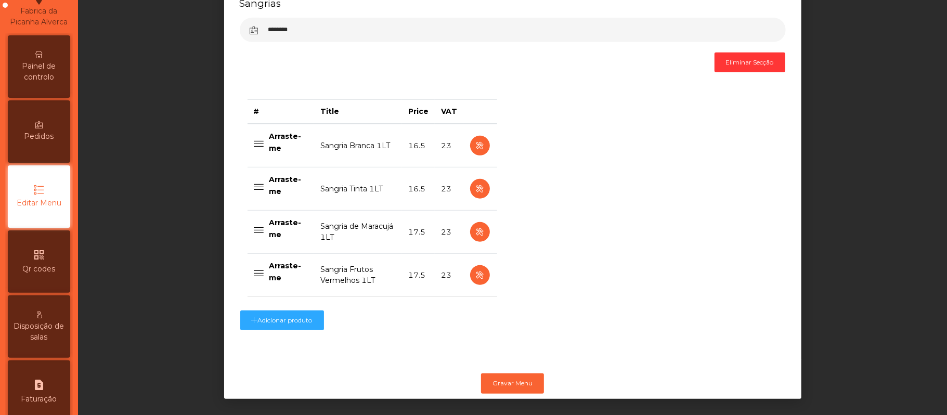
scroll to position [358, 0]
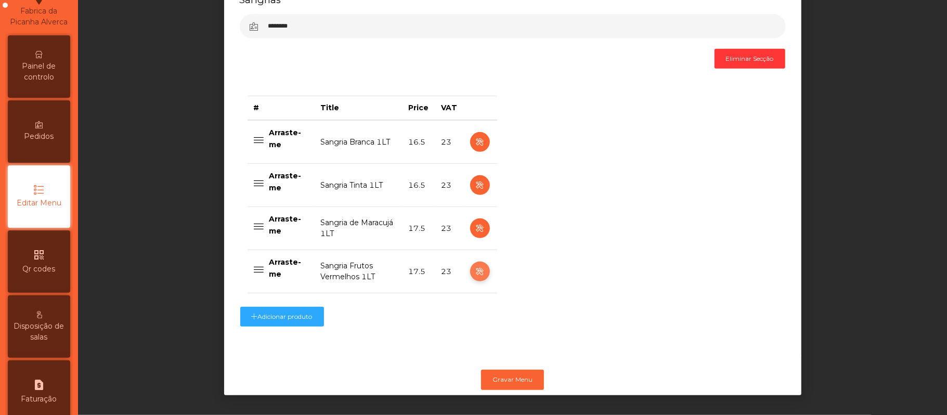
click at [475, 265] on icon "button" at bounding box center [480, 271] width 12 height 13
select select "***"
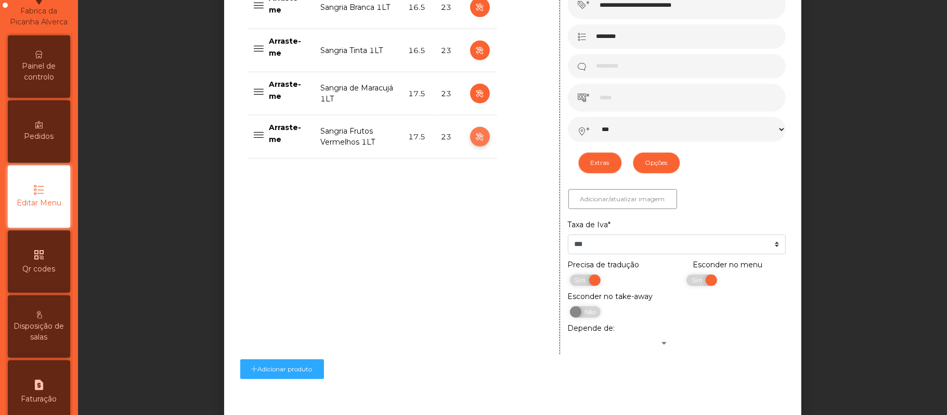
scroll to position [548, 0]
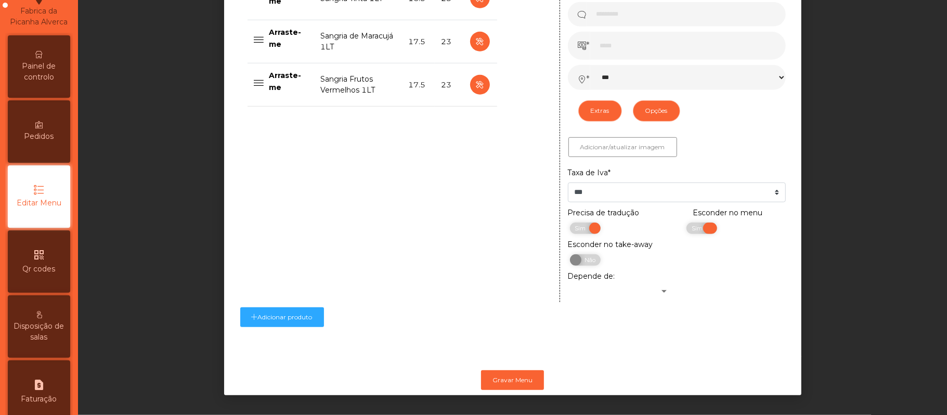
click at [687, 223] on span "Sim" at bounding box center [699, 228] width 26 height 11
click at [521, 370] on button "Gravar Menu" at bounding box center [512, 380] width 63 height 20
click at [43, 58] on icon at bounding box center [38, 54] width 7 height 7
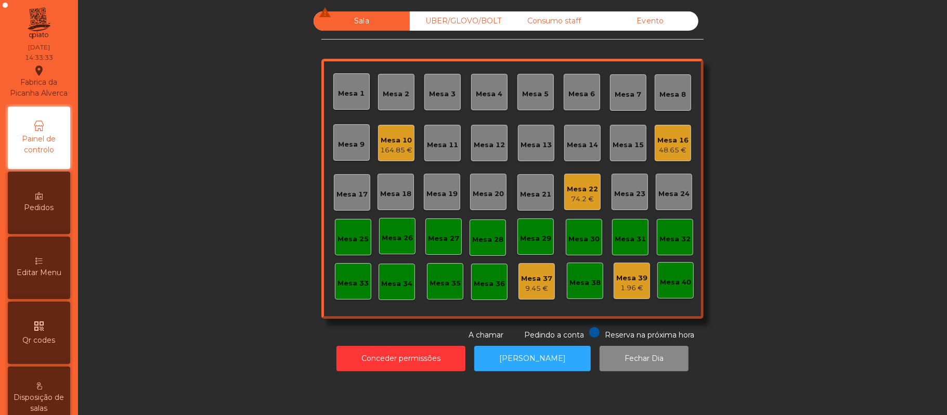
click at [570, 198] on div "74.2 €" at bounding box center [582, 199] width 31 height 10
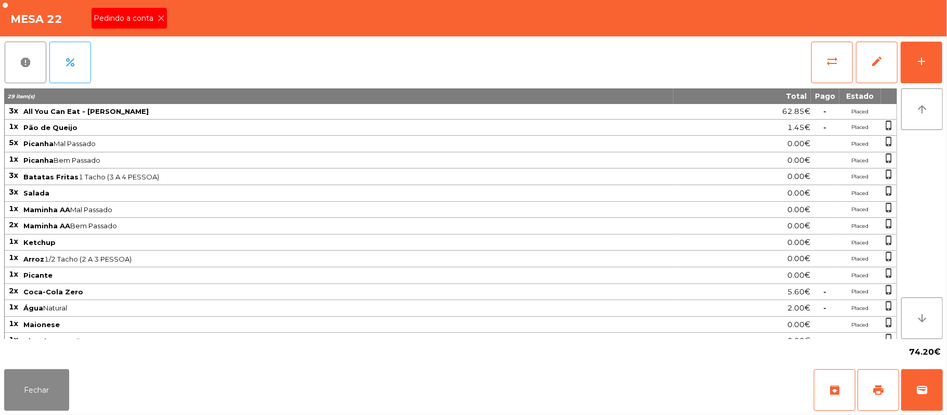
click at [146, 16] on span "Pedindo a conta" at bounding box center [126, 18] width 64 height 11
click at [866, 386] on button "print" at bounding box center [879, 390] width 42 height 42
click at [49, 383] on button "Fechar" at bounding box center [36, 390] width 65 height 42
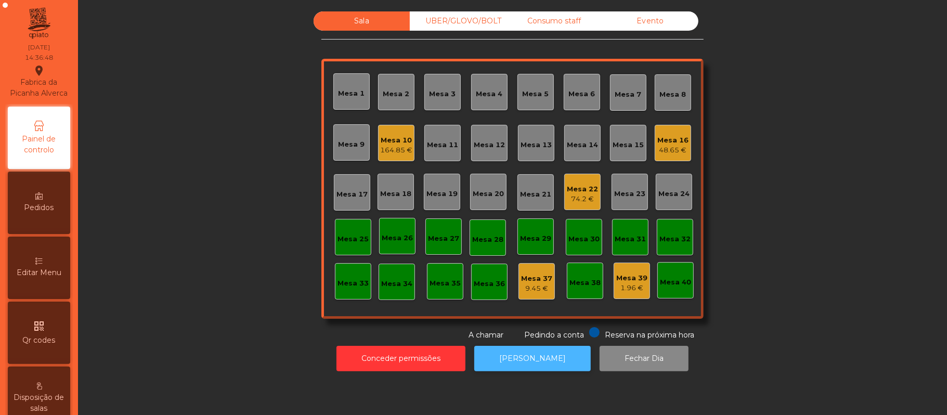
click at [545, 354] on button "[PERSON_NAME]" at bounding box center [532, 358] width 117 height 25
click at [569, 195] on div "74.2 €" at bounding box center [582, 199] width 31 height 10
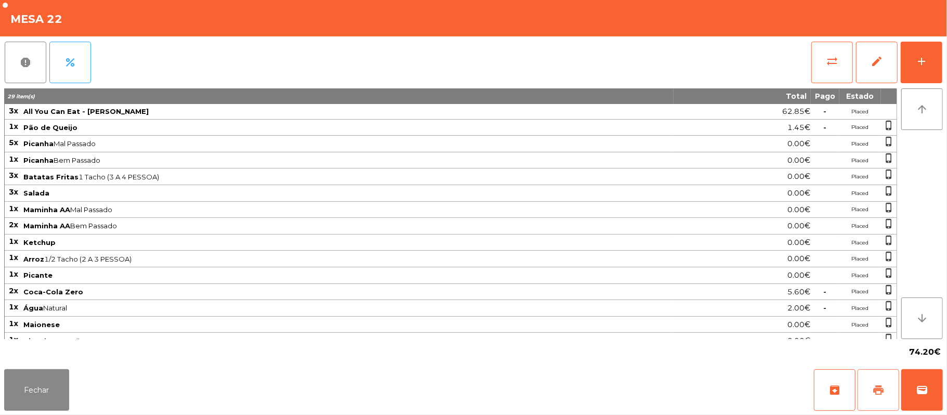
click at [872, 385] on button "print" at bounding box center [879, 390] width 42 height 42
click at [822, 67] on button "sync_alt" at bounding box center [832, 63] width 42 height 42
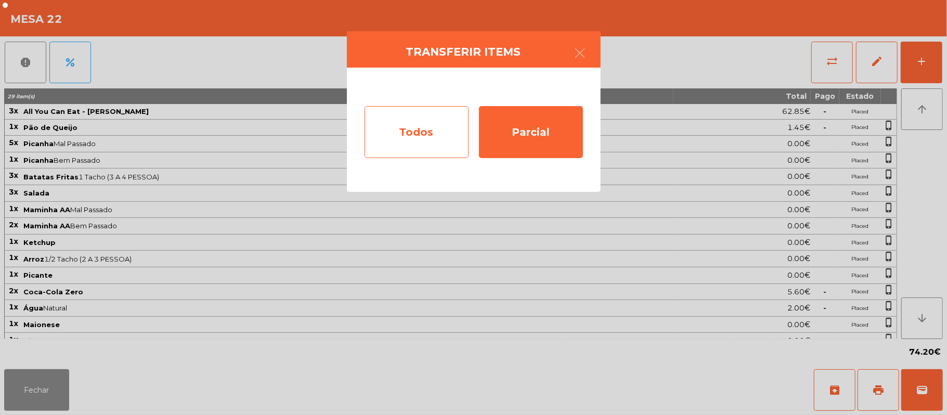
click at [432, 119] on div "Todos" at bounding box center [417, 132] width 104 height 52
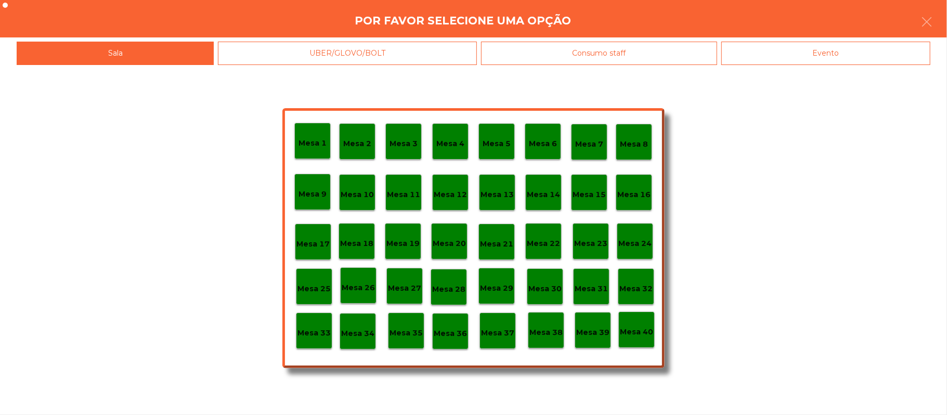
click at [864, 56] on div "Evento" at bounding box center [825, 53] width 209 height 23
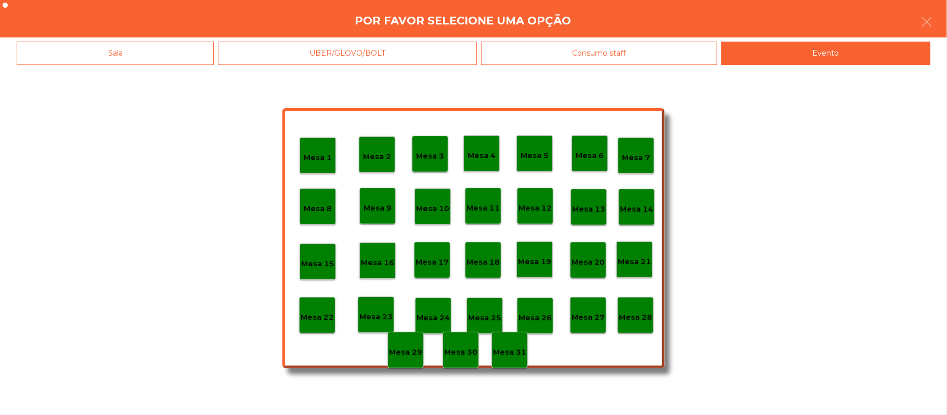
click at [637, 313] on p "Mesa 28" at bounding box center [635, 318] width 33 height 12
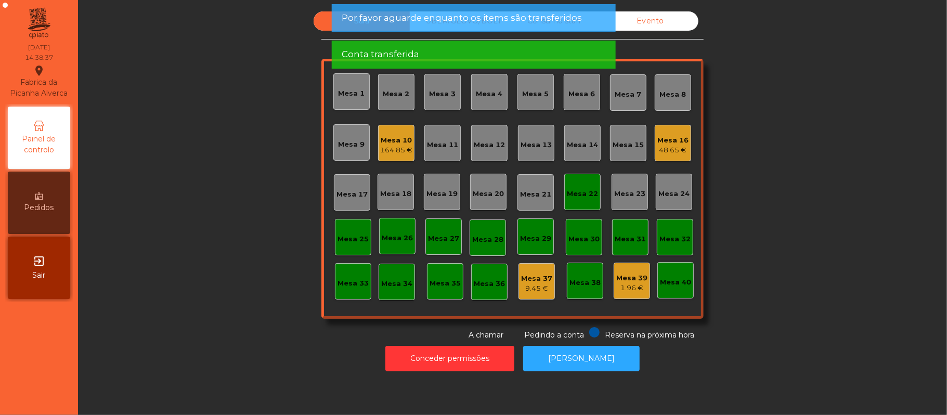
click at [589, 185] on div "Mesa 22" at bounding box center [582, 192] width 31 height 15
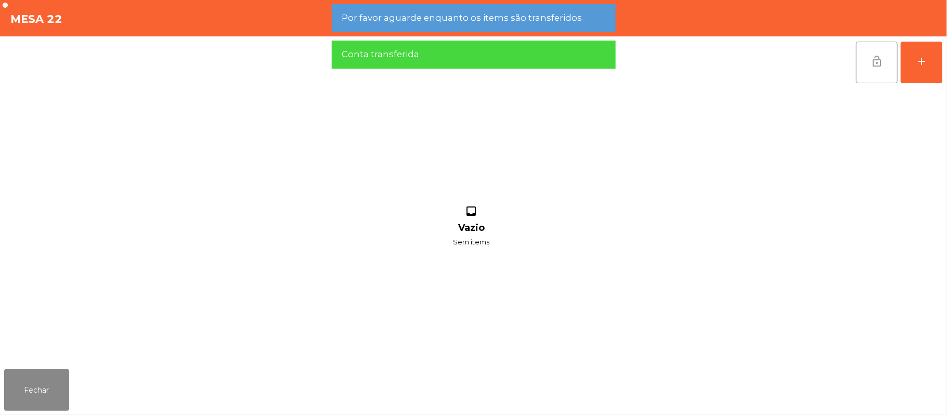
click at [877, 60] on span "lock_open" at bounding box center [877, 61] width 12 height 12
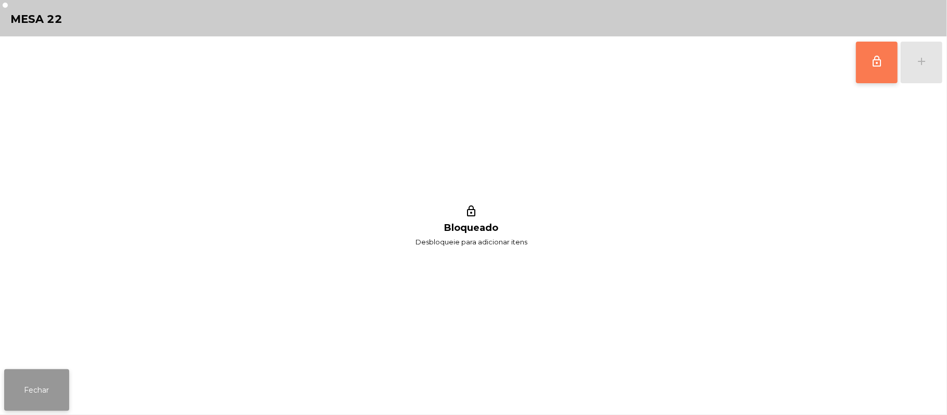
click at [44, 391] on button "Fechar" at bounding box center [36, 390] width 65 height 42
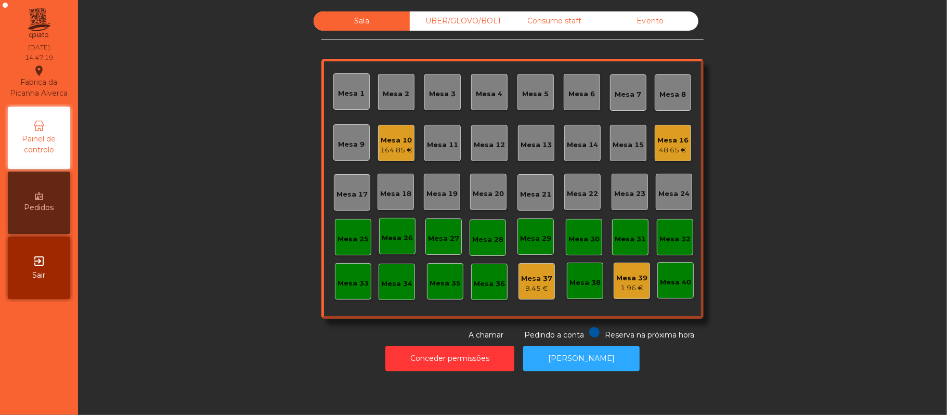
click at [549, 26] on div "Consumo staff" at bounding box center [554, 20] width 96 height 19
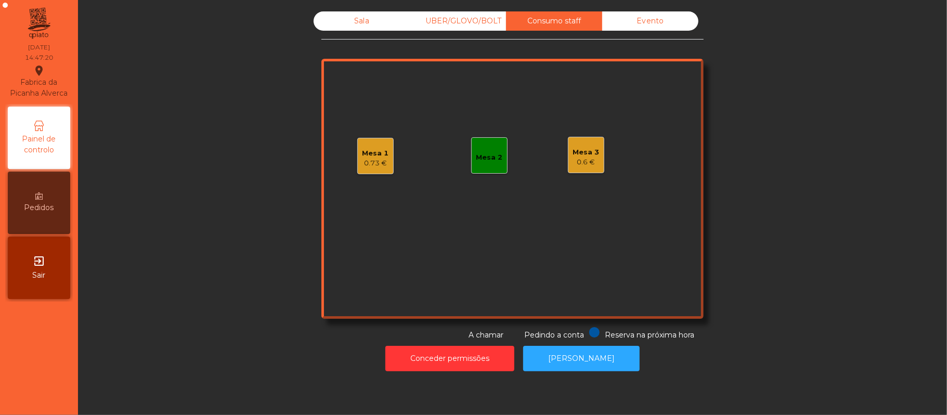
click at [573, 163] on div "0.6 €" at bounding box center [586, 162] width 27 height 10
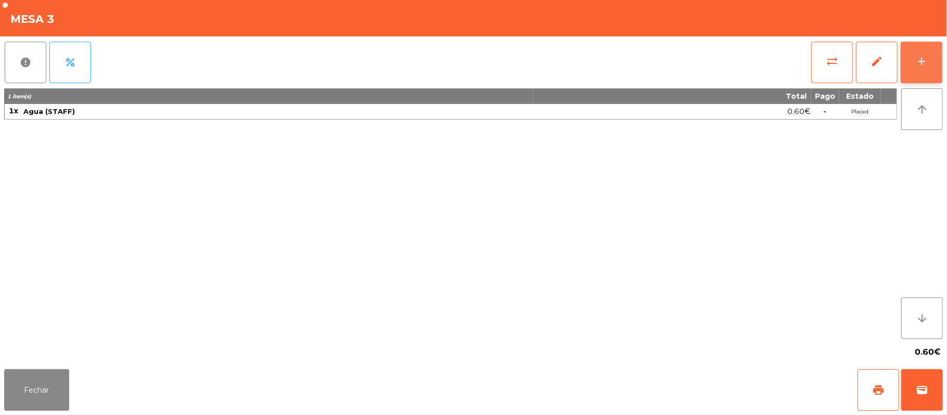
click at [920, 48] on button "add" at bounding box center [922, 63] width 42 height 42
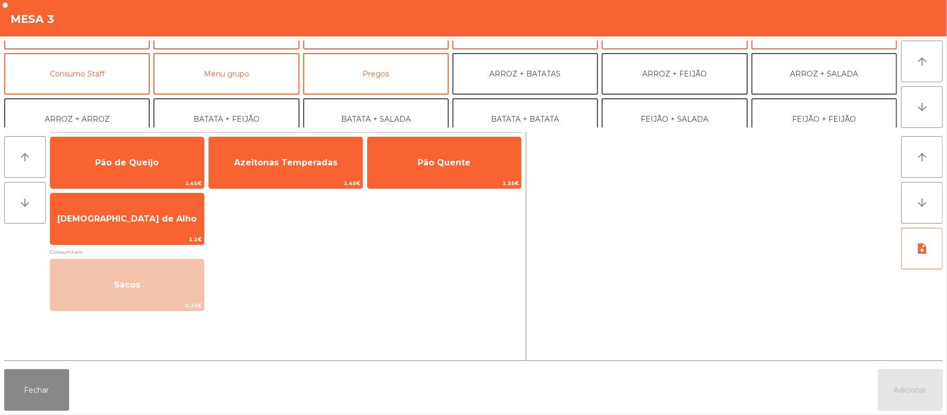
scroll to position [79, 0]
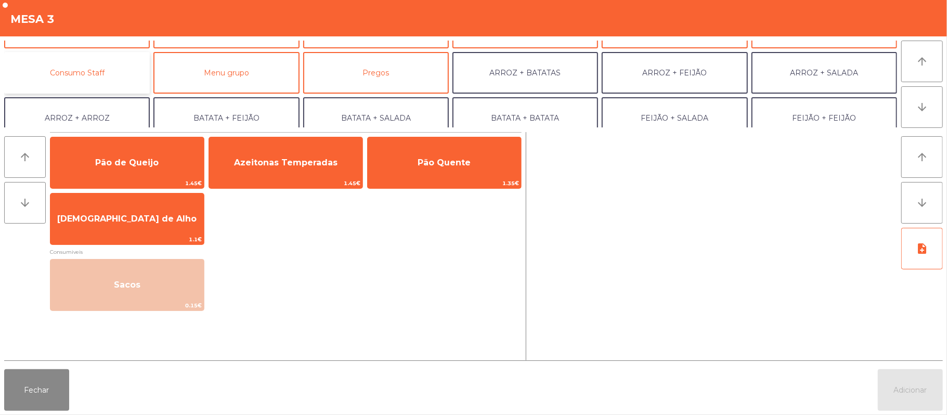
click at [103, 72] on button "Consumo Staff" at bounding box center [77, 73] width 146 height 42
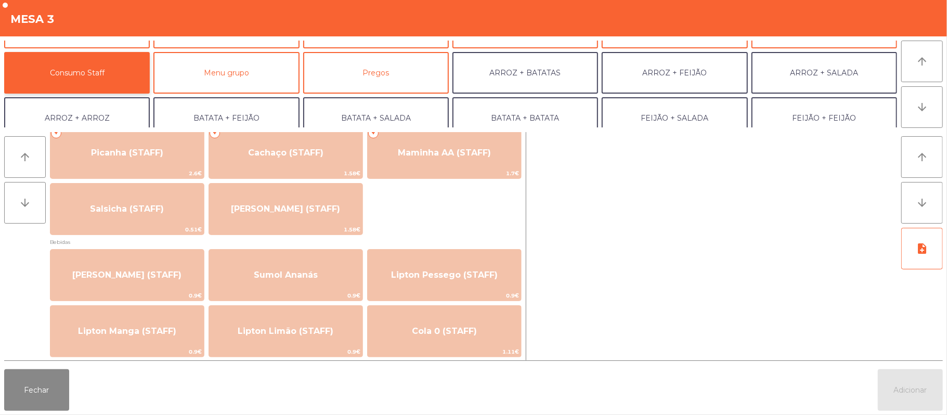
scroll to position [20, 0]
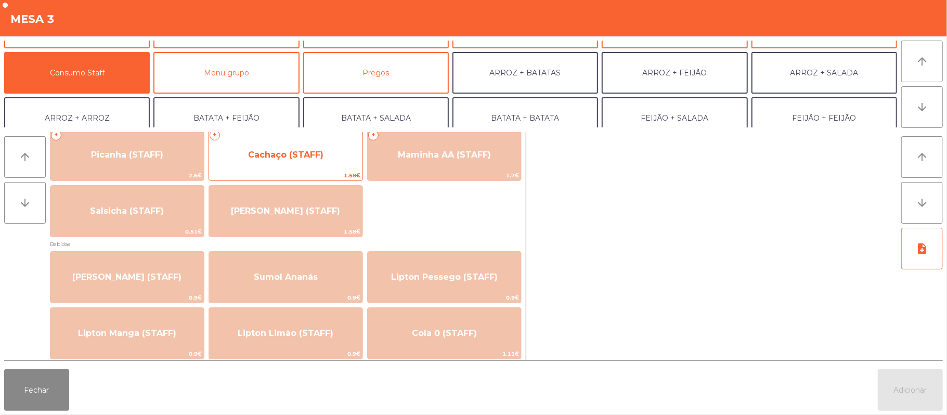
click at [308, 156] on span "Cachaço (STAFF)" at bounding box center [285, 155] width 75 height 10
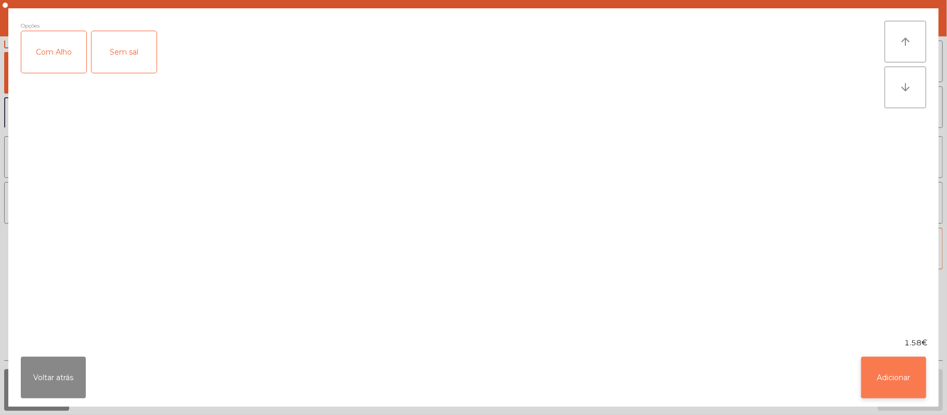
click at [887, 377] on button "Adicionar" at bounding box center [893, 378] width 65 height 42
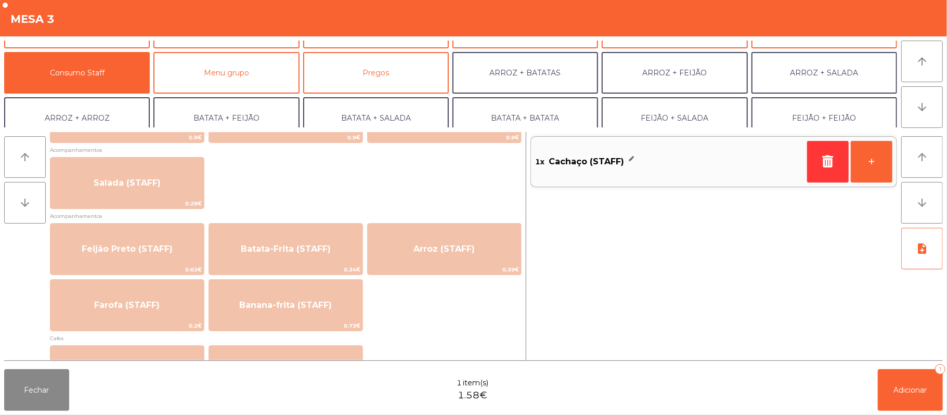
scroll to position [398, 0]
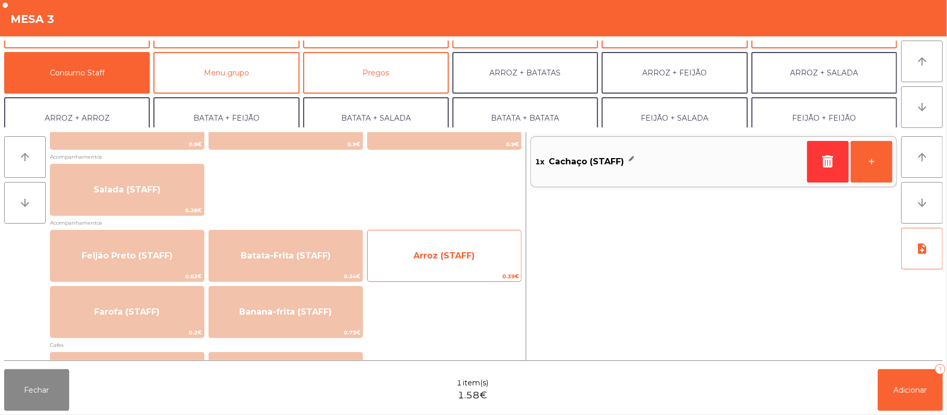
click at [427, 255] on span "Arroz (STAFF)" at bounding box center [444, 256] width 61 height 10
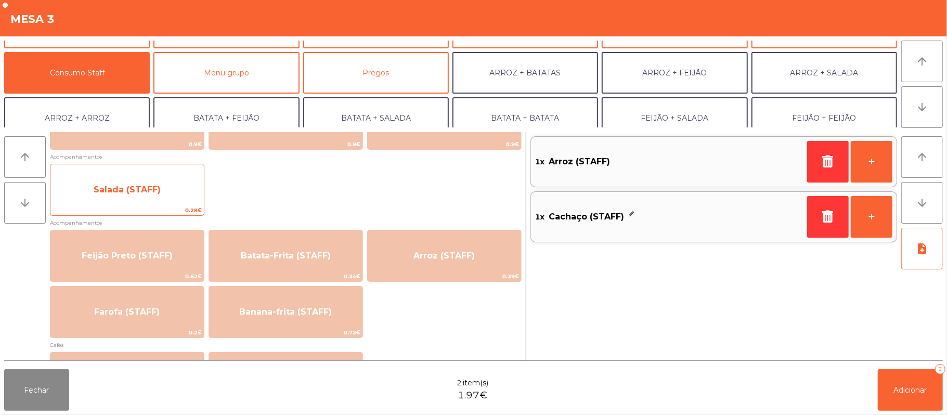
click at [166, 182] on span "Salada (STAFF)" at bounding box center [126, 190] width 153 height 28
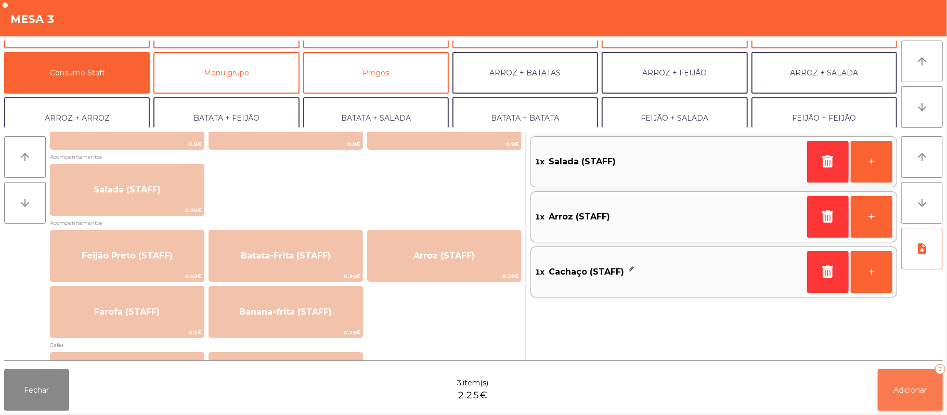
click at [907, 388] on span "Adicionar" at bounding box center [910, 389] width 33 height 9
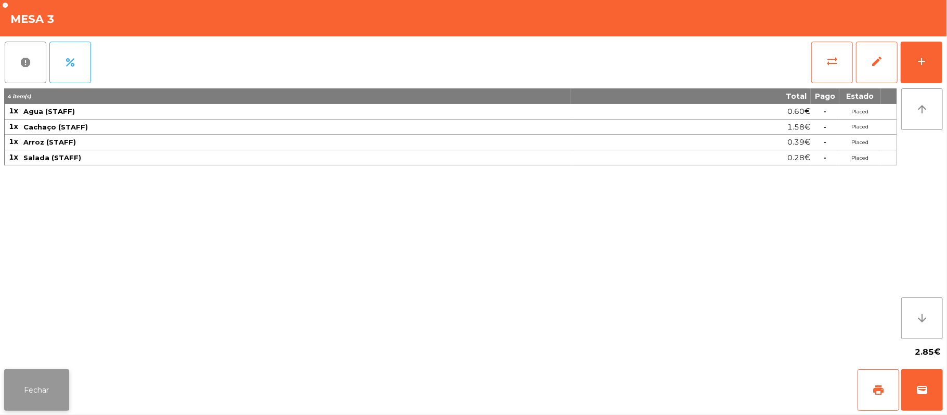
click at [42, 375] on button "Fechar" at bounding box center [36, 390] width 65 height 42
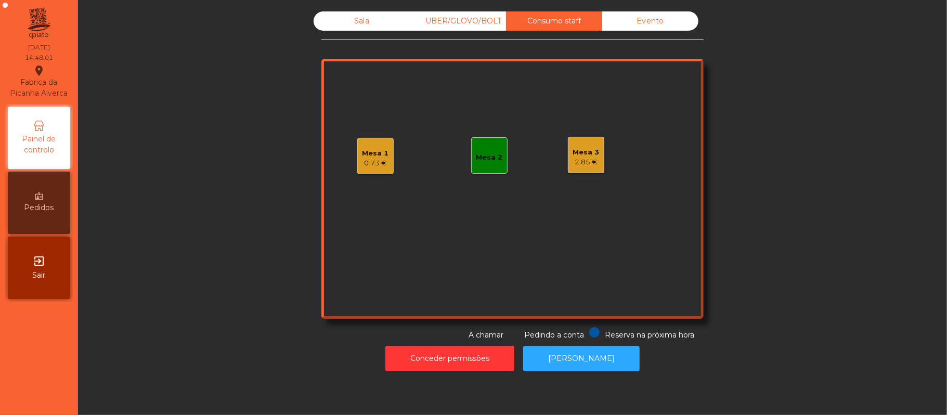
click at [591, 141] on div "Mesa 3 2.85 €" at bounding box center [586, 155] width 36 height 36
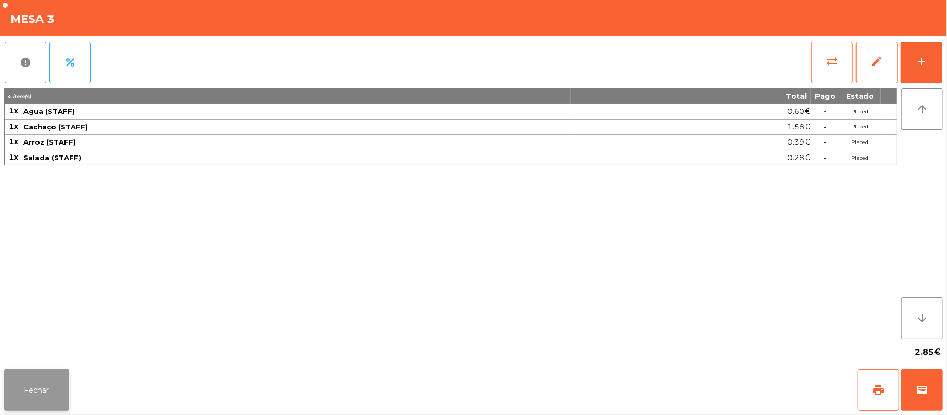
click at [31, 398] on button "Fechar" at bounding box center [36, 390] width 65 height 42
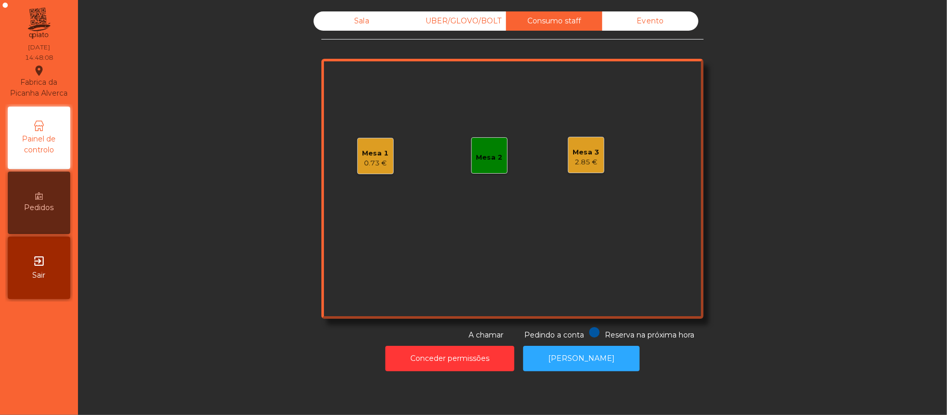
click at [363, 159] on div "0.73 €" at bounding box center [376, 163] width 27 height 10
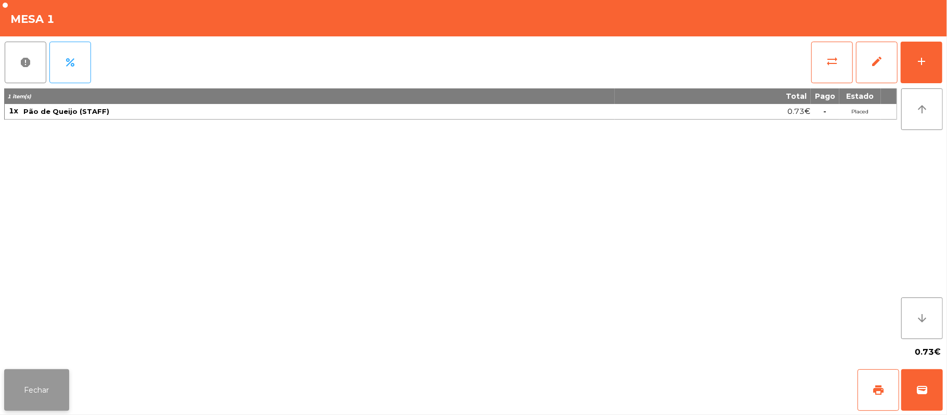
click at [32, 397] on button "Fechar" at bounding box center [36, 390] width 65 height 42
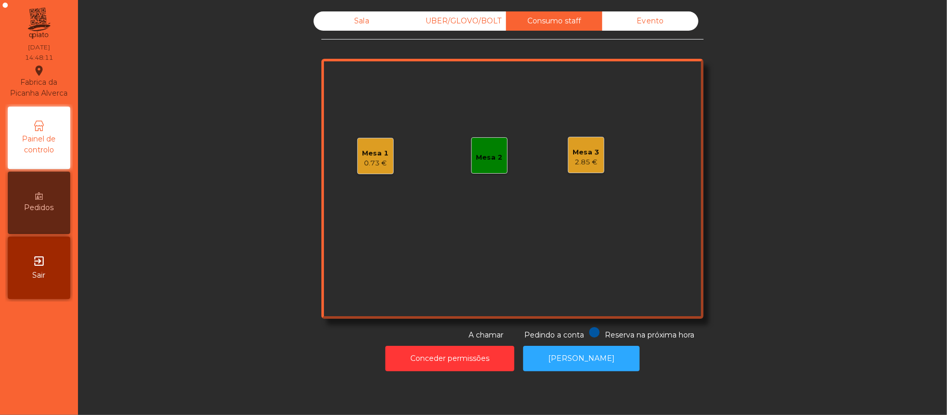
click at [356, 21] on div "Sala" at bounding box center [362, 20] width 96 height 19
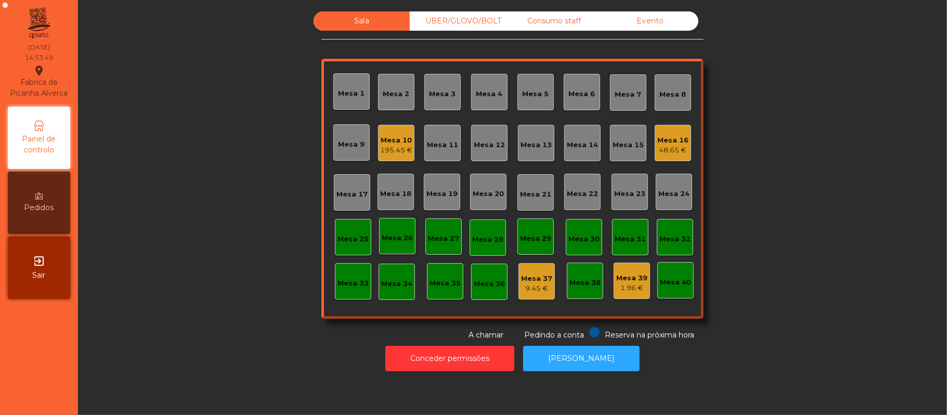
click at [381, 143] on div "Mesa 10" at bounding box center [396, 140] width 32 height 10
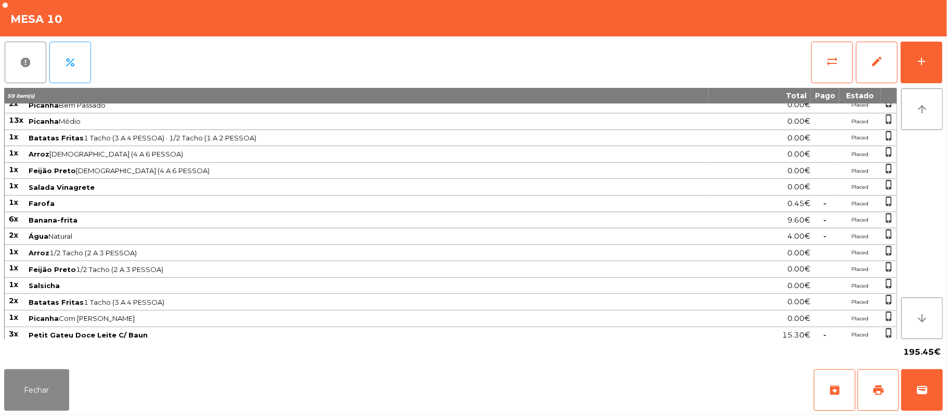
scroll to position [186, 0]
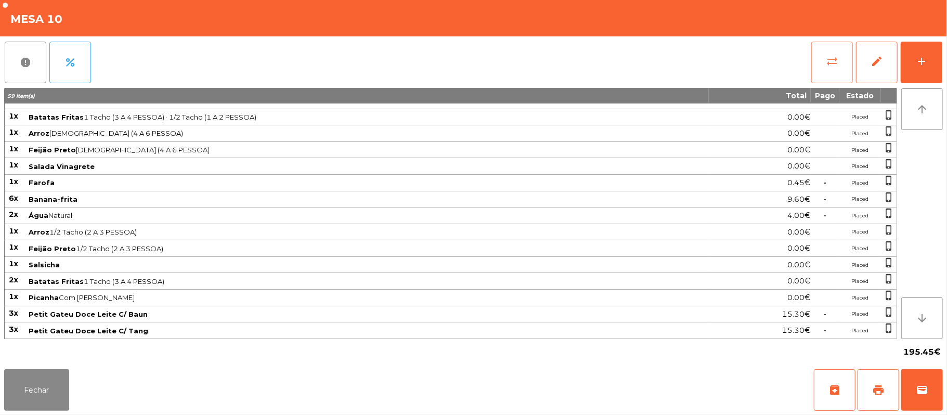
click at [835, 68] on button "sync_alt" at bounding box center [832, 63] width 42 height 42
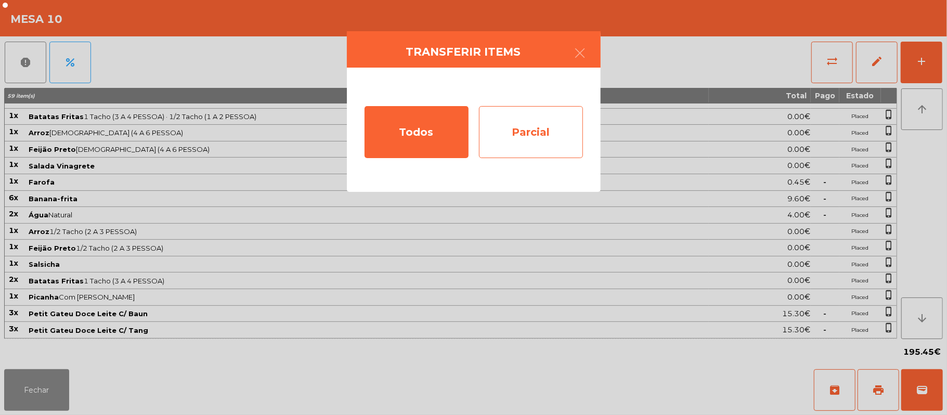
click at [550, 144] on div "Parcial" at bounding box center [531, 132] width 104 height 52
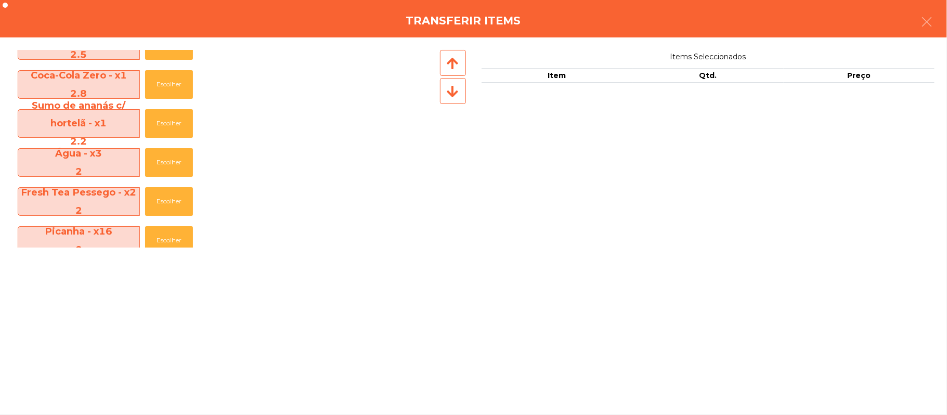
scroll to position [551, 0]
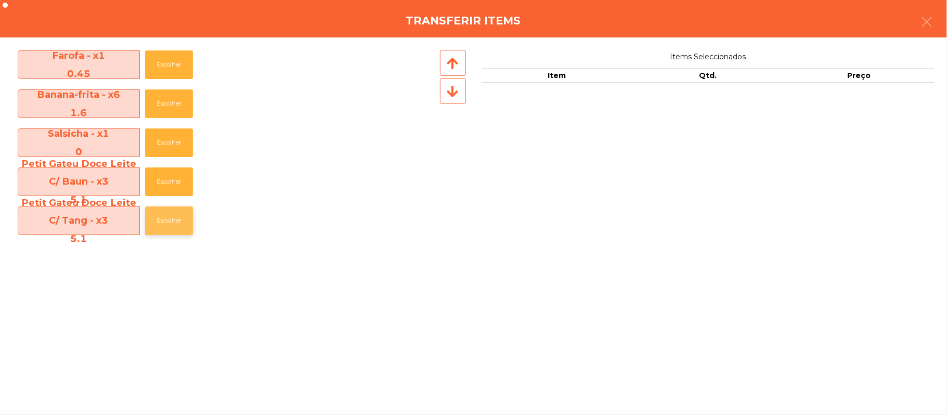
click at [176, 224] on button "Escolher" at bounding box center [169, 221] width 48 height 29
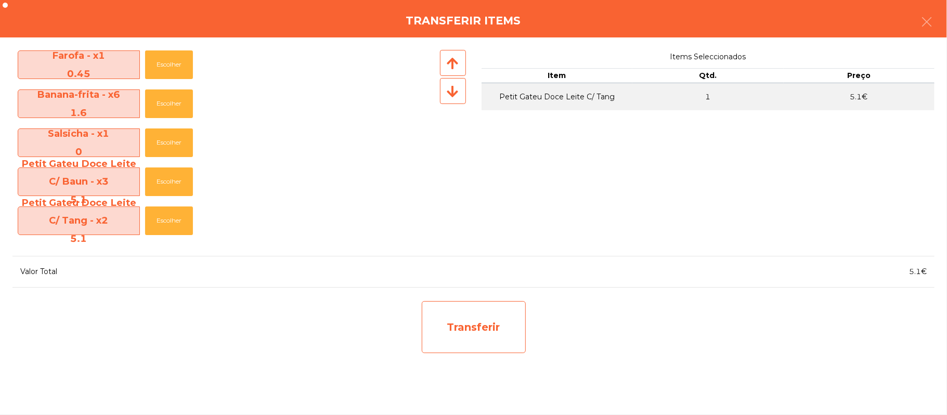
click at [487, 320] on div "Transferir" at bounding box center [474, 327] width 104 height 52
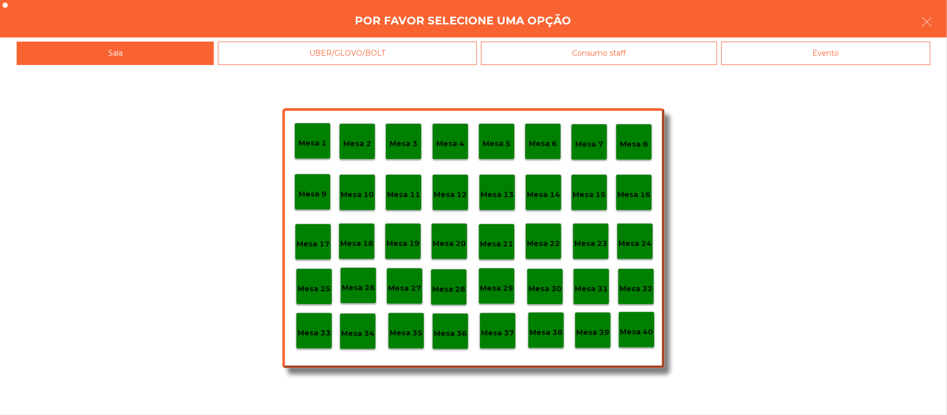
click at [495, 336] on p "Mesa 37" at bounding box center [497, 333] width 33 height 12
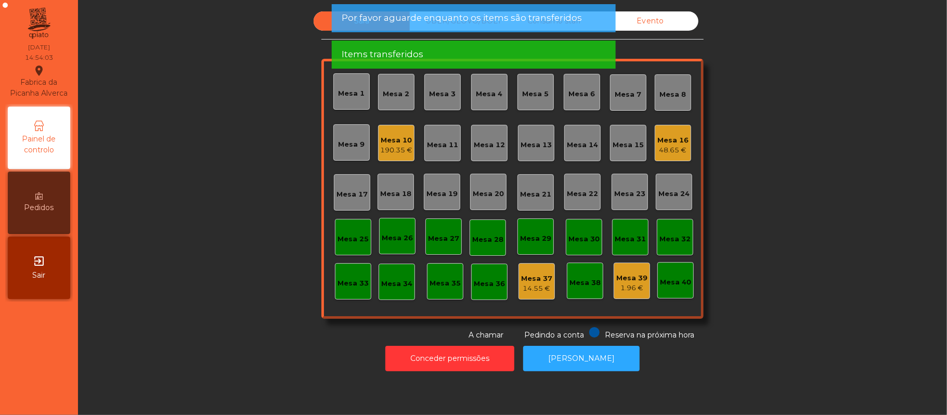
click at [387, 142] on div "Mesa 10" at bounding box center [396, 140] width 32 height 10
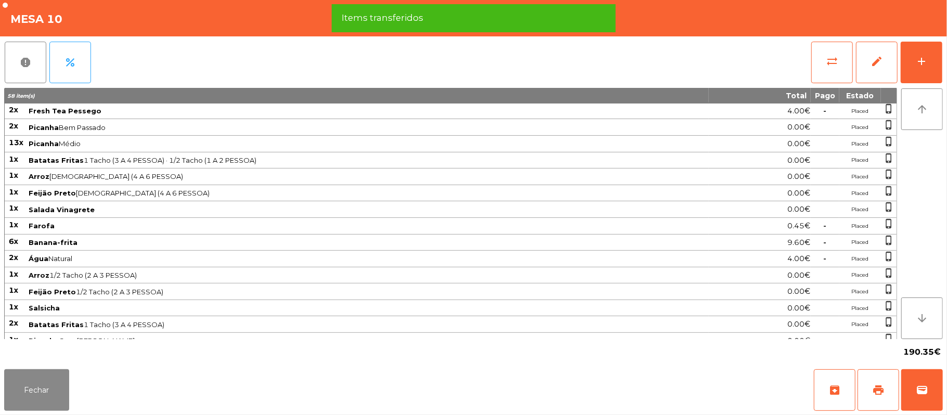
scroll to position [186, 0]
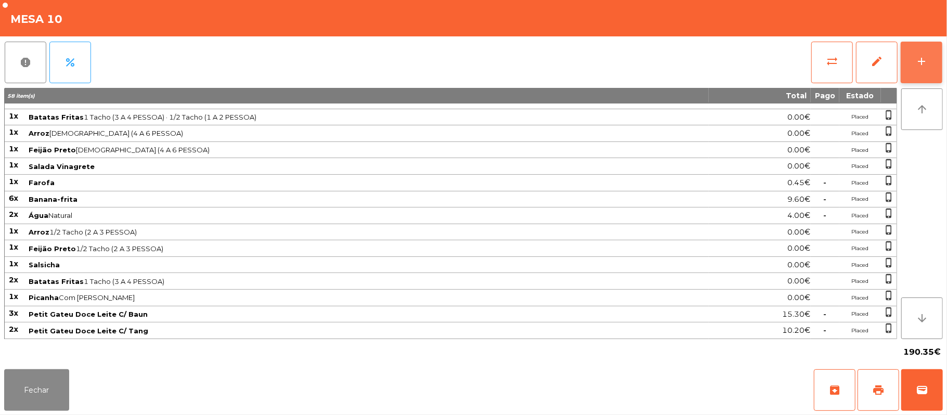
click at [916, 69] on button "add" at bounding box center [922, 63] width 42 height 42
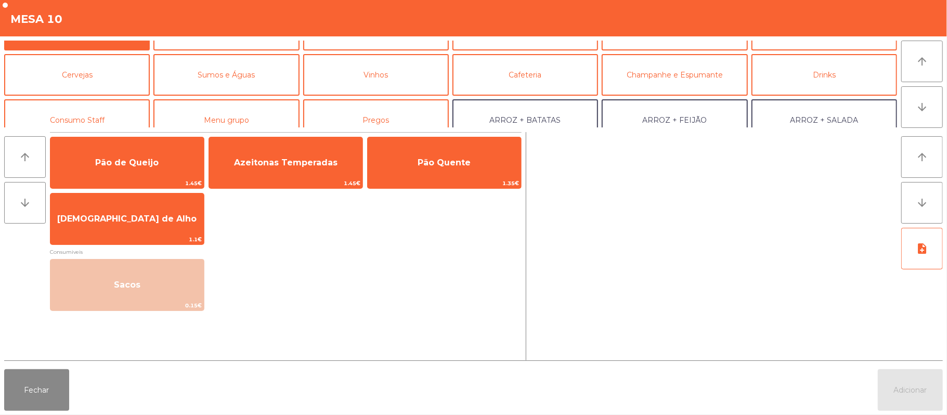
scroll to position [0, 0]
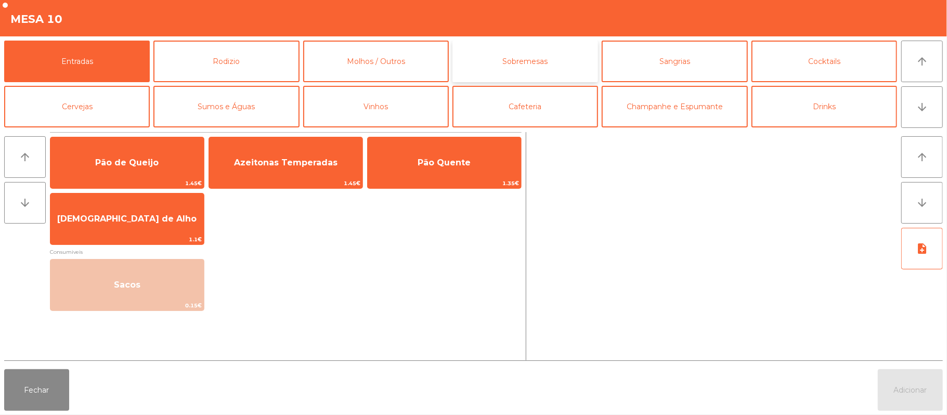
click at [544, 69] on button "Sobremesas" at bounding box center [526, 62] width 146 height 42
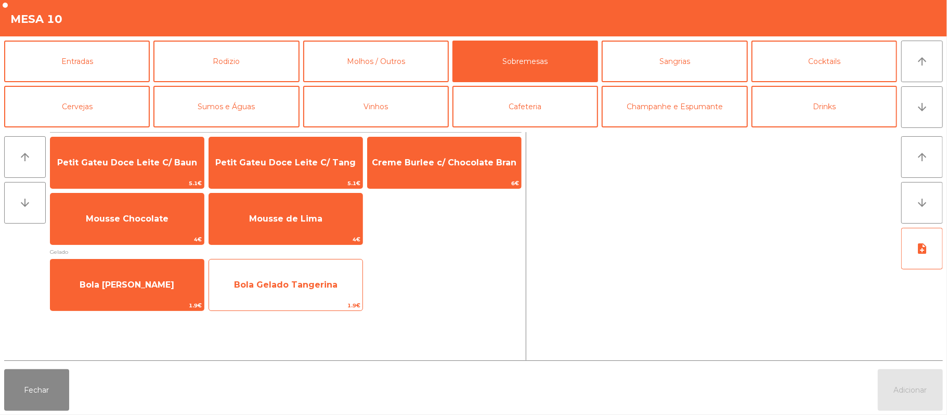
click at [301, 301] on span "1.9€" at bounding box center [285, 306] width 153 height 10
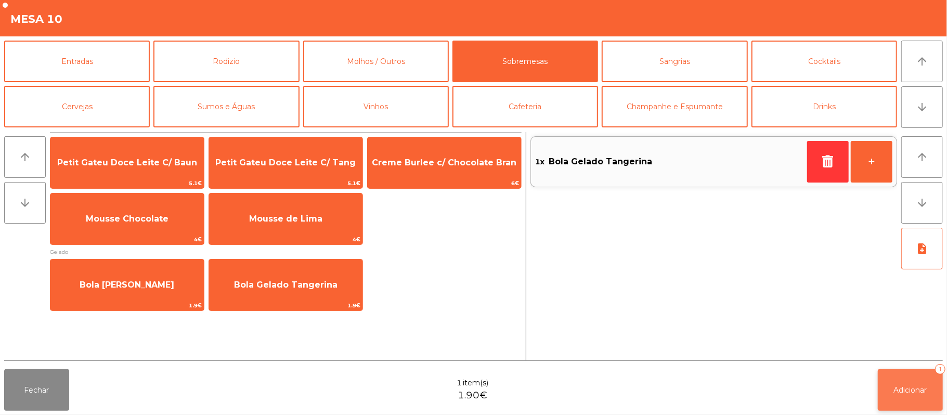
click at [901, 369] on button "Adicionar 1" at bounding box center [910, 390] width 65 height 42
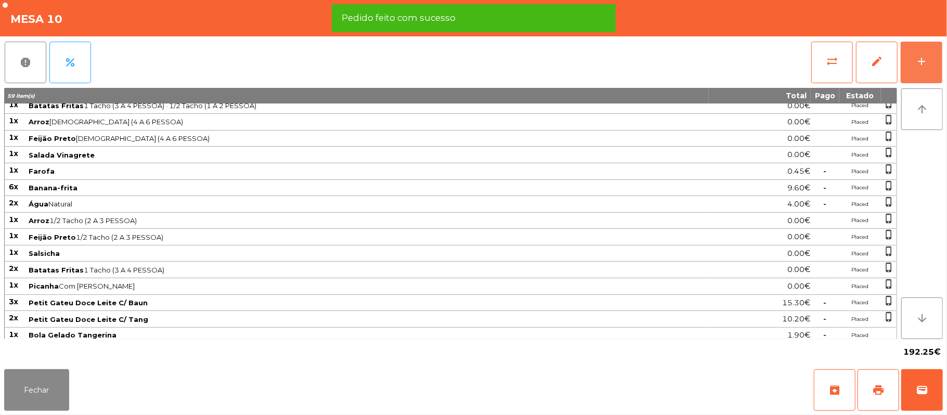
scroll to position [202, 0]
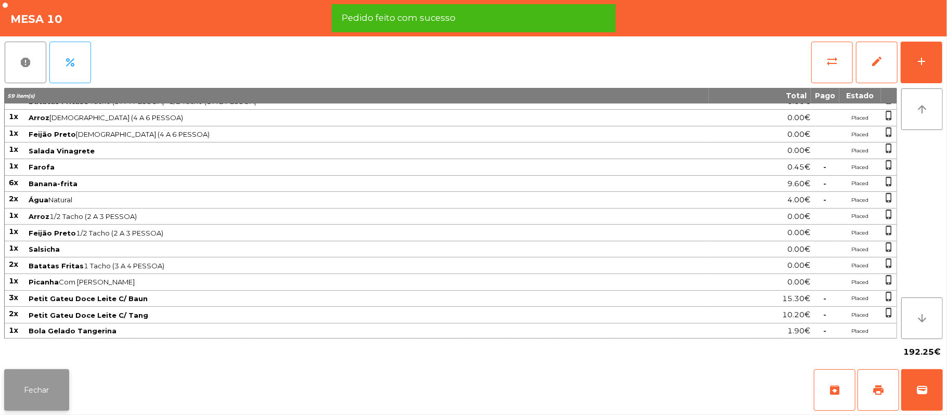
click at [46, 389] on button "Fechar" at bounding box center [36, 390] width 65 height 42
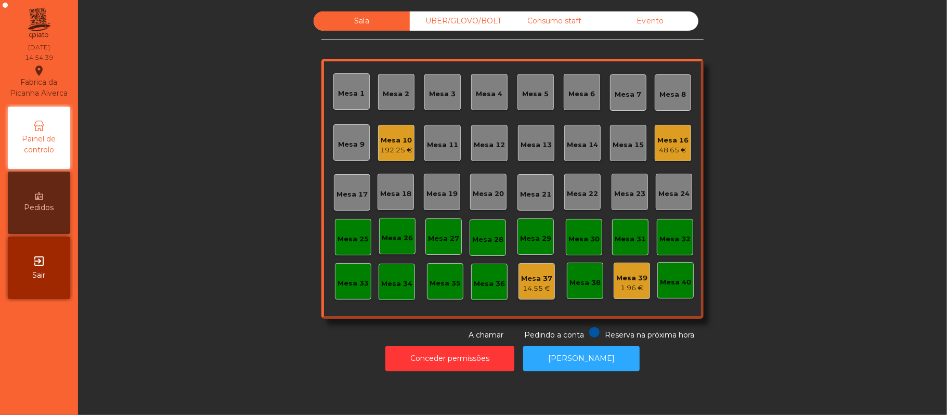
click at [390, 145] on div "192.25 €" at bounding box center [396, 150] width 32 height 10
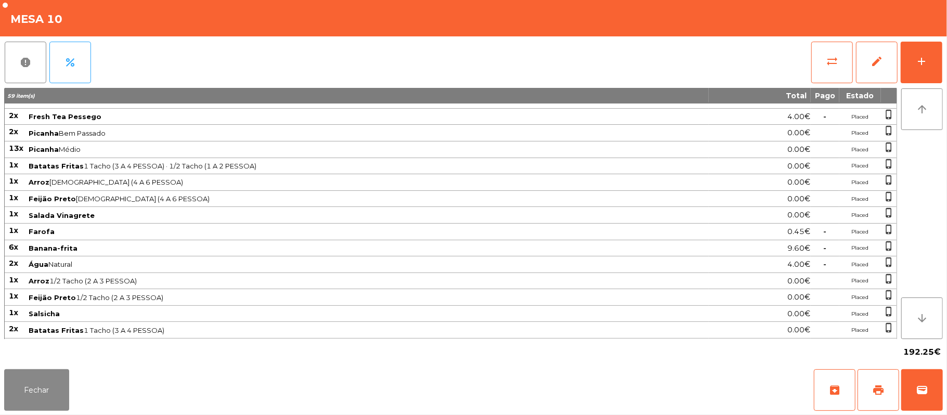
scroll to position [202, 0]
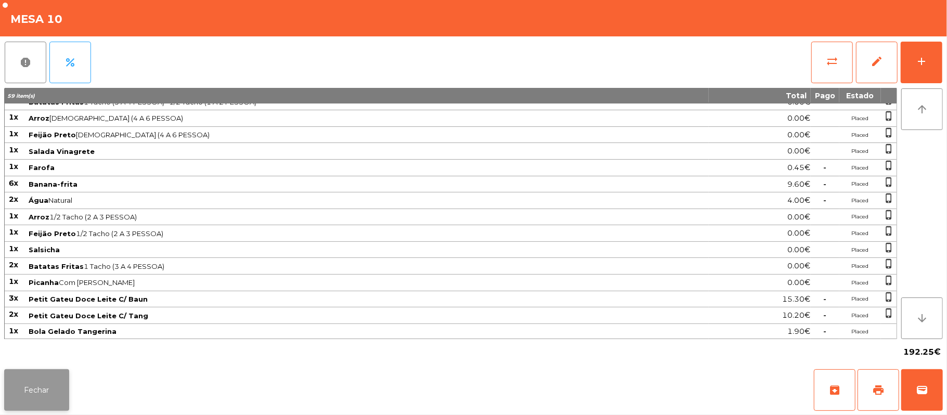
click at [50, 381] on button "Fechar" at bounding box center [36, 390] width 65 height 42
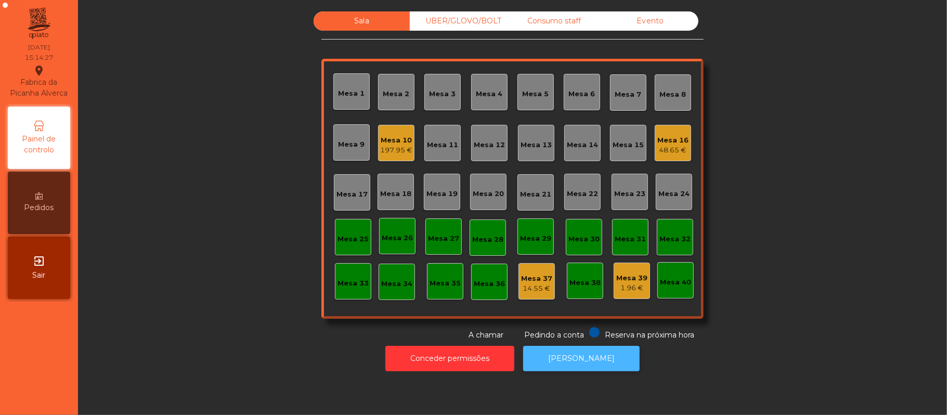
click at [588, 350] on button "[PERSON_NAME]" at bounding box center [581, 358] width 117 height 25
click at [389, 142] on div "Mesa 10" at bounding box center [396, 140] width 32 height 10
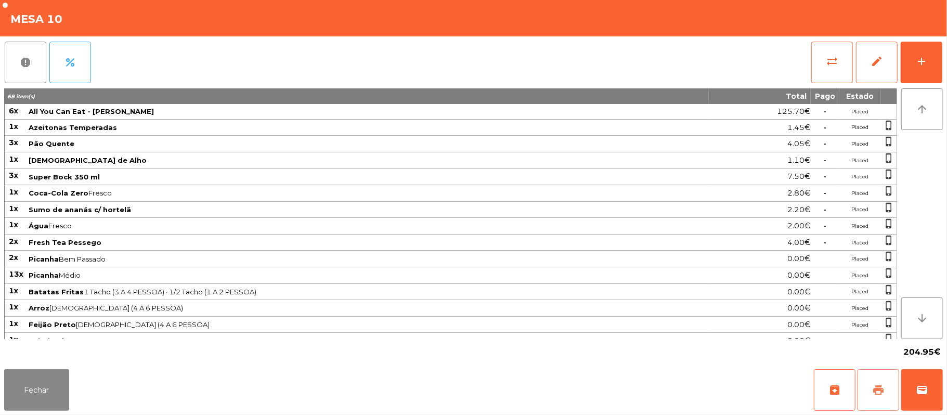
click at [879, 398] on button "print" at bounding box center [879, 390] width 42 height 42
click at [939, 402] on button "wallet" at bounding box center [922, 390] width 42 height 42
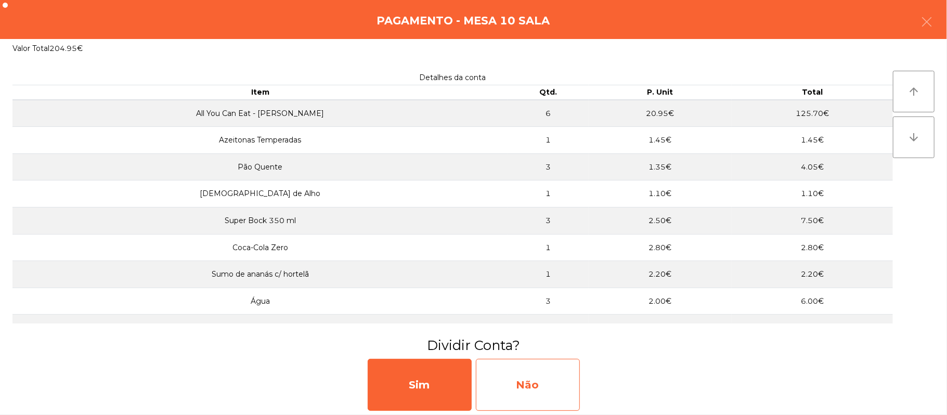
click at [539, 385] on div "Não" at bounding box center [528, 385] width 104 height 52
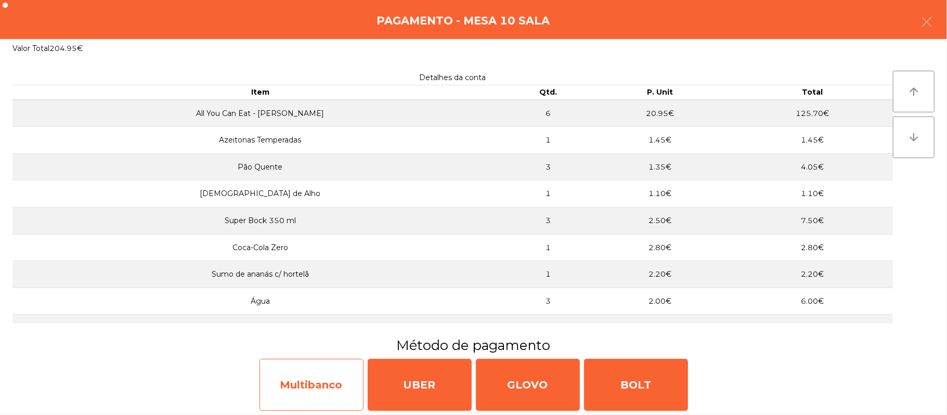
click at [319, 381] on div "Multibanco" at bounding box center [312, 385] width 104 height 52
select select "**"
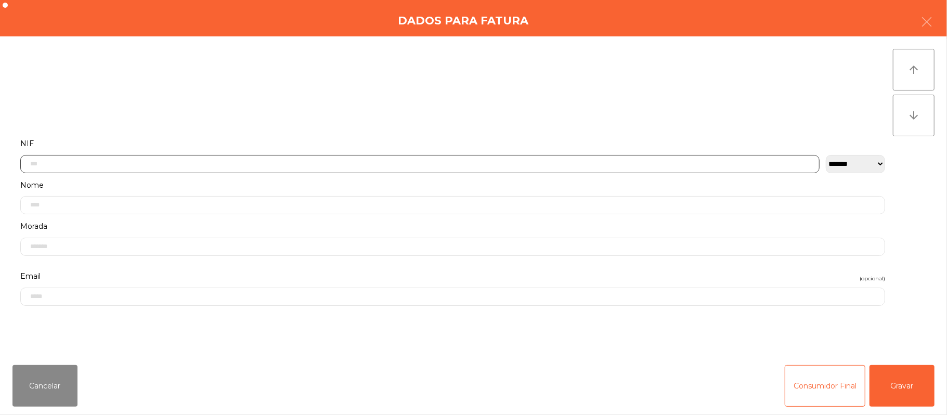
click at [269, 165] on input "text" at bounding box center [420, 164] width 800 height 18
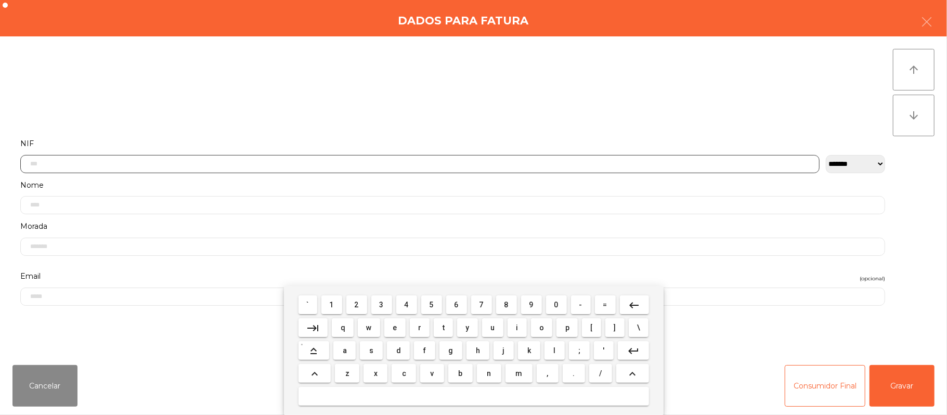
scroll to position [87, 0]
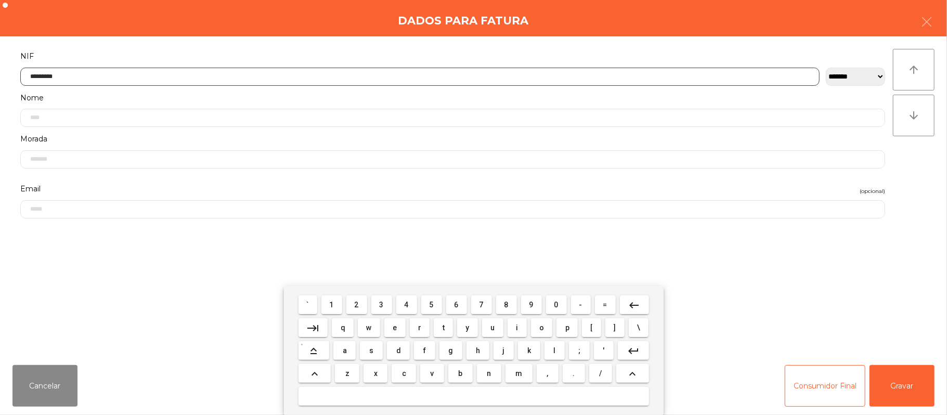
type input "*********"
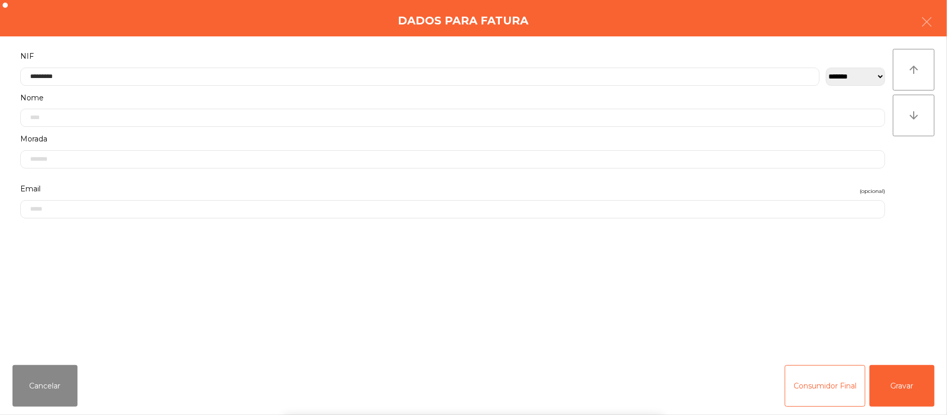
click at [887, 392] on div "` 1 2 3 4 5 6 7 8 9 0 - = keyboard_backspace keyboard_tab q w e r t y u i o p […" at bounding box center [473, 350] width 947 height 129
click at [908, 384] on button "Gravar" at bounding box center [902, 386] width 65 height 42
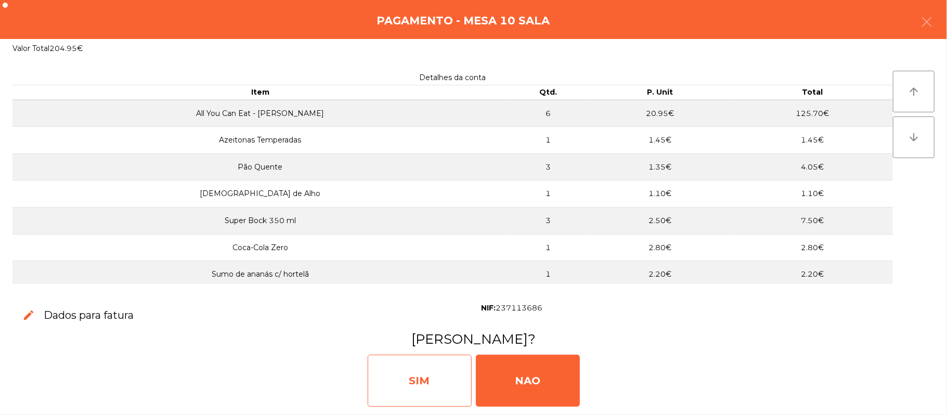
click at [422, 400] on div "SIM" at bounding box center [420, 381] width 104 height 52
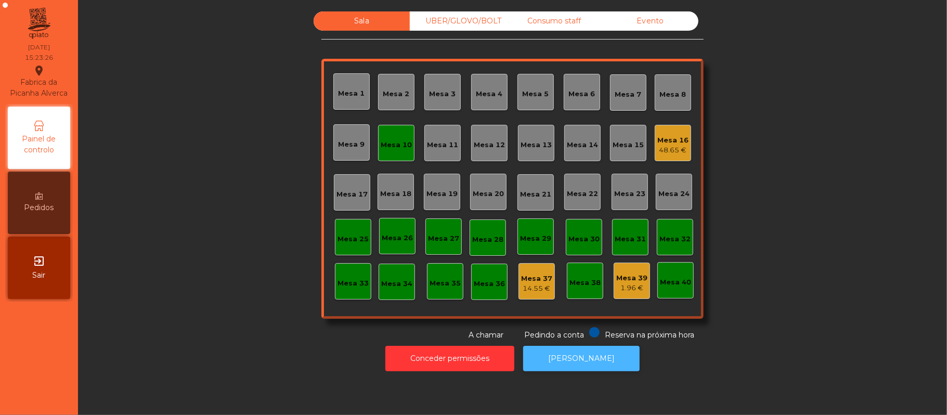
click at [598, 367] on button "[PERSON_NAME]" at bounding box center [581, 358] width 117 height 25
click at [381, 144] on div "Mesa 10" at bounding box center [396, 145] width 31 height 10
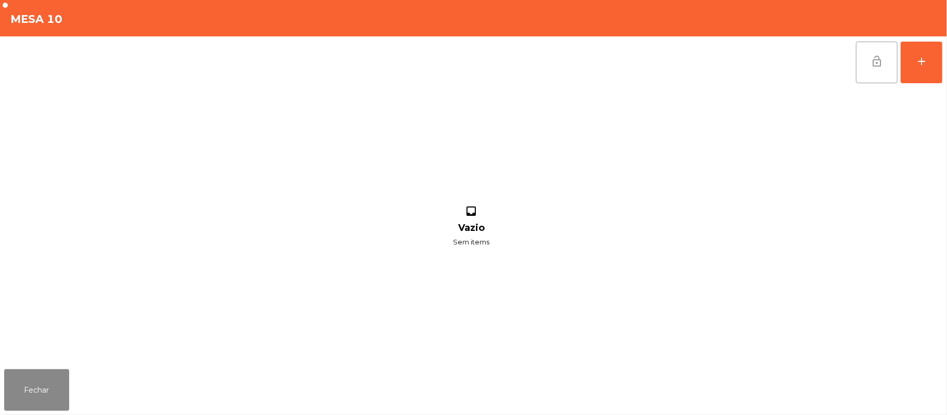
click at [870, 67] on button "lock_open" at bounding box center [877, 63] width 42 height 42
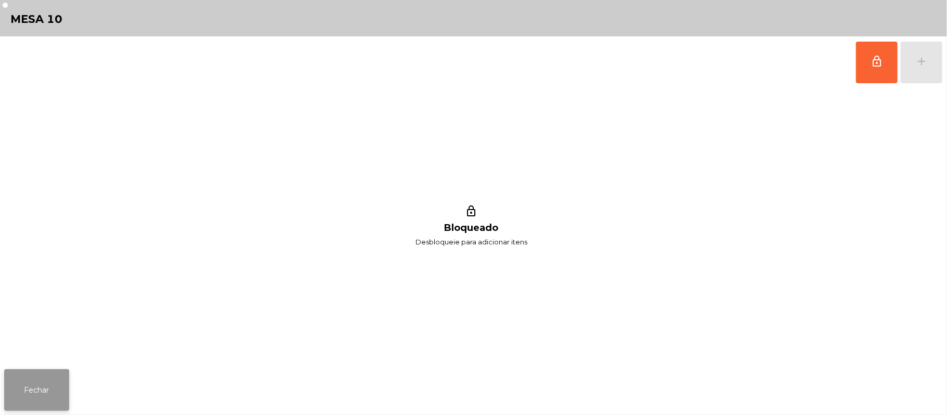
click at [45, 369] on button "Fechar" at bounding box center [36, 390] width 65 height 42
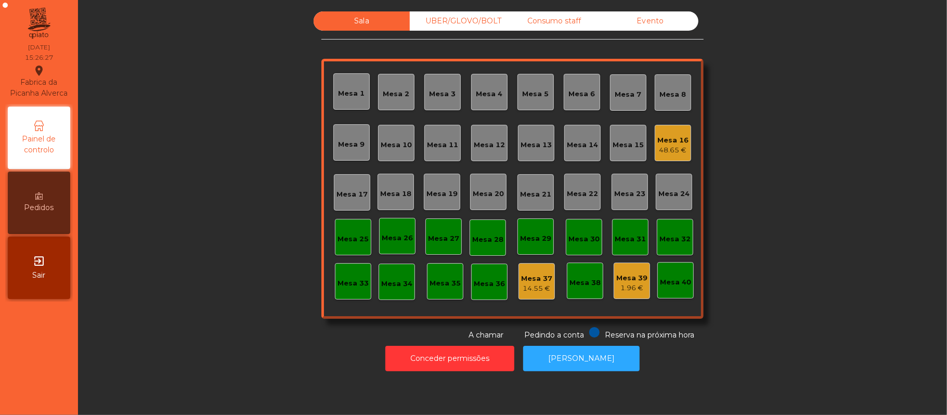
click at [660, 140] on div "Mesa 16" at bounding box center [673, 140] width 31 height 10
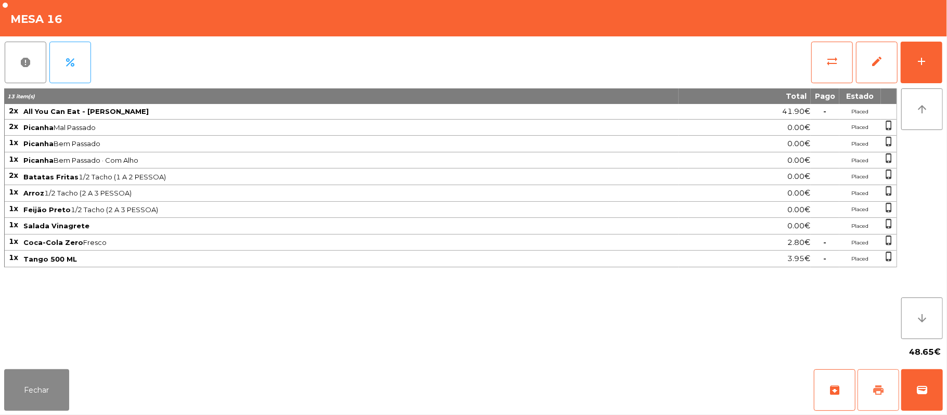
click at [870, 385] on button "print" at bounding box center [879, 390] width 42 height 42
click at [910, 400] on button "wallet" at bounding box center [922, 390] width 42 height 42
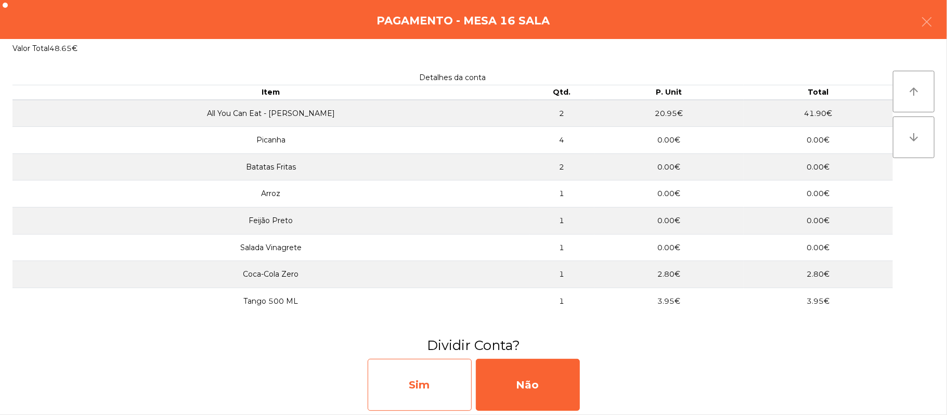
click at [424, 391] on div "Sim" at bounding box center [420, 385] width 104 height 52
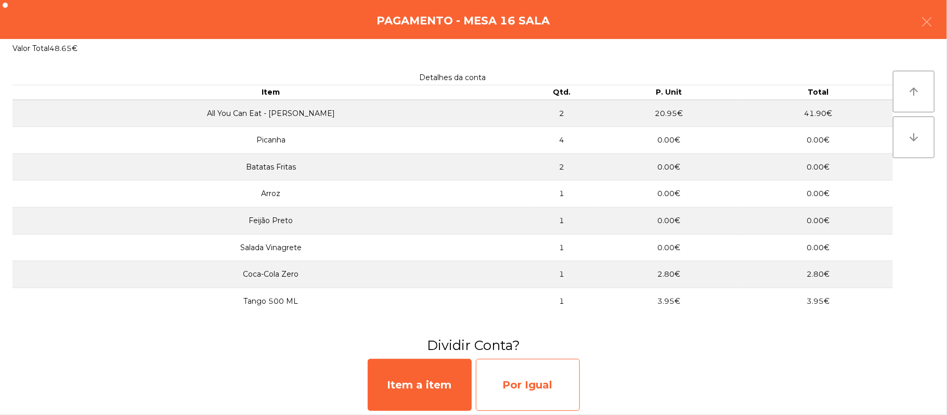
click at [537, 382] on div "Por Igual" at bounding box center [528, 385] width 104 height 52
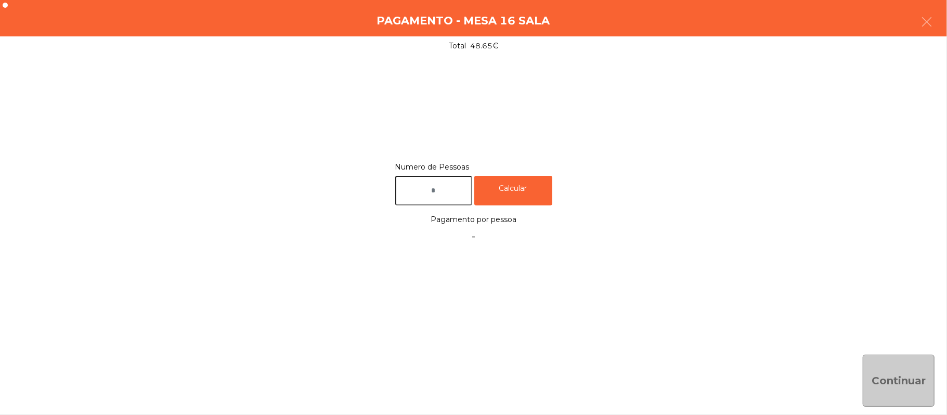
click at [434, 186] on input "text" at bounding box center [433, 191] width 77 height 30
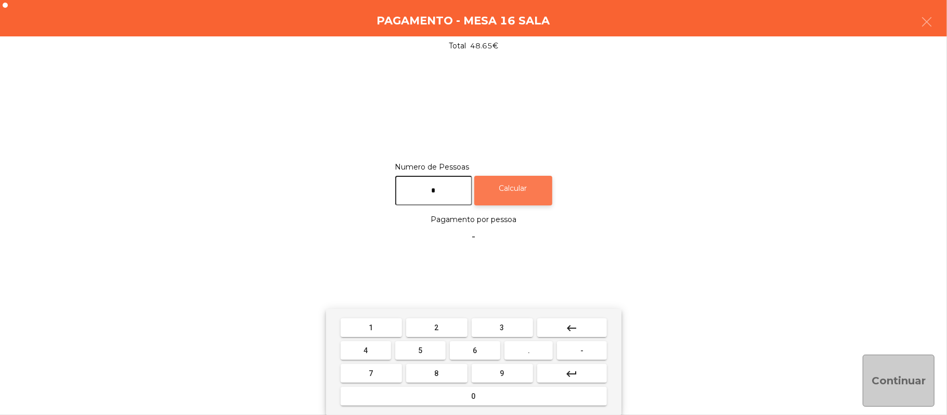
type input "*"
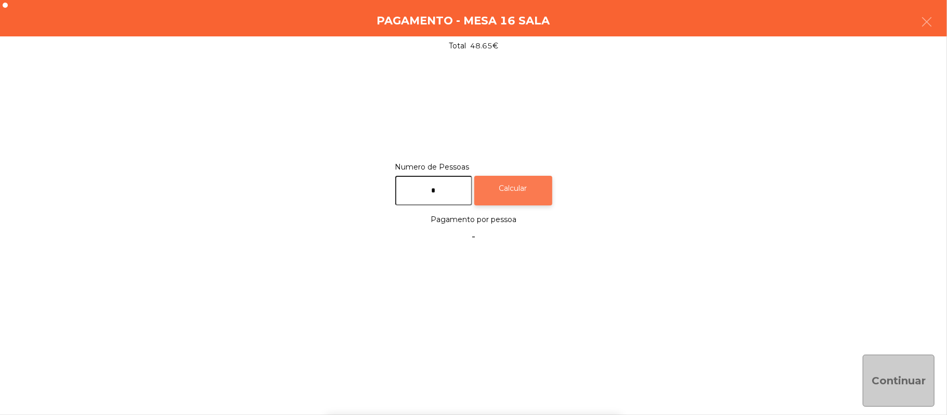
click at [512, 179] on div "Calcular" at bounding box center [513, 191] width 78 height 30
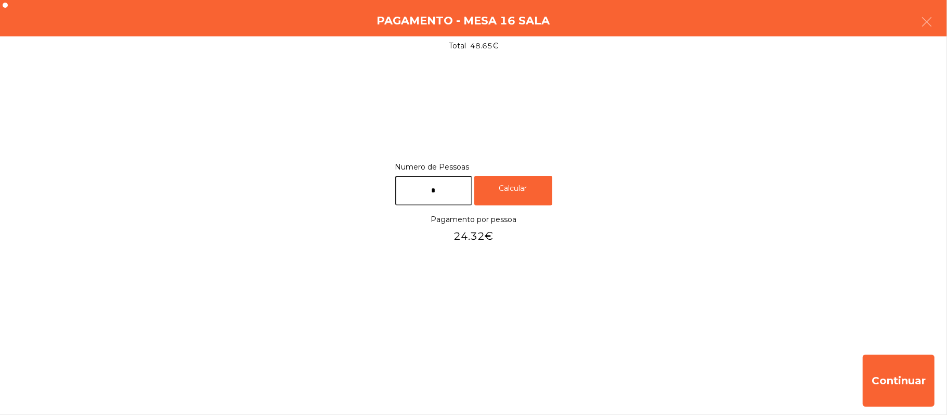
click at [946, 23] on div "Pagamento - Mesa 16 Sala" at bounding box center [473, 18] width 947 height 36
click at [924, 22] on icon "button" at bounding box center [927, 22] width 12 height 12
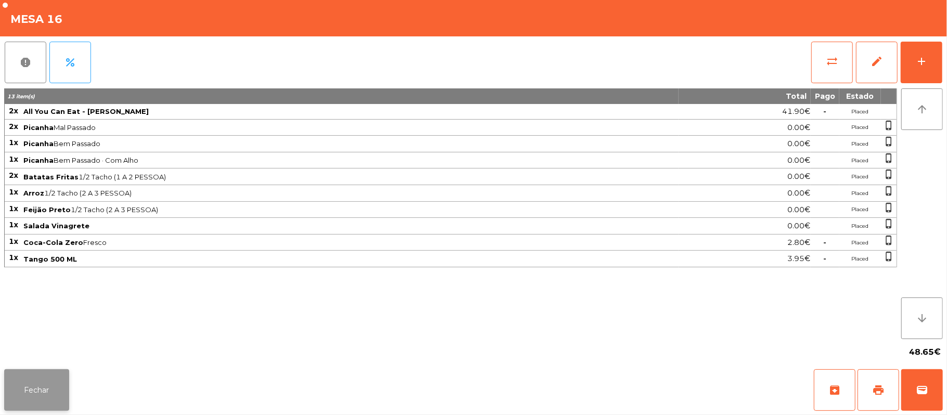
click at [48, 389] on button "Fechar" at bounding box center [36, 390] width 65 height 42
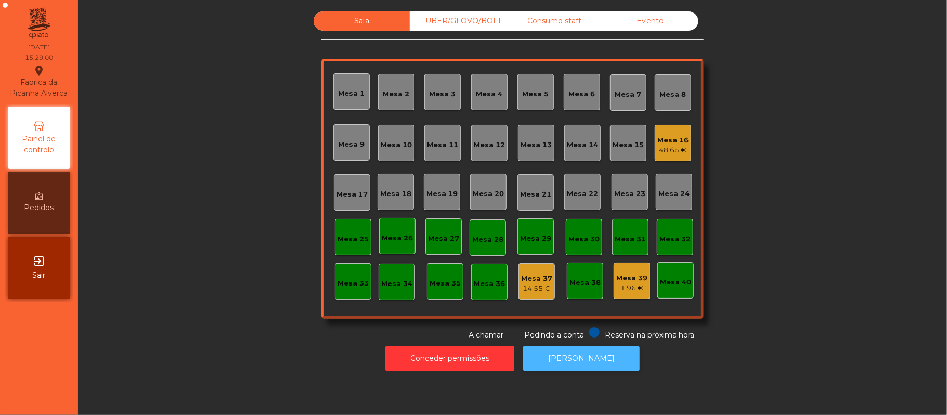
click at [569, 360] on button "[PERSON_NAME]" at bounding box center [581, 358] width 117 height 25
click at [659, 152] on div "48.65 €" at bounding box center [673, 150] width 31 height 10
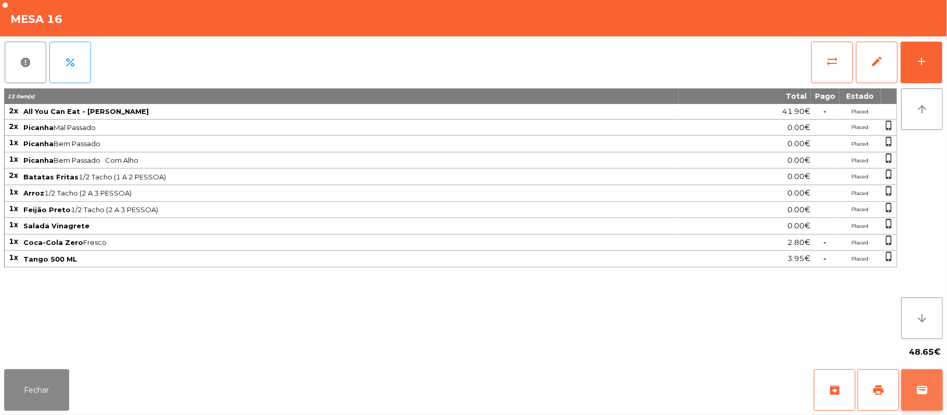
click at [911, 388] on button "wallet" at bounding box center [922, 390] width 42 height 42
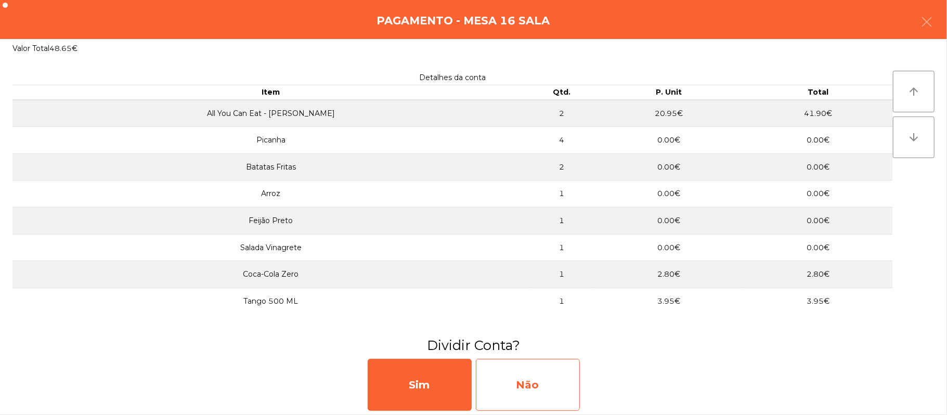
click at [541, 389] on div "Não" at bounding box center [528, 385] width 104 height 52
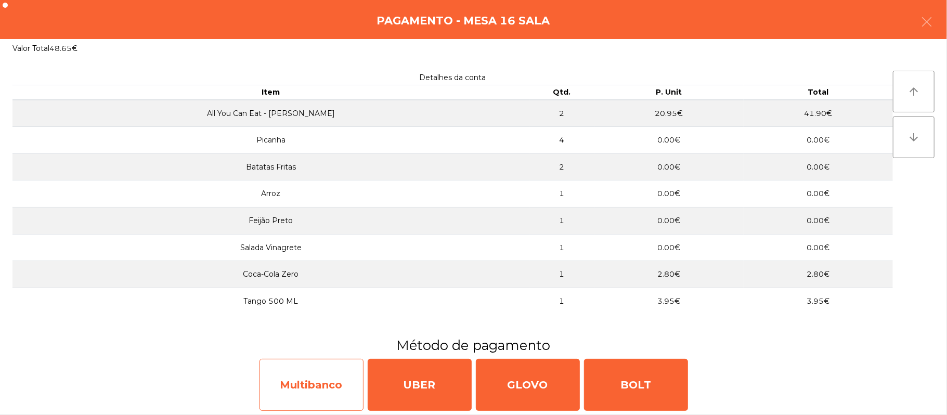
click at [310, 390] on div "Multibanco" at bounding box center [312, 385] width 104 height 52
select select "**"
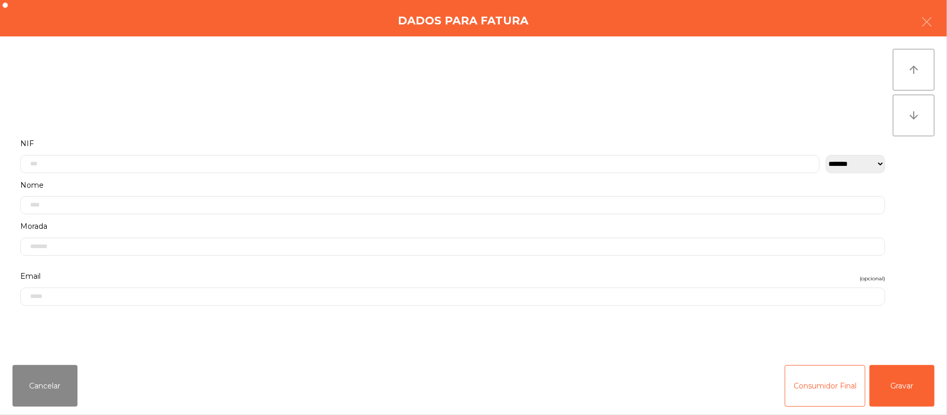
click at [289, 183] on label "Nome" at bounding box center [452, 185] width 865 height 14
click at [279, 161] on input "text" at bounding box center [420, 164] width 800 height 18
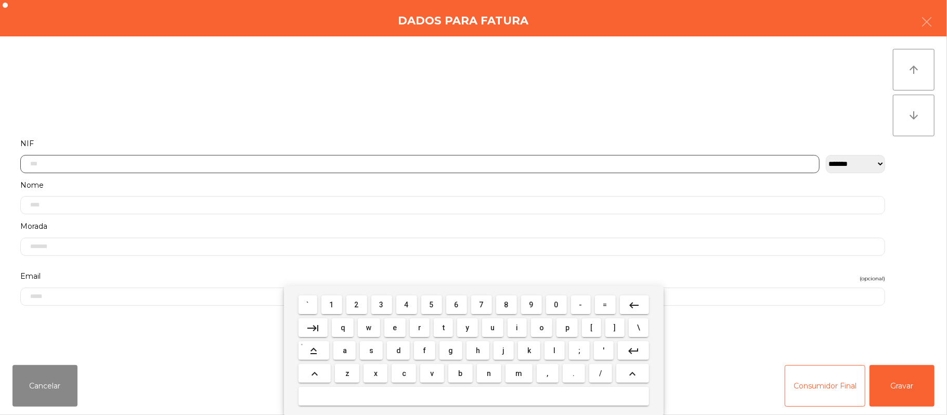
scroll to position [87, 0]
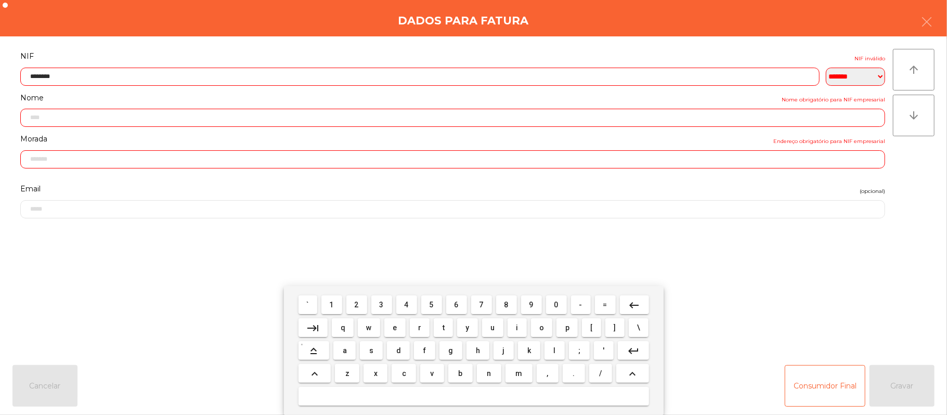
type input "*********"
type input "**********"
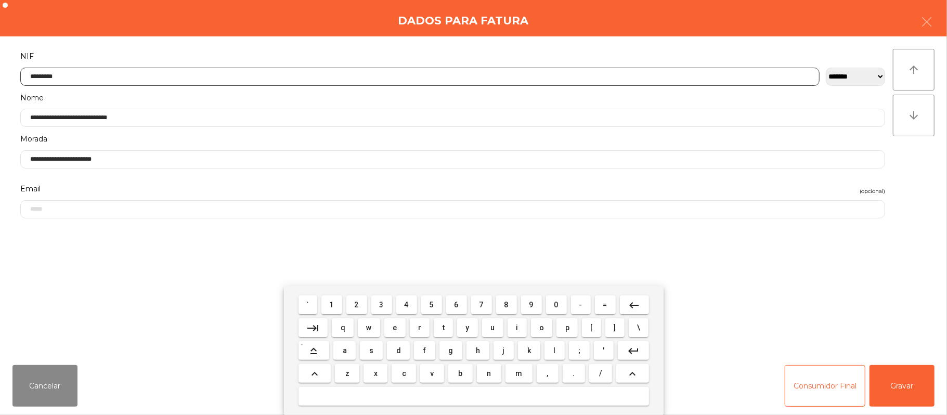
type input "*********"
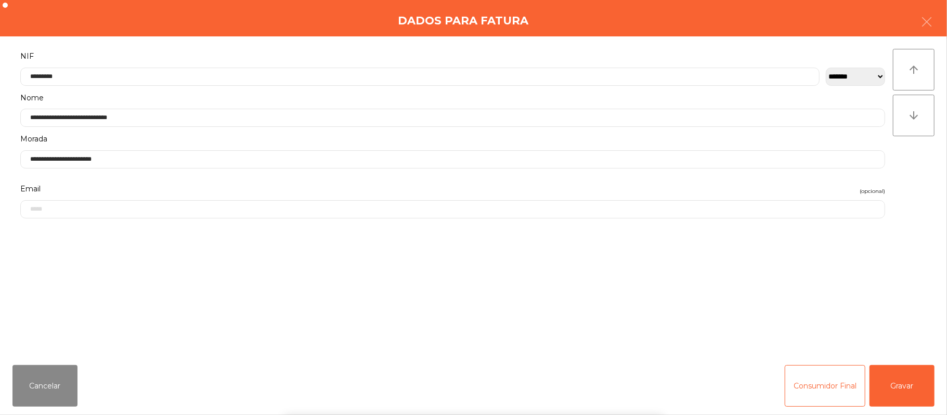
click at [910, 382] on div "` 1 2 3 4 5 6 7 8 9 0 - = keyboard_backspace keyboard_tab q w e r t y u i o p […" at bounding box center [473, 350] width 947 height 129
click at [903, 385] on button "Gravar" at bounding box center [902, 386] width 65 height 42
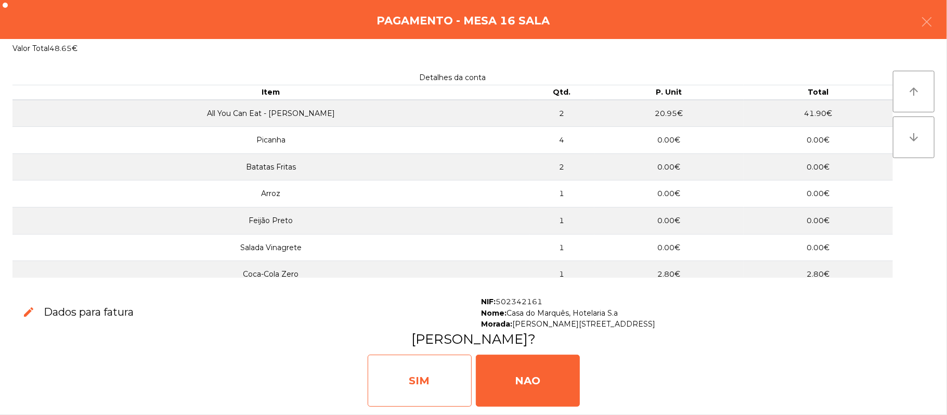
click at [423, 370] on div "SIM" at bounding box center [420, 381] width 104 height 52
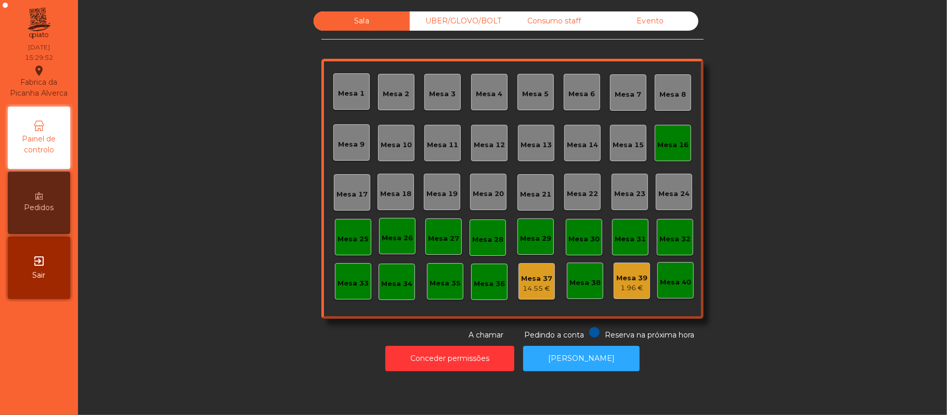
click at [544, 21] on div "Consumo staff" at bounding box center [554, 20] width 96 height 19
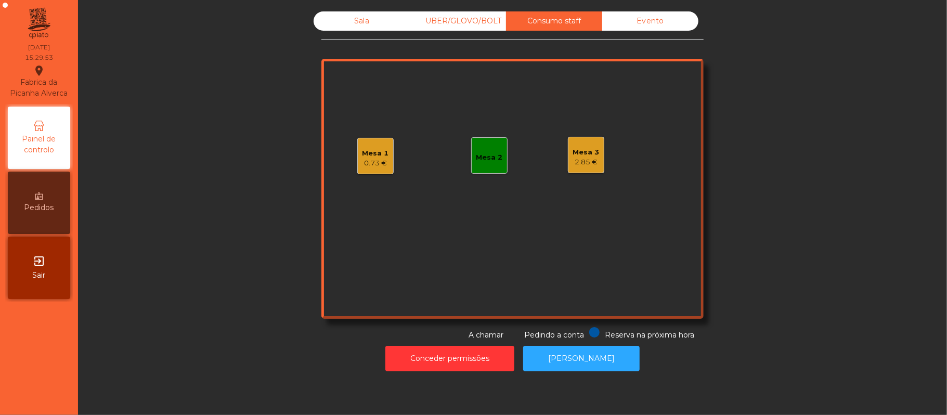
click at [589, 161] on div "2.85 €" at bounding box center [586, 162] width 27 height 10
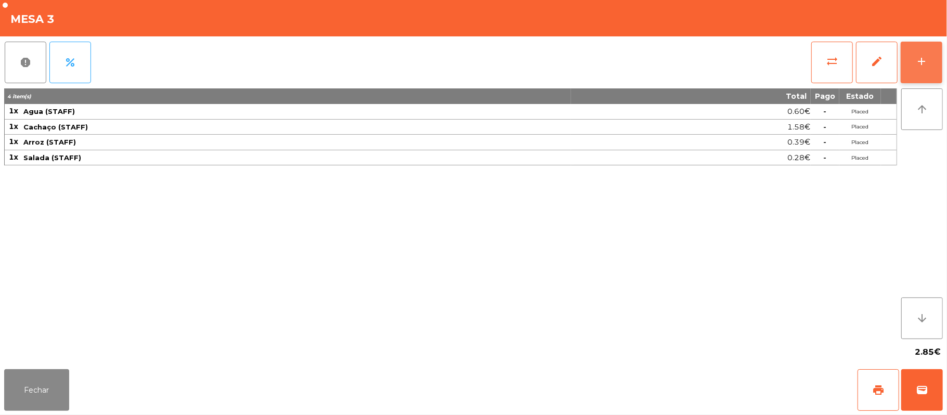
click at [922, 59] on div "add" at bounding box center [922, 61] width 12 height 12
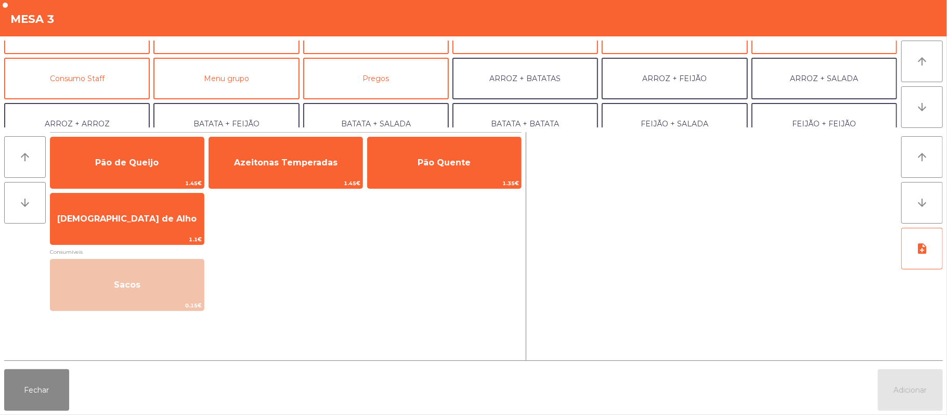
scroll to position [81, 0]
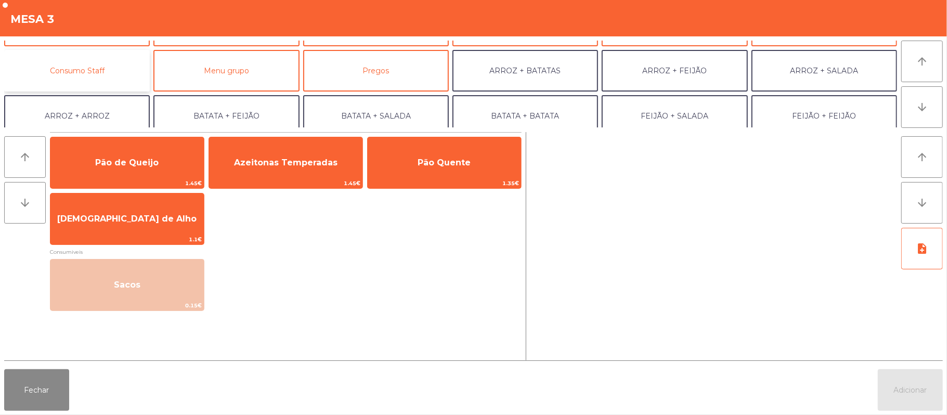
click at [120, 71] on button "Consumo Staff" at bounding box center [77, 71] width 146 height 42
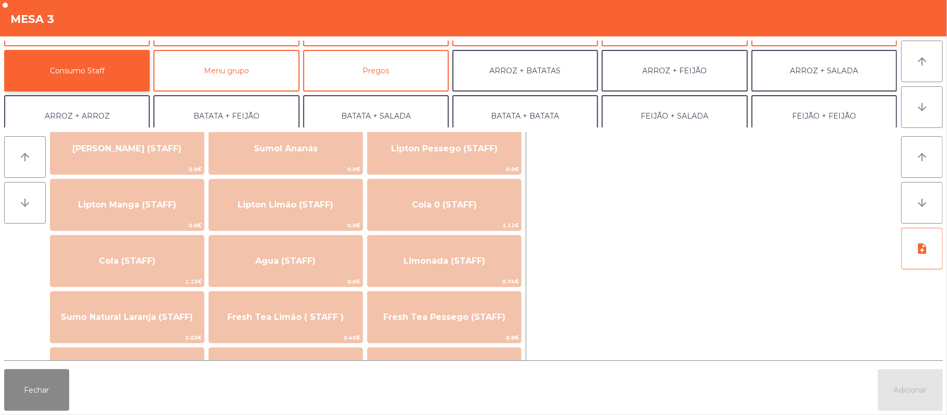
scroll to position [159, 0]
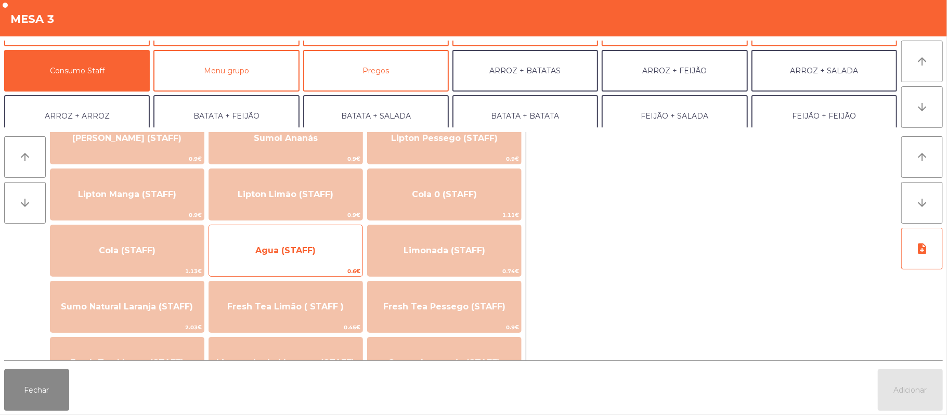
click at [319, 248] on span "Agua (STAFF)" at bounding box center [285, 251] width 153 height 28
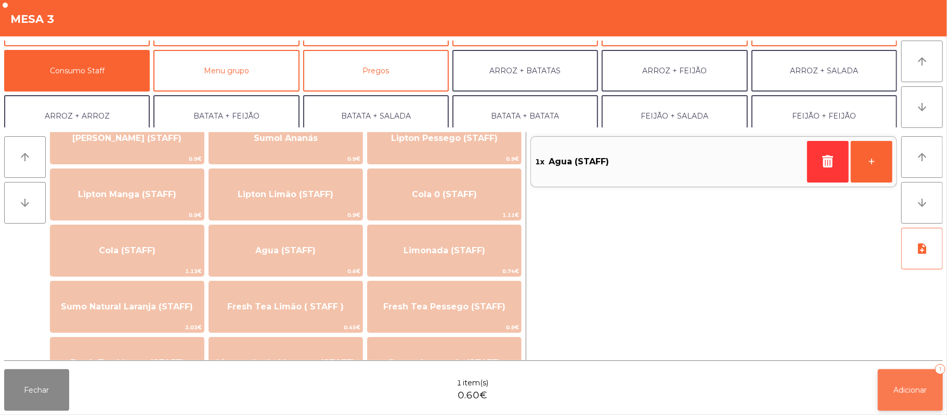
click at [910, 390] on span "Adicionar" at bounding box center [910, 389] width 33 height 9
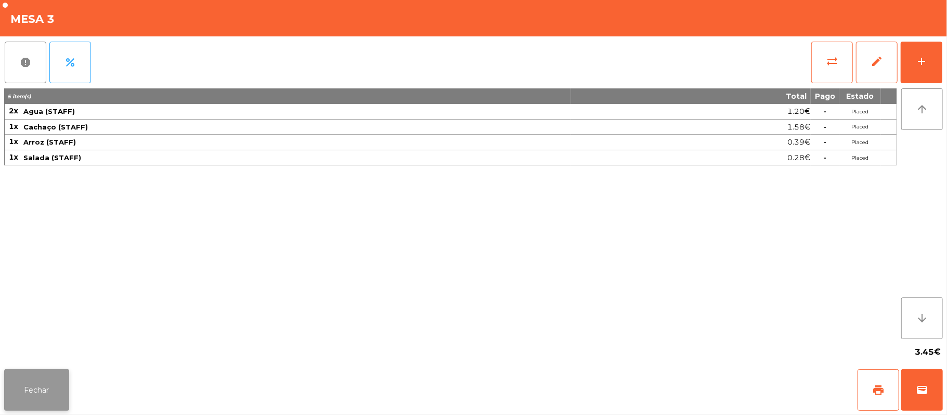
click at [30, 392] on button "Fechar" at bounding box center [36, 390] width 65 height 42
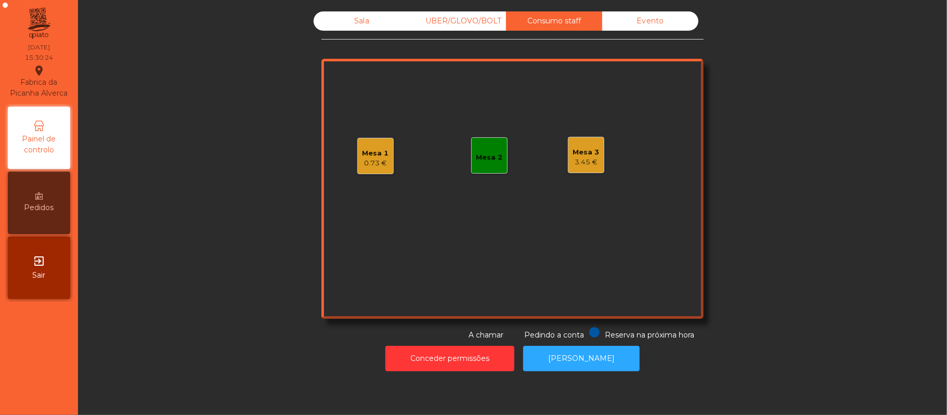
click at [364, 22] on div "Sala" at bounding box center [362, 20] width 96 height 19
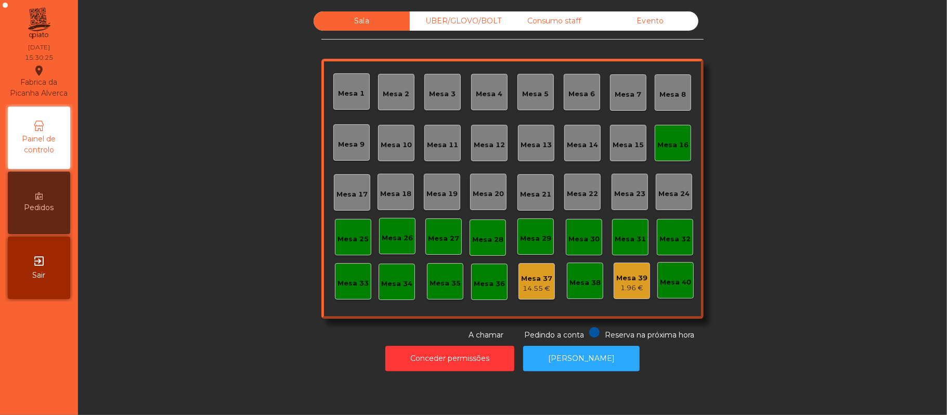
click at [663, 147] on div "Mesa 16" at bounding box center [673, 145] width 31 height 10
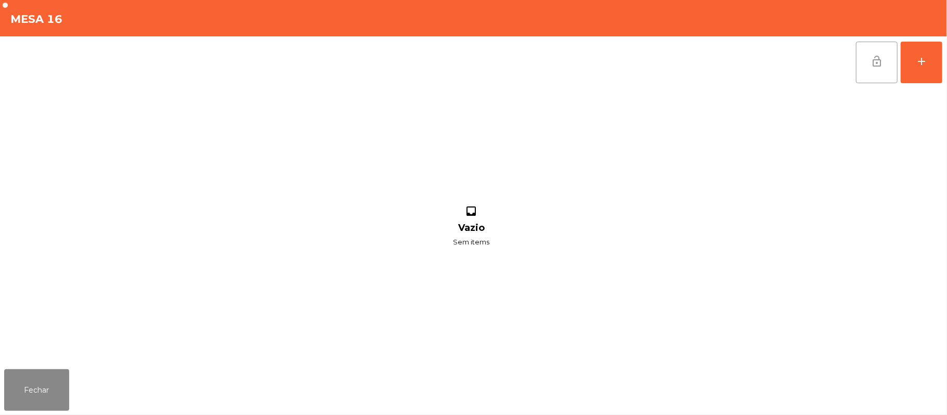
click at [868, 63] on button "lock_open" at bounding box center [877, 63] width 42 height 42
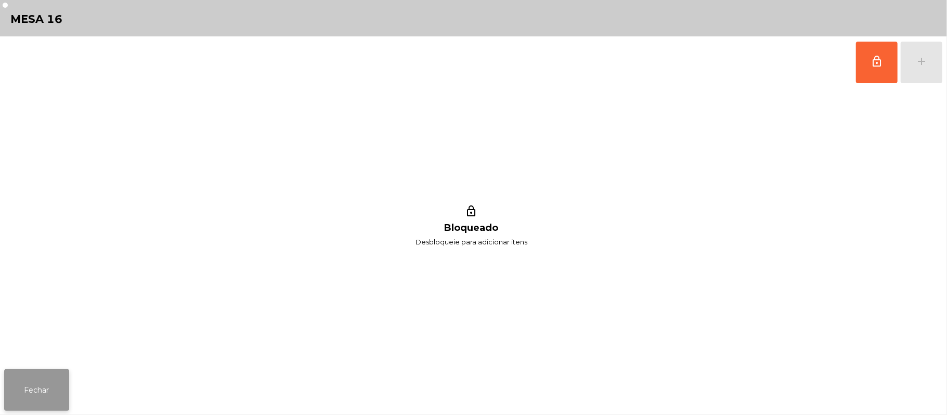
click at [48, 393] on button "Fechar" at bounding box center [36, 390] width 65 height 42
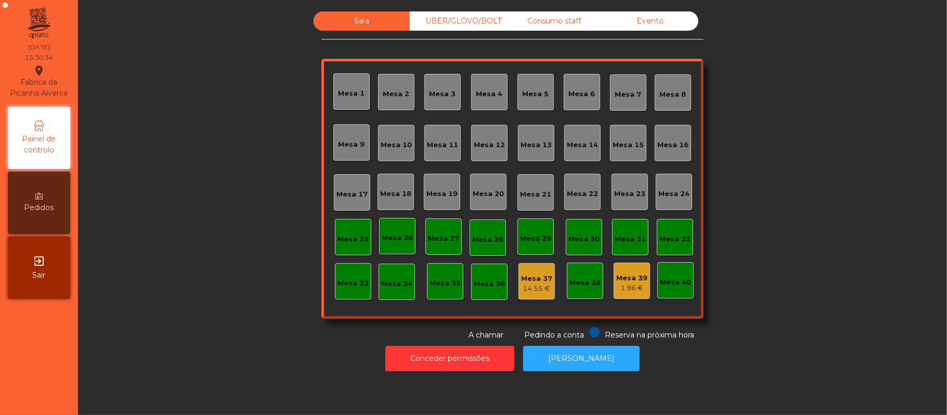
click at [569, 25] on div "Consumo staff" at bounding box center [554, 20] width 96 height 19
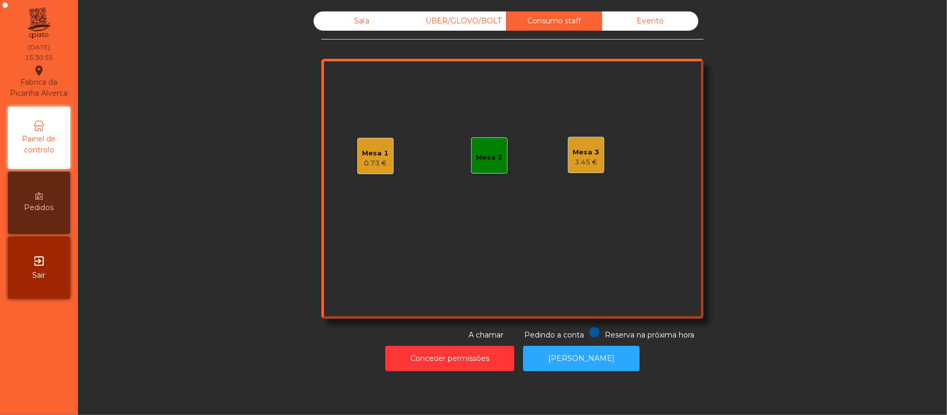
click at [378, 155] on div "Mesa 1" at bounding box center [376, 153] width 27 height 10
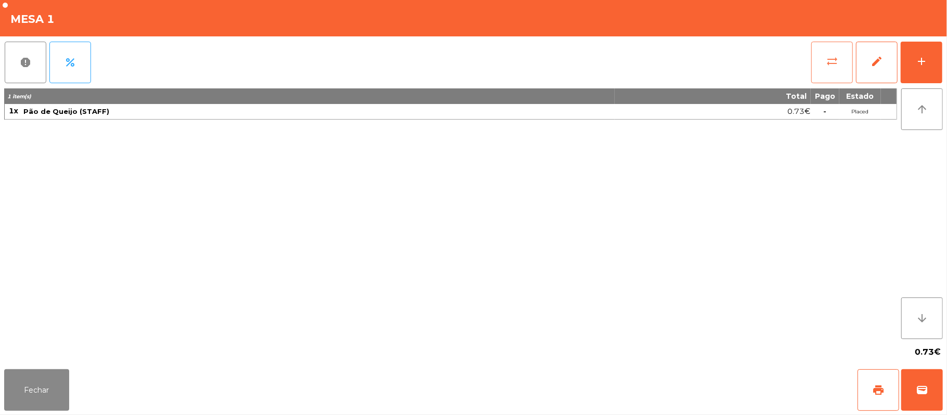
click at [837, 73] on button "sync_alt" at bounding box center [832, 63] width 42 height 42
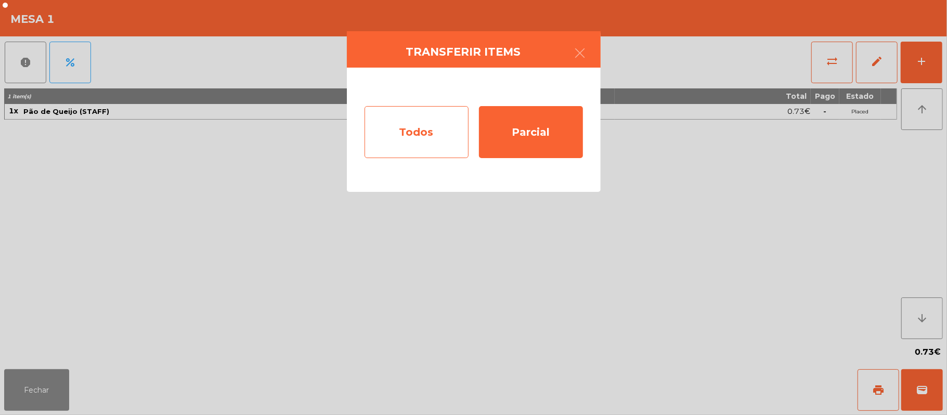
click at [420, 153] on div "Todos" at bounding box center [417, 132] width 104 height 52
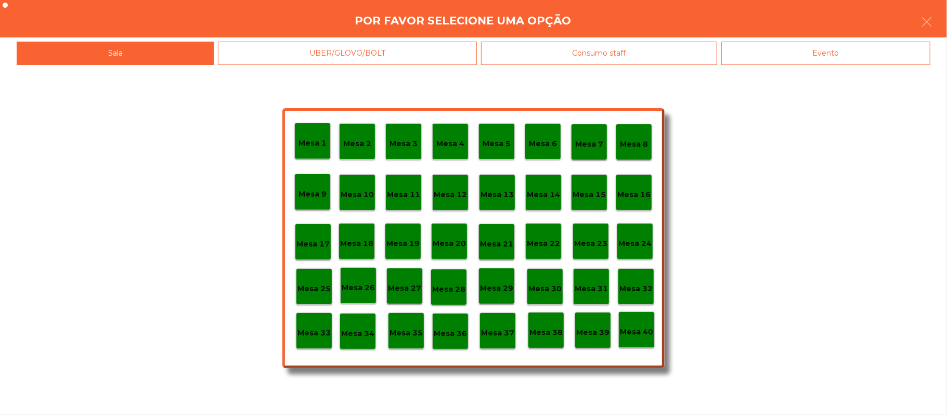
click at [822, 56] on div "Evento" at bounding box center [825, 53] width 209 height 23
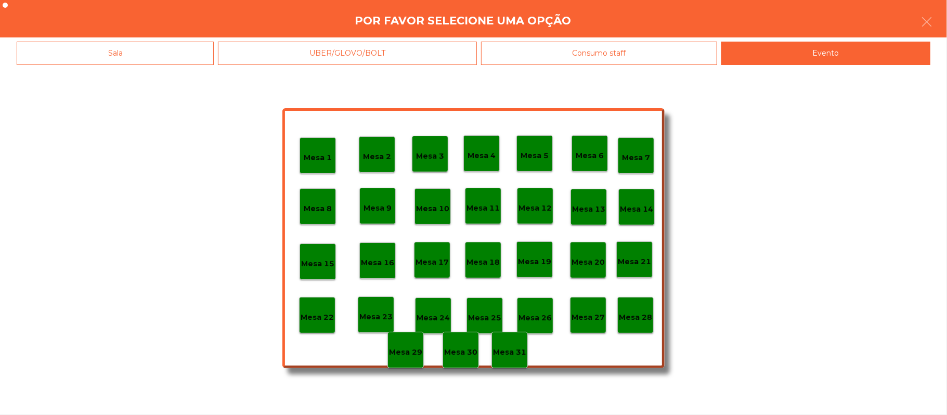
click at [630, 330] on div "Mesa 28" at bounding box center [635, 315] width 36 height 36
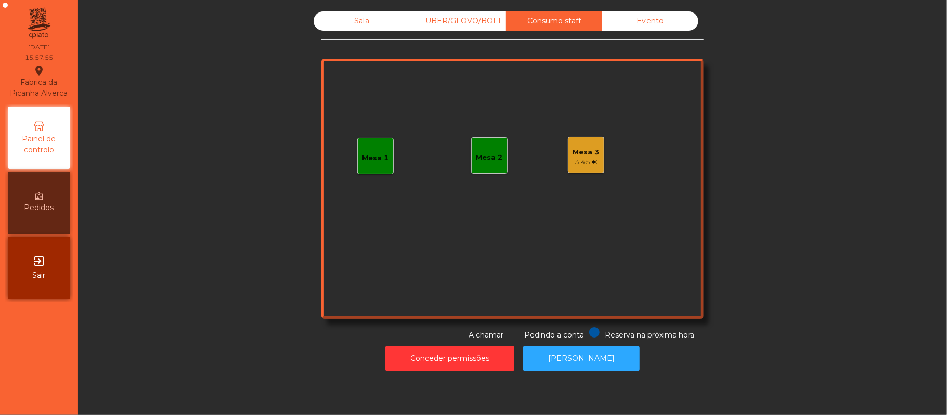
click at [581, 163] on div "3.45 €" at bounding box center [586, 162] width 27 height 10
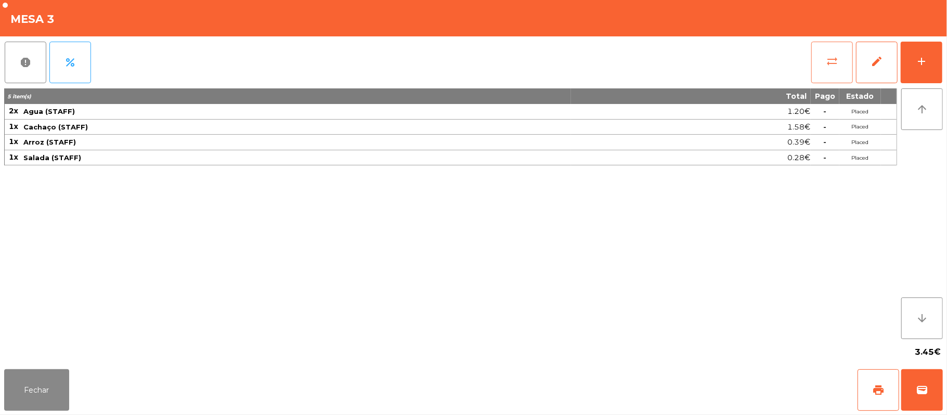
click at [824, 63] on button "sync_alt" at bounding box center [832, 63] width 42 height 42
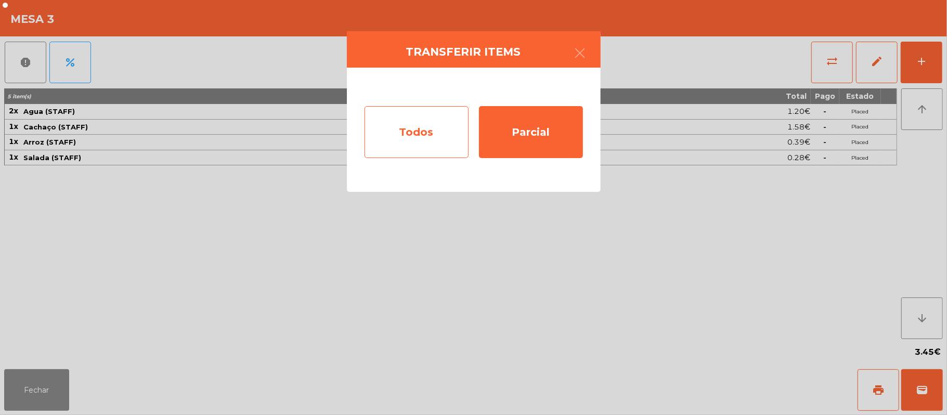
click at [427, 130] on div "Todos" at bounding box center [417, 132] width 104 height 52
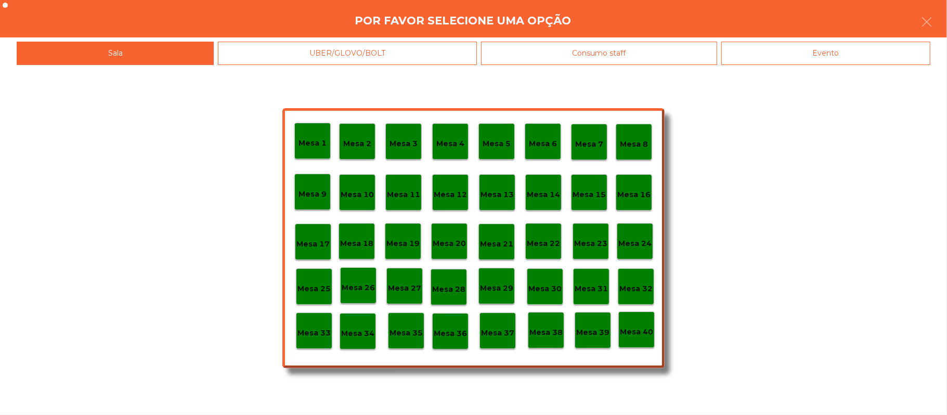
click at [841, 63] on div "Evento" at bounding box center [825, 53] width 209 height 23
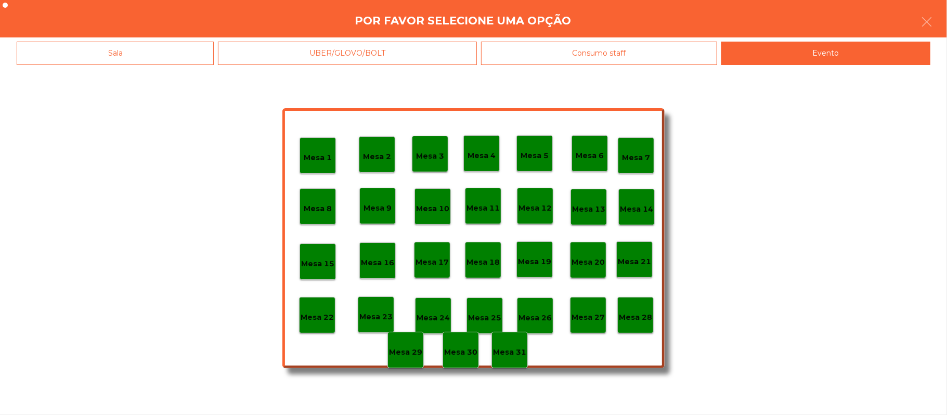
click at [638, 323] on p "Mesa 28" at bounding box center [635, 318] width 33 height 12
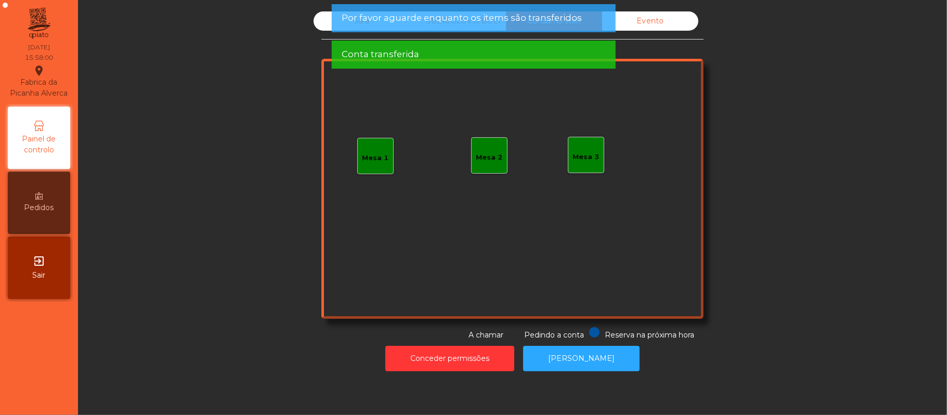
click at [641, 16] on div "Evento" at bounding box center [650, 20] width 96 height 19
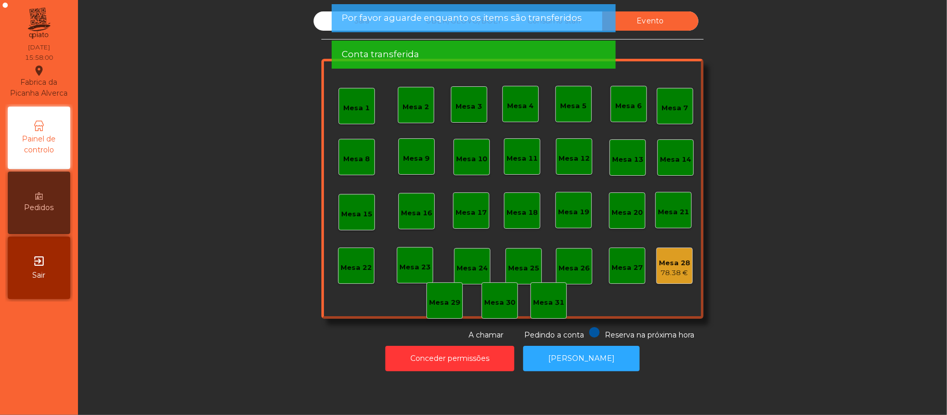
click at [495, 21] on span "Por favor aguarde enquanto os items são transferidos" at bounding box center [462, 17] width 240 height 13
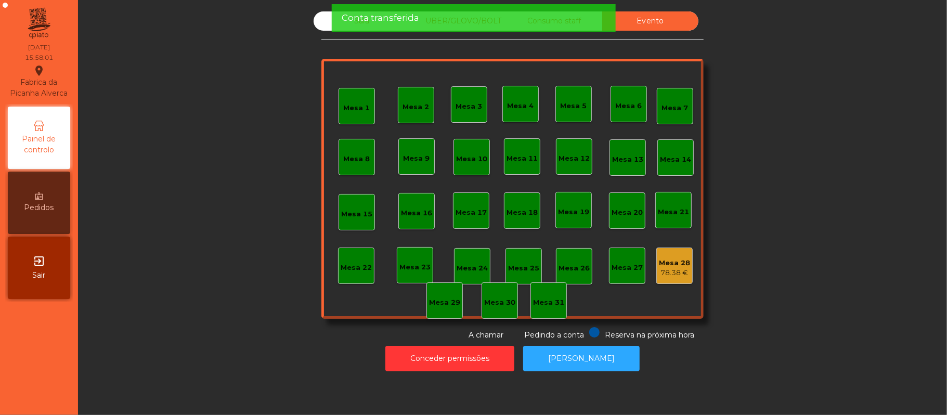
click at [479, 22] on div "Conta transferida" at bounding box center [473, 17] width 263 height 13
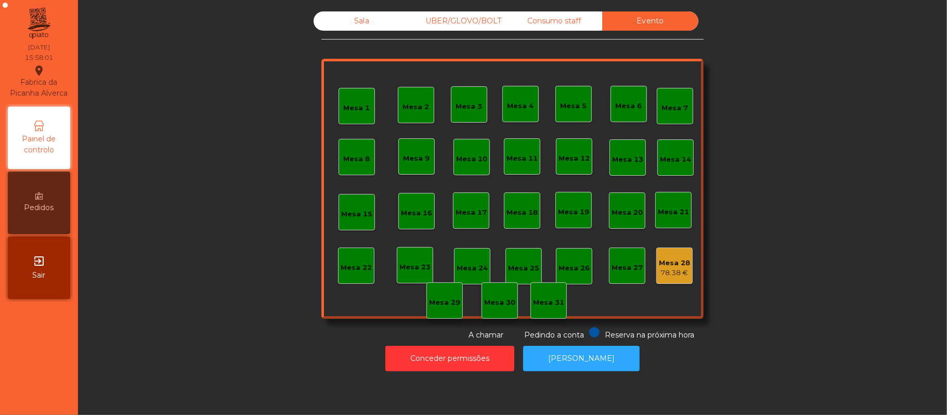
click at [460, 25] on div "UBER/GLOVO/BOLT" at bounding box center [458, 20] width 96 height 19
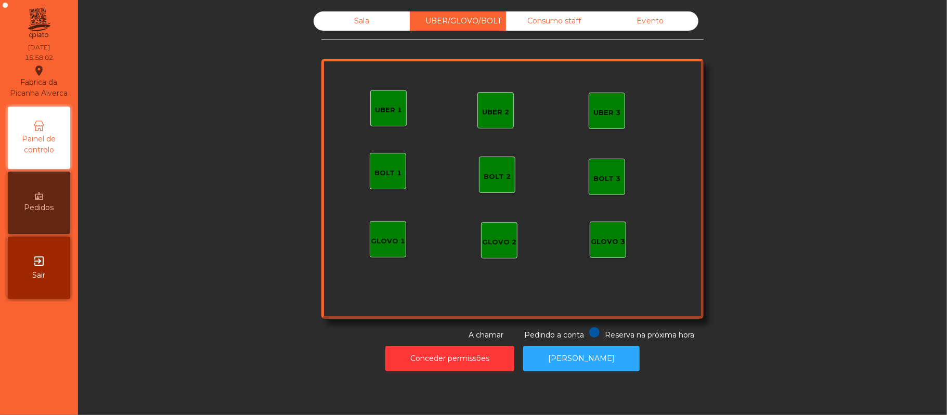
click at [372, 22] on div "Sala" at bounding box center [362, 20] width 96 height 19
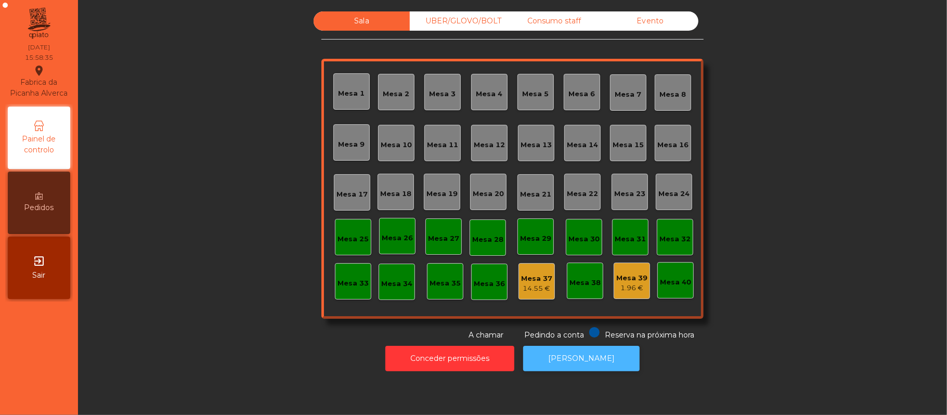
click at [589, 358] on button "[PERSON_NAME]" at bounding box center [581, 358] width 117 height 25
click at [656, 23] on div "Evento" at bounding box center [650, 20] width 96 height 19
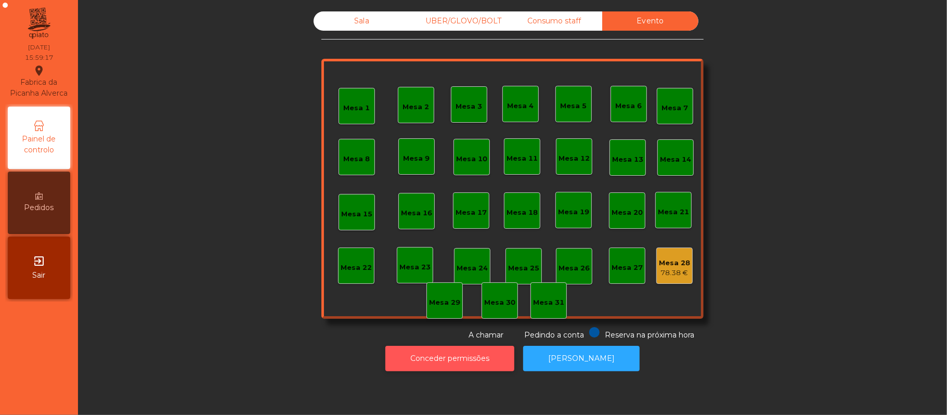
click at [460, 358] on button "Conceder permissões" at bounding box center [449, 358] width 129 height 25
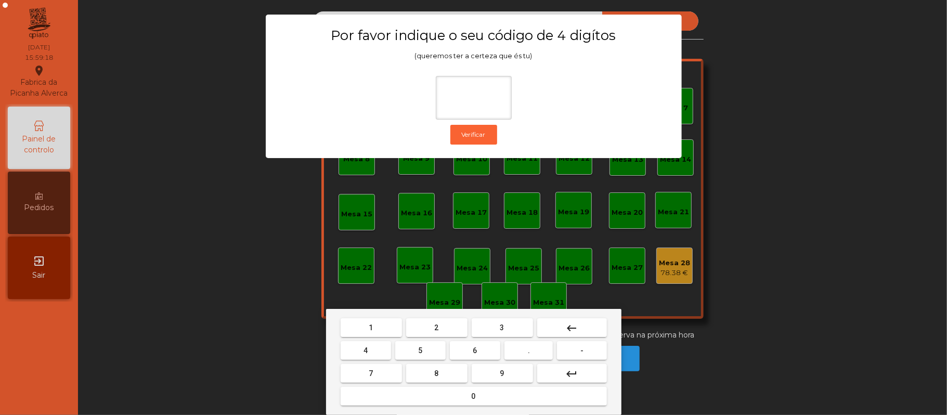
click at [436, 328] on span "2" at bounding box center [437, 328] width 4 height 8
click at [472, 351] on button "6" at bounding box center [475, 350] width 50 height 19
click at [375, 329] on button "1" at bounding box center [371, 327] width 61 height 19
click at [411, 350] on button "5" at bounding box center [420, 350] width 50 height 19
type input "****"
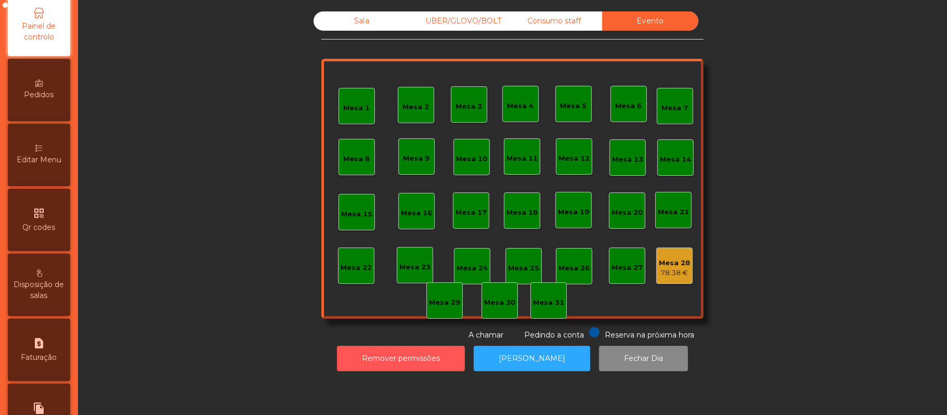
scroll to position [250, 0]
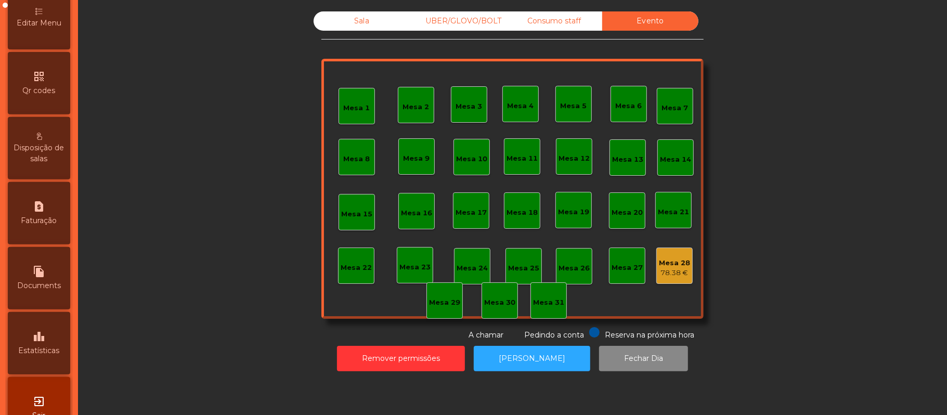
click at [36, 336] on div "leaderboard Estatísticas" at bounding box center [39, 343] width 62 height 62
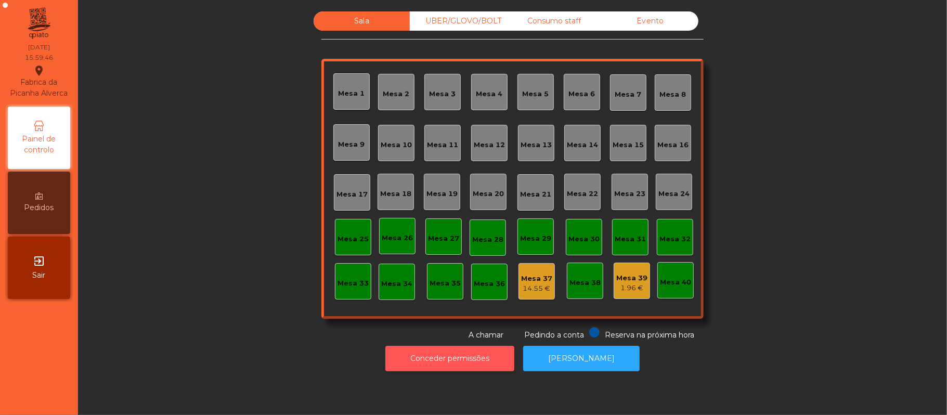
click at [435, 362] on button "Conceder permissões" at bounding box center [449, 358] width 129 height 25
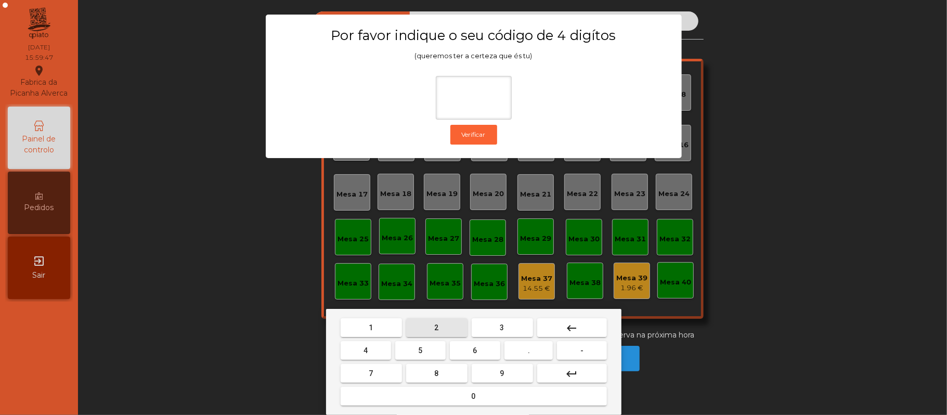
click at [436, 328] on span "2" at bounding box center [437, 328] width 4 height 8
click at [476, 347] on span "6" at bounding box center [475, 350] width 4 height 8
click at [371, 328] on span "1" at bounding box center [371, 328] width 4 height 8
click at [409, 346] on button "5" at bounding box center [420, 350] width 50 height 19
type input "****"
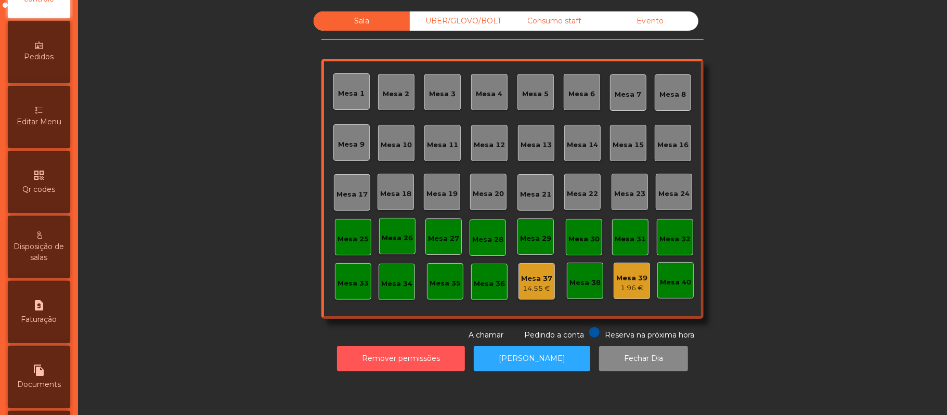
scroll to position [261, 0]
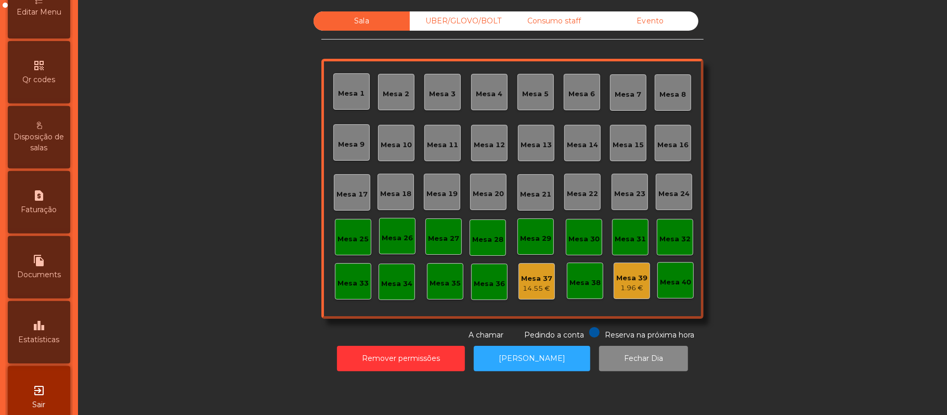
click at [36, 328] on div "leaderboard Estatísticas" at bounding box center [39, 332] width 62 height 62
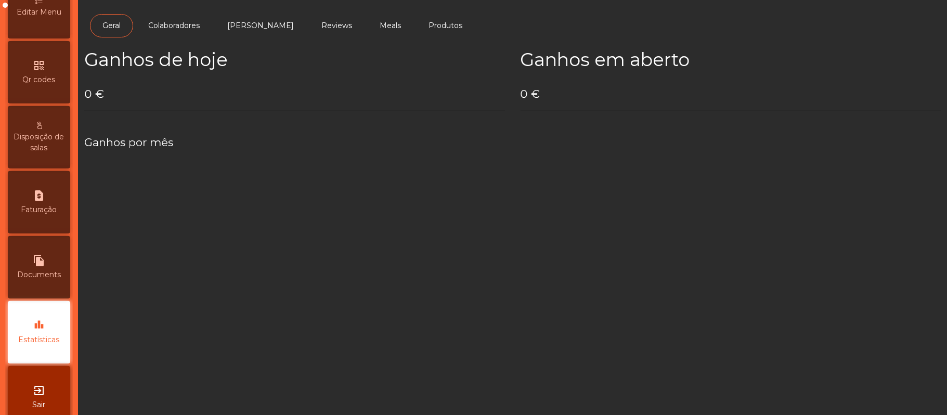
scroll to position [292, 0]
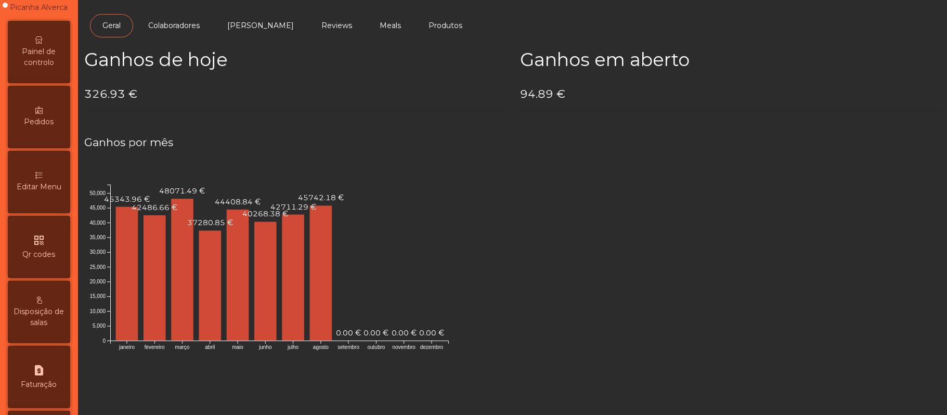
click at [44, 65] on span "Painel de controlo" at bounding box center [38, 57] width 57 height 22
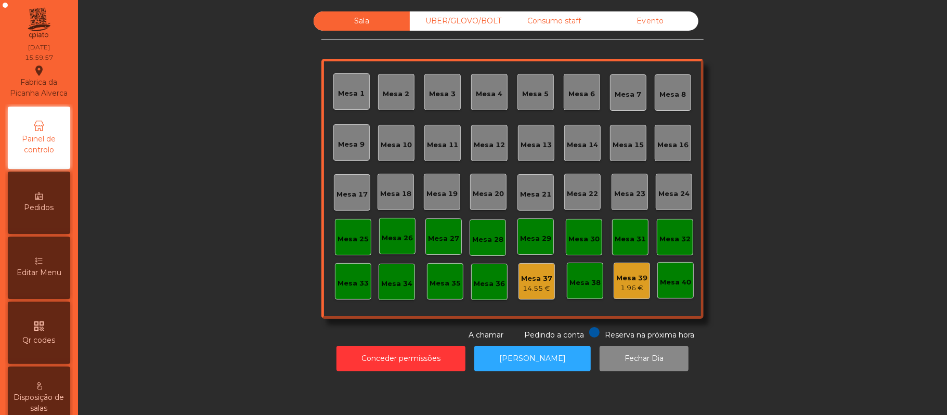
click at [650, 28] on div "Evento" at bounding box center [650, 20] width 96 height 19
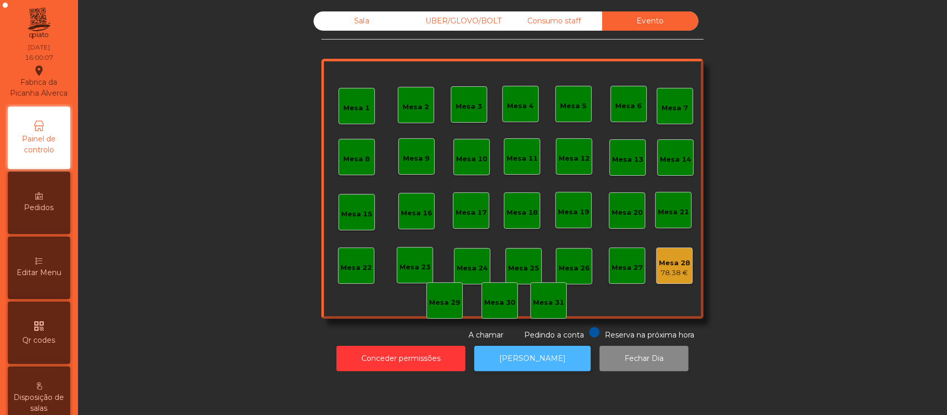
click at [539, 360] on button "[PERSON_NAME]" at bounding box center [532, 358] width 117 height 25
click at [541, 350] on button "[PERSON_NAME]" at bounding box center [532, 358] width 117 height 25
